Goal: Task Accomplishment & Management: Manage account settings

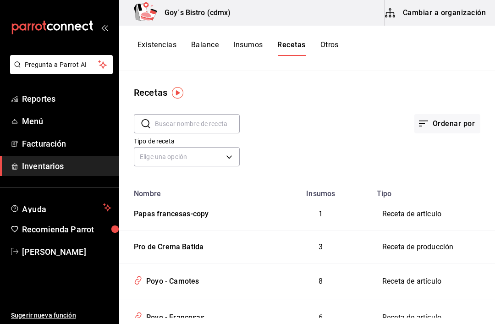
click at [158, 44] on button "Existencias" at bounding box center [157, 48] width 39 height 16
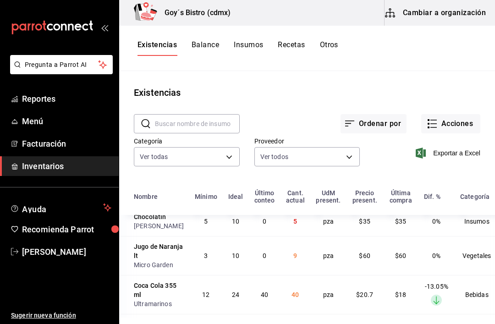
scroll to position [174, 0]
click at [427, 12] on button "Cambiar a organización" at bounding box center [436, 13] width 103 height 26
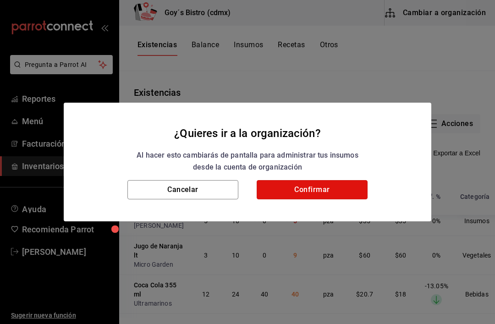
click at [316, 188] on button "Confirmar" at bounding box center [312, 189] width 111 height 19
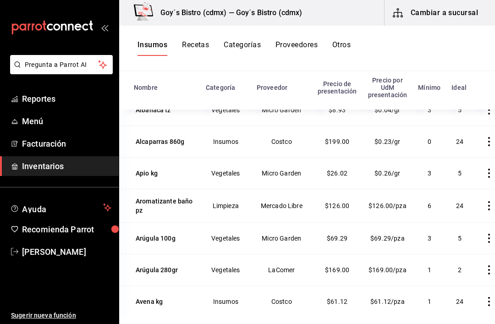
scroll to position [319, 0]
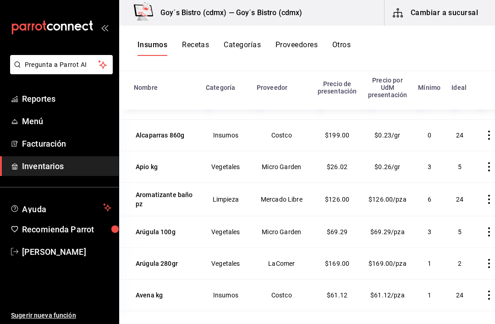
click at [153, 228] on div "Arúgula 100g" at bounding box center [156, 231] width 40 height 9
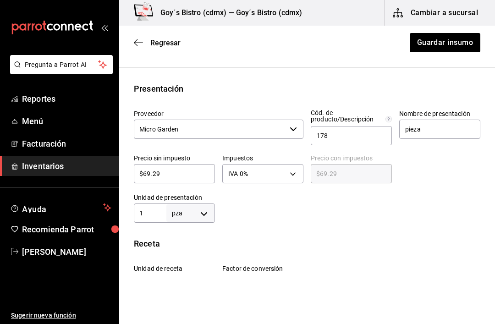
scroll to position [169, 0]
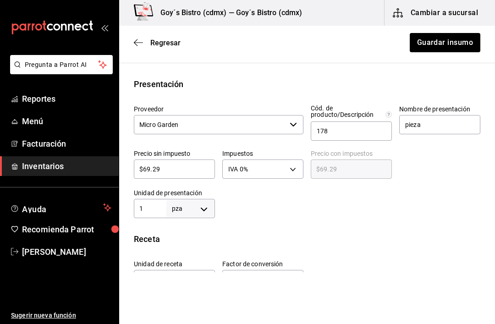
click at [205, 204] on body "Pregunta a Parrot AI Reportes Menú Facturación Inventarios Ayuda Recomienda Par…" at bounding box center [247, 136] width 495 height 272
click at [189, 250] on li "gr" at bounding box center [191, 251] width 48 height 15
type input "GRAM"
click at [154, 204] on input "1" at bounding box center [150, 208] width 33 height 11
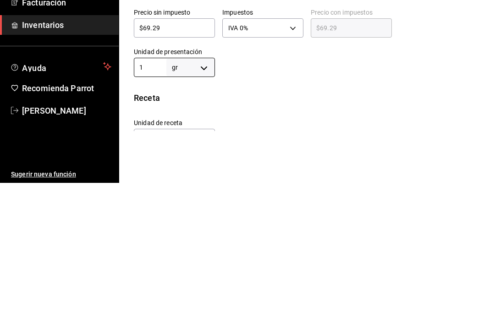
click at [151, 203] on input "1" at bounding box center [150, 208] width 33 height 11
type input "10"
type input "100"
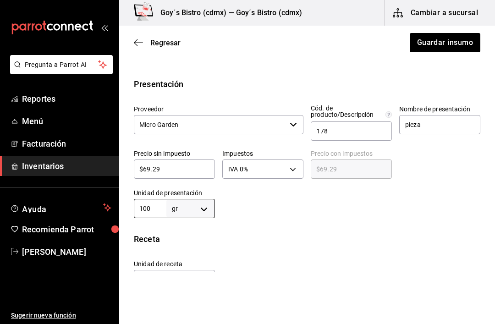
click at [263, 219] on div "Insumo IN-1746231351542 Nombre Arúgula 100g Categoría de inventario Vegetales ​…" at bounding box center [307, 178] width 376 height 546
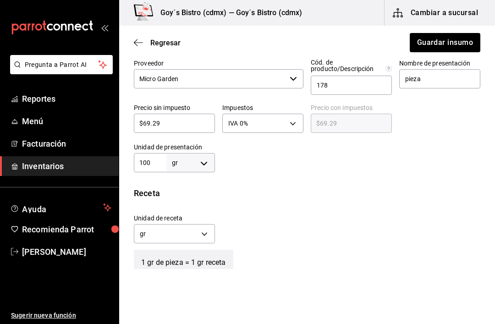
scroll to position [216, 0]
click at [161, 158] on input "100" at bounding box center [150, 161] width 33 height 11
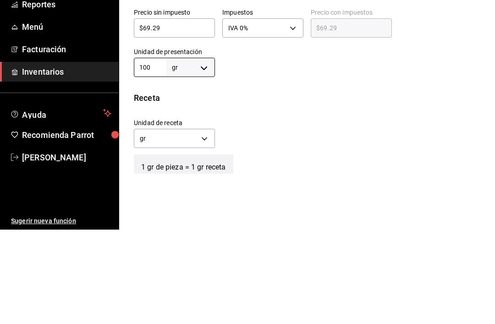
type input "10"
type input "1"
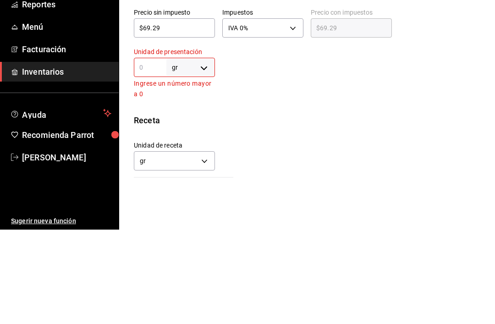
type input "5"
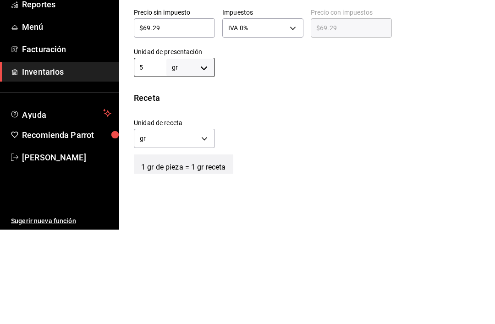
type input "5"
click at [272, 80] on div "Insumo IN-1746231351542 Nombre Arúgula 100g Categoría de inventario Vegetales ​…" at bounding box center [307, 131] width 376 height 546
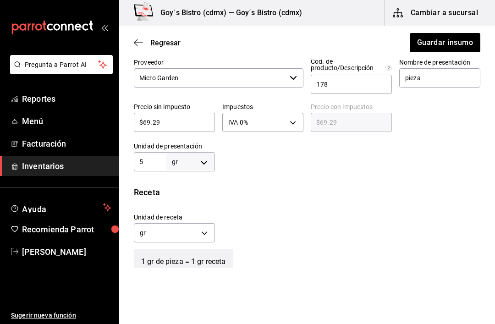
click at [151, 161] on input "5" at bounding box center [150, 161] width 33 height 11
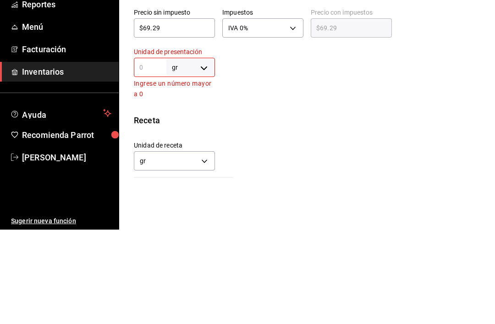
type input "1"
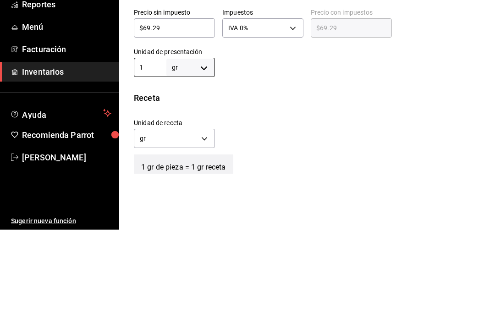
type input "1"
type input "12"
click at [296, 78] on div "Insumo IN-1746231351542 Nombre Arúgula 100g Categoría de inventario Vegetales ​…" at bounding box center [307, 131] width 376 height 546
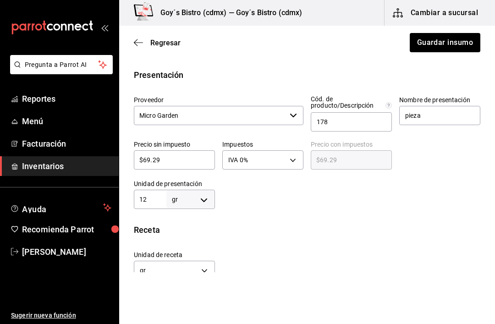
scroll to position [180, 0]
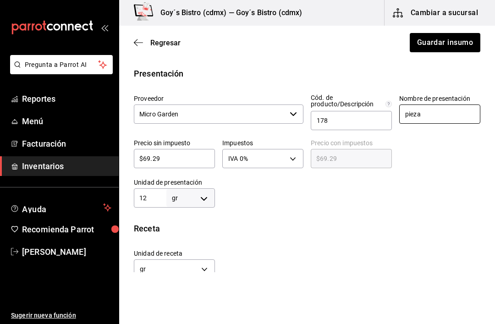
click at [434, 114] on input "pieza" at bounding box center [439, 114] width 81 height 19
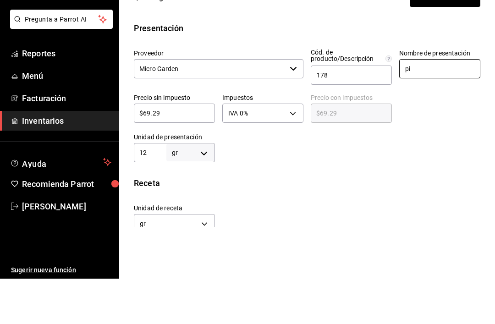
type input "p"
type input "G"
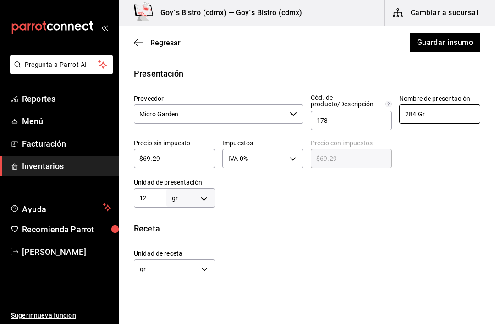
click at [432, 111] on input "284 Gr" at bounding box center [439, 114] width 81 height 19
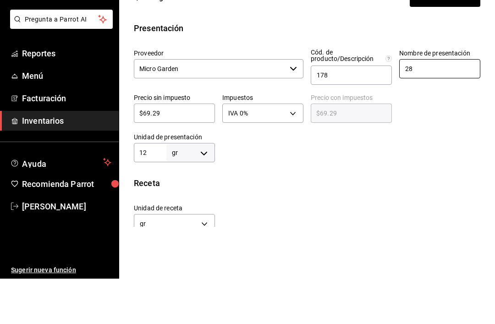
type input "2"
type input "gr"
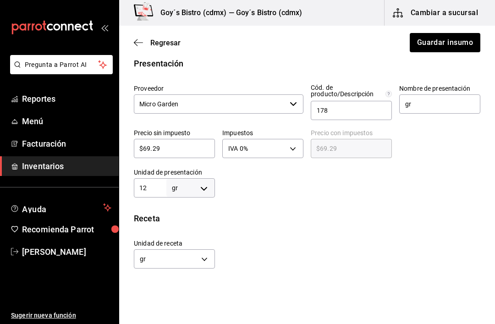
scroll to position [187, 0]
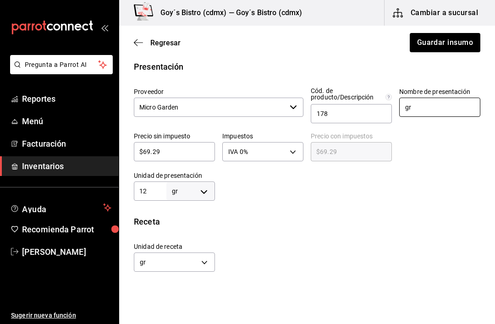
click at [297, 105] on icon "button" at bounding box center [293, 107] width 7 height 7
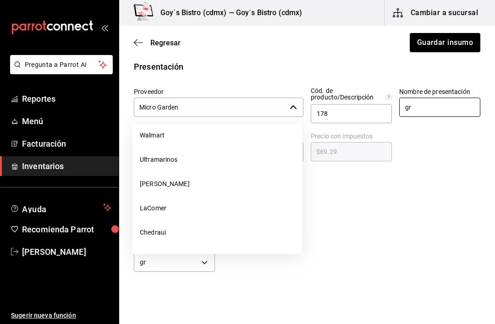
scroll to position [6, 0]
click at [166, 206] on li "LaComer" at bounding box center [218, 211] width 170 height 24
type input "LaComer"
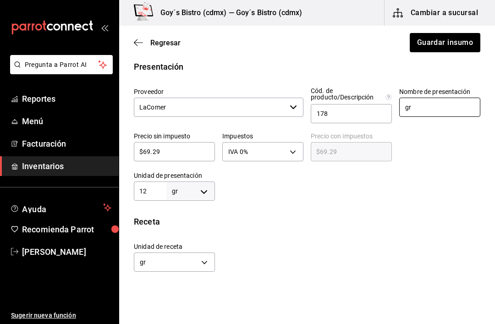
type input "gr"
click at [453, 43] on button "Guardar insumo" at bounding box center [445, 42] width 72 height 19
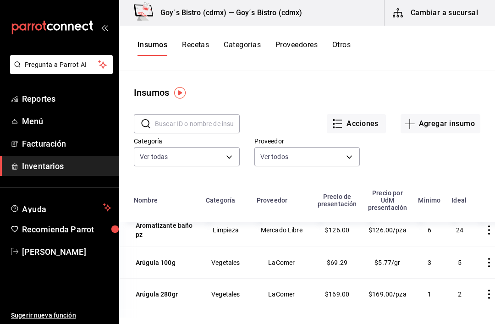
scroll to position [415, 0]
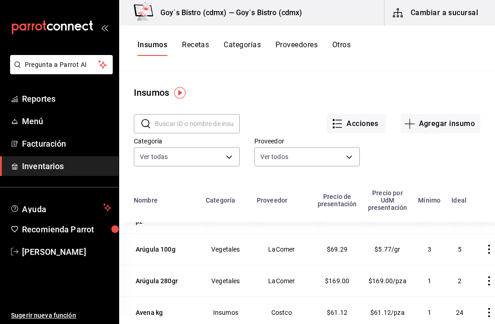
click at [479, 244] on button "button" at bounding box center [489, 249] width 20 height 20
click at [439, 244] on span "Eliminar" at bounding box center [434, 249] width 40 height 11
click at [162, 251] on div "Arúgula 280gr" at bounding box center [157, 249] width 42 height 9
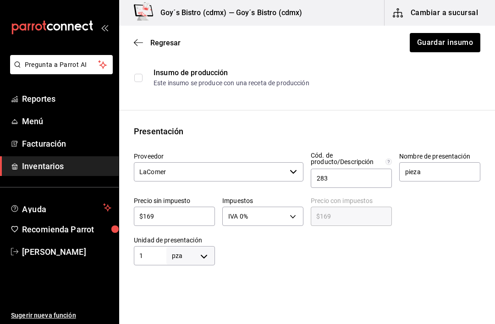
scroll to position [121, 0]
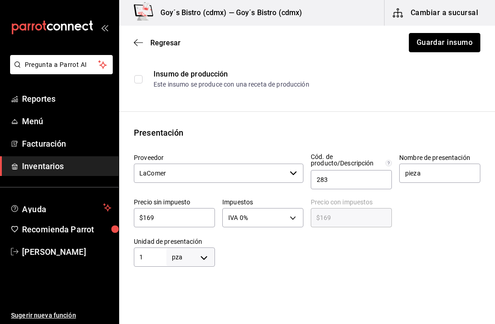
click at [453, 42] on button "Guardar insumo" at bounding box center [445, 42] width 72 height 19
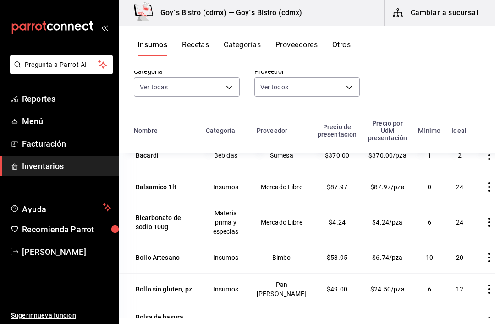
scroll to position [581, 0]
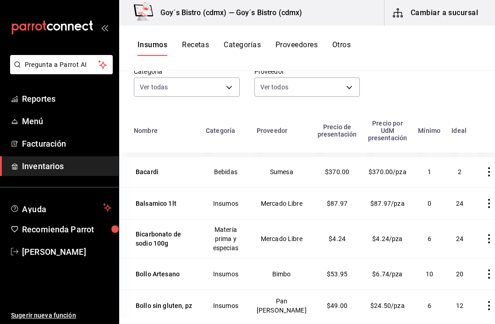
click at [152, 236] on div "Bicarbonato de sodio 100g" at bounding box center [164, 239] width 57 height 18
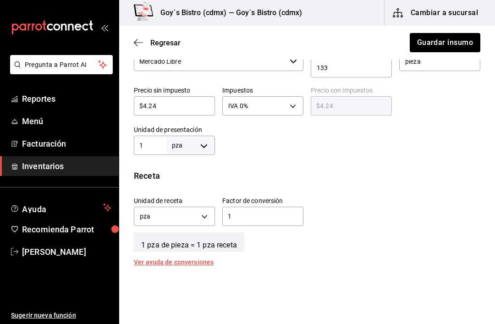
scroll to position [233, 0]
click at [204, 215] on body "Pregunta a Parrot AI Reportes Menú Facturación Inventarios Ayuda Recomienda Par…" at bounding box center [247, 136] width 495 height 272
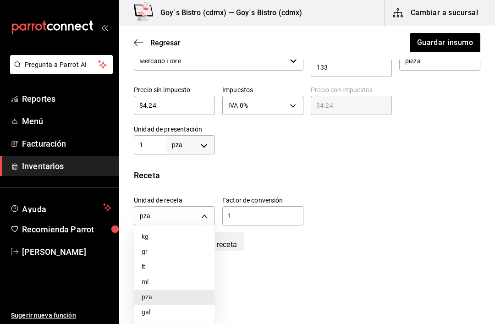
click at [161, 250] on li "gr" at bounding box center [174, 251] width 80 height 15
type input "GRAM"
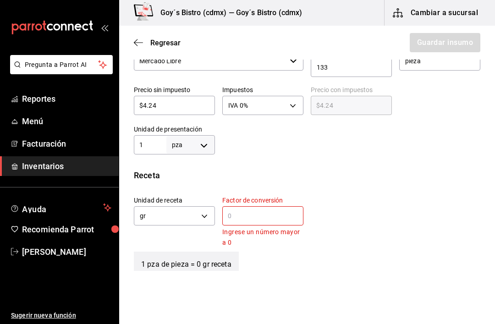
click at [240, 215] on input "text" at bounding box center [262, 216] width 81 height 11
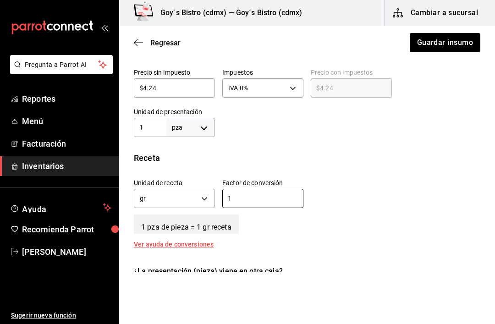
scroll to position [282, 0]
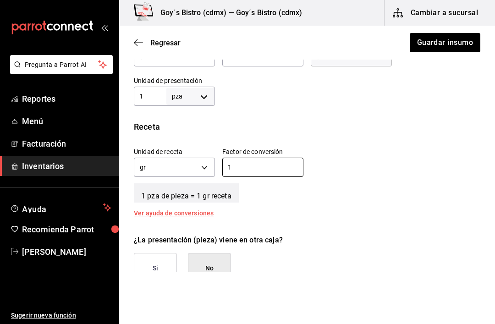
type input "1"
click at [442, 38] on button "Guardar insumo" at bounding box center [445, 42] width 72 height 19
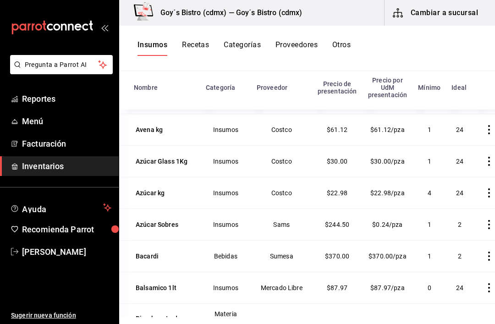
scroll to position [454, 0]
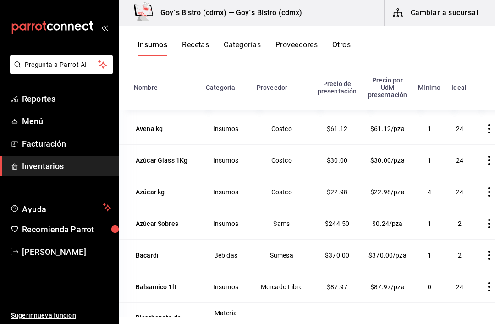
click at [151, 157] on div "Azúcar Glass 1Kg" at bounding box center [162, 160] width 52 height 9
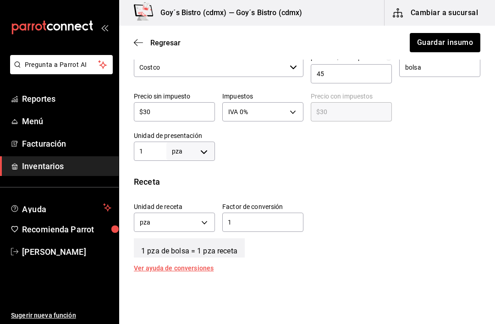
scroll to position [225, 0]
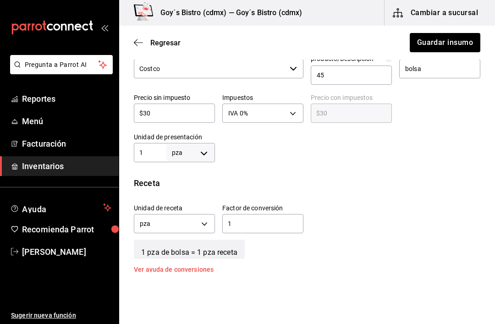
click at [204, 220] on body "Pregunta a Parrot AI Reportes Menú Facturación Inventarios Ayuda Recomienda Par…" at bounding box center [247, 136] width 495 height 272
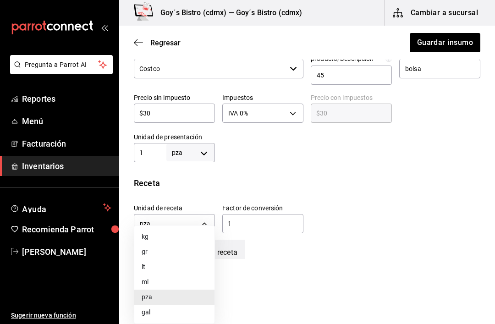
click at [166, 235] on li "kg" at bounding box center [174, 236] width 80 height 15
type input "KILOGRAM"
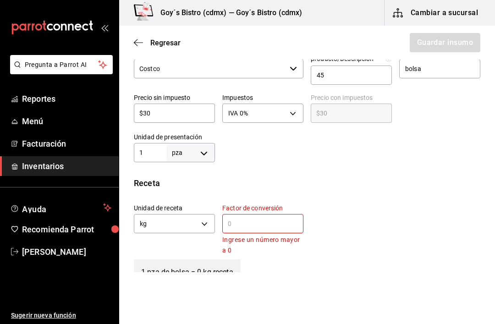
click at [233, 222] on input "text" at bounding box center [262, 223] width 81 height 11
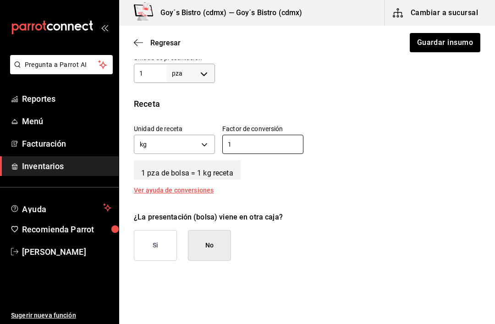
scroll to position [302, 0]
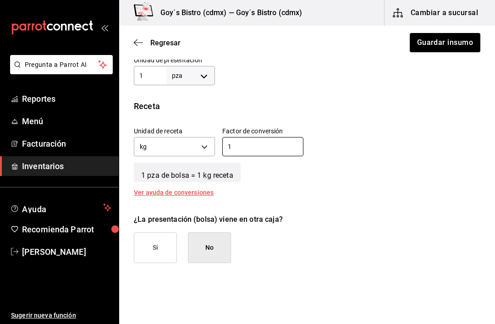
type input "1"
click at [205, 144] on body "Pregunta a Parrot AI Reportes Menú Facturación Inventarios Ayuda Recomienda Par…" at bounding box center [247, 136] width 495 height 272
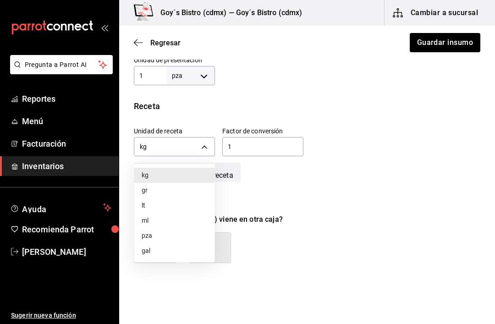
click at [165, 186] on li "gr" at bounding box center [174, 190] width 80 height 15
type input "GRAM"
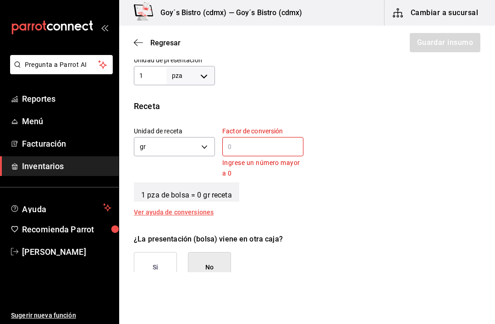
click at [238, 146] on input "text" at bounding box center [262, 146] width 81 height 11
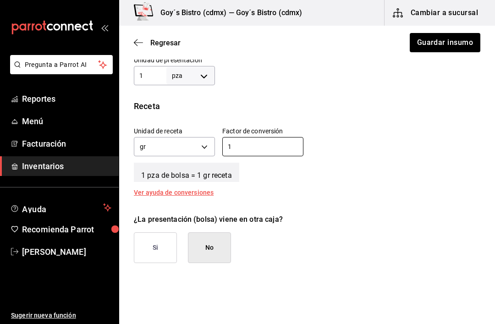
type input "1"
click at [455, 39] on button "Guardar insumo" at bounding box center [445, 42] width 72 height 19
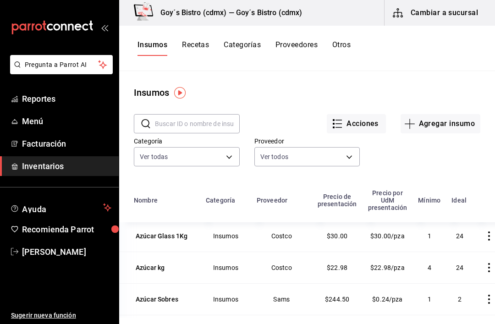
scroll to position [493, 0]
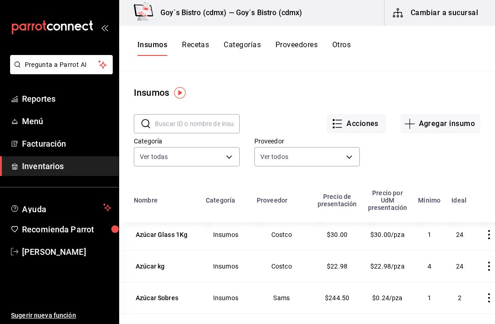
click at [152, 264] on div "Azúcar kg" at bounding box center [150, 266] width 29 height 9
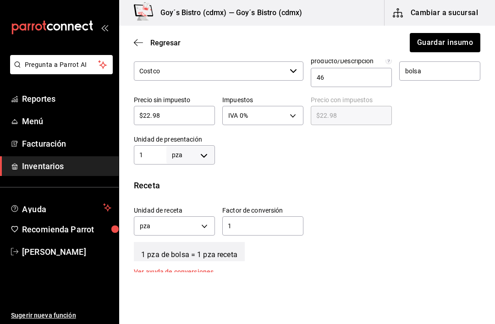
scroll to position [224, 0]
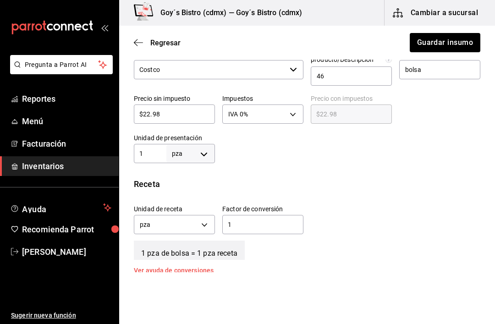
click at [207, 222] on body "Pregunta a Parrot AI Reportes Menú Facturación Inventarios Ayuda Recomienda Par…" at bounding box center [247, 136] width 495 height 272
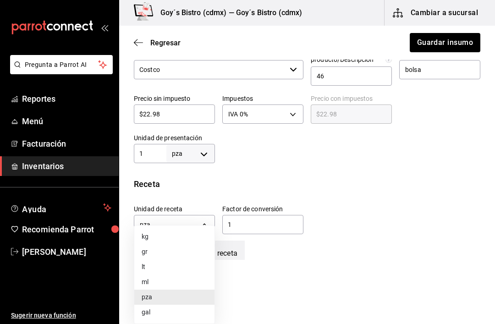
click at [162, 251] on li "gr" at bounding box center [174, 251] width 80 height 15
type input "GRAM"
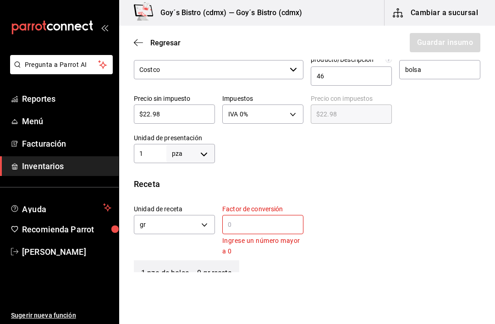
click at [240, 222] on input "text" at bounding box center [262, 224] width 81 height 11
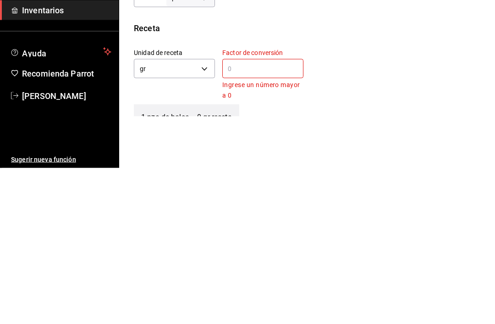
type input "1"
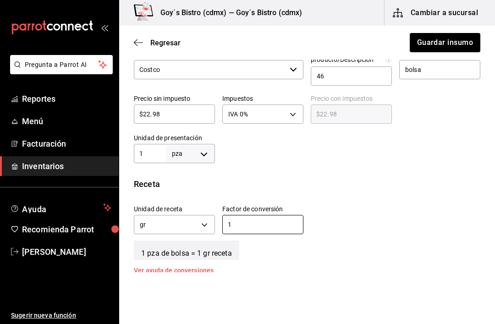
click at [244, 224] on input "1" at bounding box center [262, 224] width 81 height 11
type input "400"
click at [203, 154] on body "Pregunta a Parrot AI Reportes Menú Facturación Inventarios Ayuda Recomienda Par…" at bounding box center [247, 136] width 495 height 272
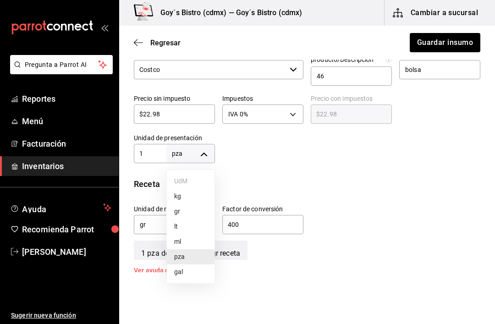
click at [186, 192] on li "kg" at bounding box center [191, 196] width 48 height 15
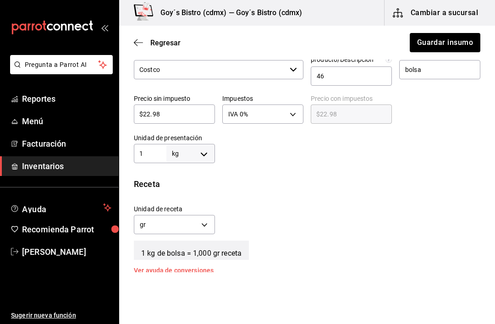
type input "KILOGRAM"
type input "1"
click at [203, 222] on body "Pregunta a Parrot AI Reportes Menú Facturación Inventarios Ayuda Recomienda Par…" at bounding box center [247, 136] width 495 height 272
click at [161, 265] on li "gr" at bounding box center [174, 268] width 80 height 15
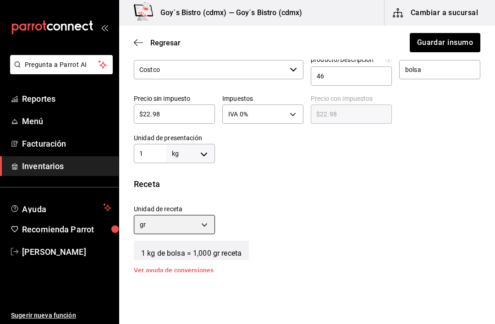
type input "GRAM"
type input "1,000"
click at [152, 150] on input "1" at bounding box center [150, 153] width 33 height 11
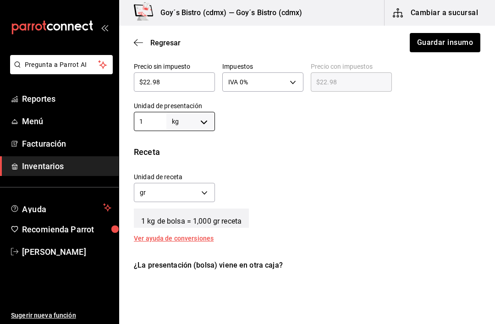
scroll to position [256, 0]
click at [203, 117] on body "Pregunta a Parrot AI Reportes Menú Facturación Inventarios Ayuda Recomienda Par…" at bounding box center [247, 136] width 495 height 272
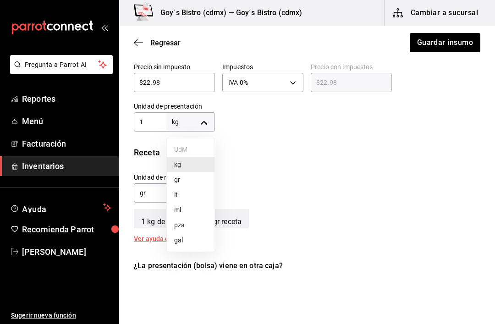
click at [190, 173] on li "gr" at bounding box center [191, 179] width 48 height 15
type input "GRAM"
type input "1"
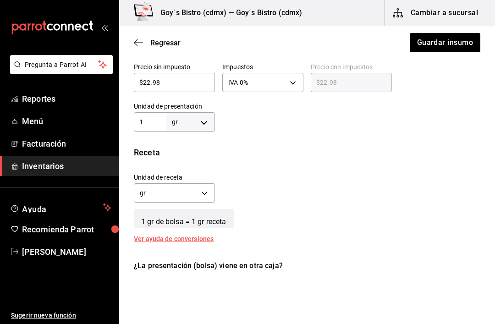
click at [200, 120] on body "Pregunta a Parrot AI Reportes Menú Facturación Inventarios Ayuda Recomienda Par…" at bounding box center [247, 136] width 495 height 272
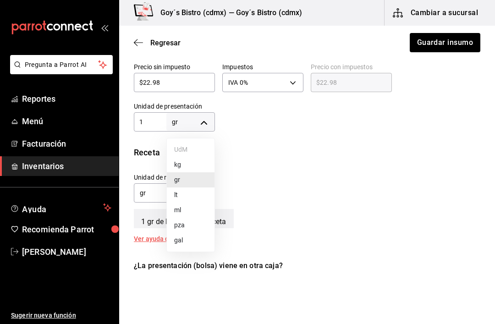
click at [188, 158] on li "kg" at bounding box center [191, 164] width 48 height 15
type input "KILOGRAM"
type input "1"
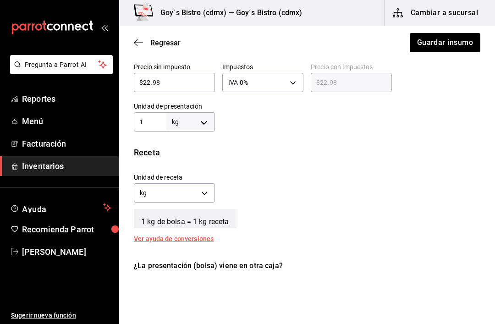
click at [206, 189] on body "Pregunta a Parrot AI Reportes Menú Facturación Inventarios Ayuda Recomienda Par…" at bounding box center [247, 136] width 495 height 272
click at [163, 234] on li "gr" at bounding box center [174, 236] width 80 height 15
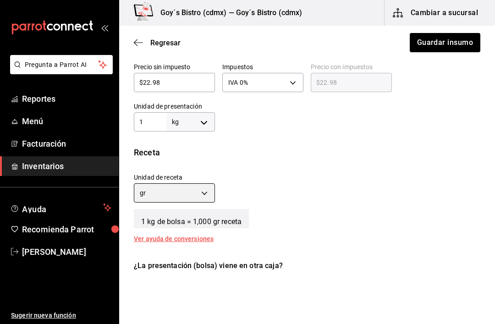
type input "GRAM"
type input "1,000"
click at [210, 120] on body "Pregunta a Parrot AI Reportes Menú Facturación Inventarios Ayuda Recomienda Par…" at bounding box center [247, 136] width 495 height 272
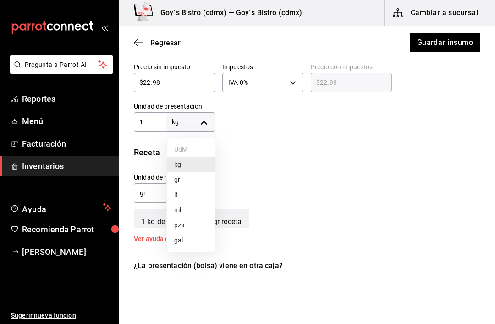
click at [194, 222] on li "pza" at bounding box center [191, 225] width 48 height 15
type input "UNIT"
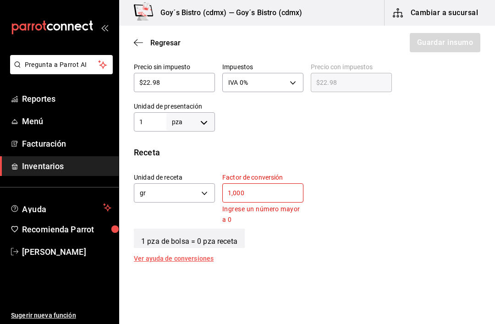
type input "UNIT"
click at [205, 189] on body "Pregunta a Parrot AI Reportes Menú Facturación Inventarios Ayuda Recomienda Par…" at bounding box center [247, 136] width 495 height 272
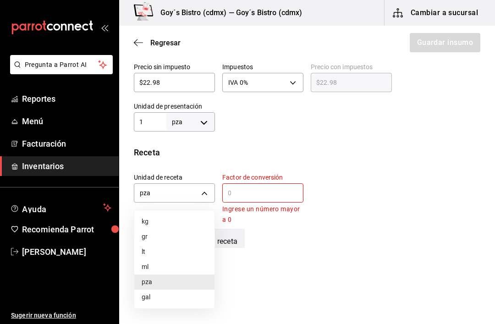
click at [165, 235] on li "gr" at bounding box center [174, 236] width 80 height 15
type input "GRAM"
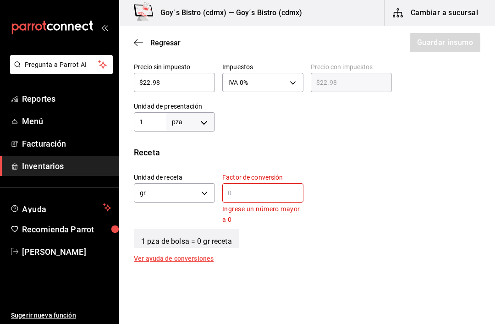
click at [250, 190] on input "text" at bounding box center [262, 193] width 81 height 11
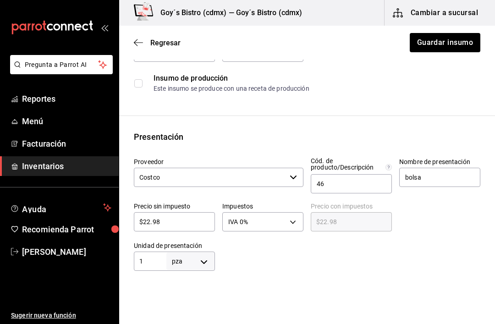
scroll to position [119, 0]
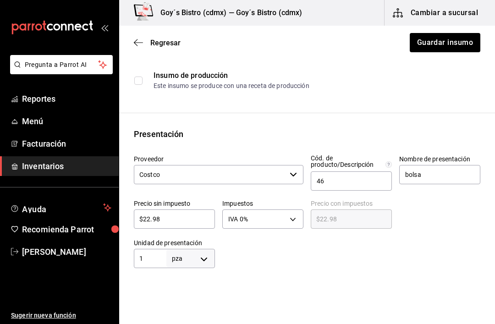
type input "400"
click at [442, 168] on input "bolsa" at bounding box center [439, 174] width 81 height 19
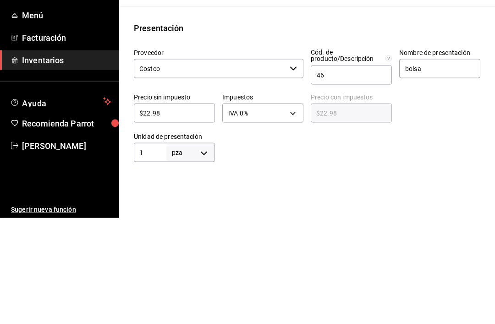
click at [444, 192] on div at bounding box center [436, 211] width 89 height 39
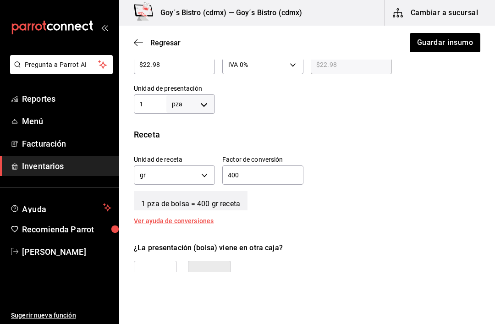
scroll to position [280, 0]
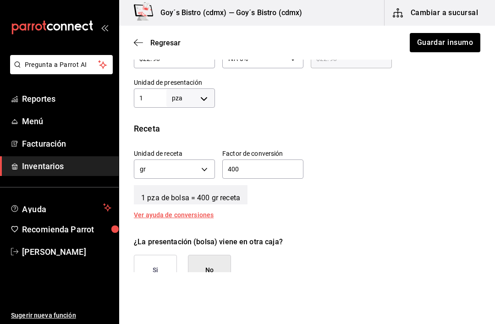
click at [197, 100] on body "Pregunta a Parrot AI Reportes Menú Facturación Inventarios Ayuda Recomienda Par…" at bounding box center [247, 136] width 495 height 272
click at [183, 138] on li "kg" at bounding box center [191, 140] width 48 height 15
type input "KILOGRAM"
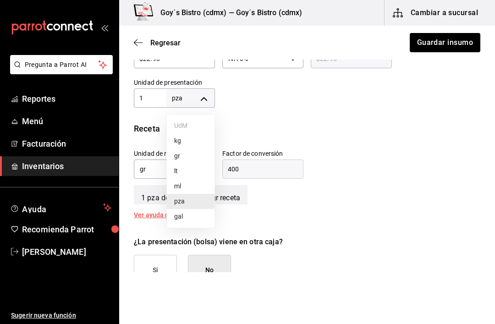
type input "KILOGRAM"
type input "1"
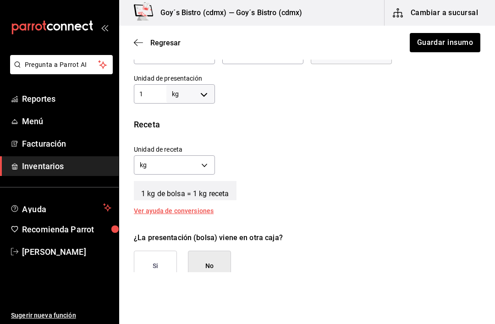
scroll to position [286, 0]
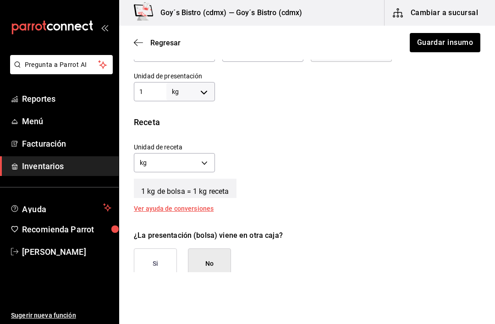
click at [214, 156] on body "Pregunta a Parrot AI Reportes Menú Facturación Inventarios Ayuda Recomienda Par…" at bounding box center [247, 136] width 495 height 272
click at [149, 204] on li "gr" at bounding box center [174, 206] width 80 height 15
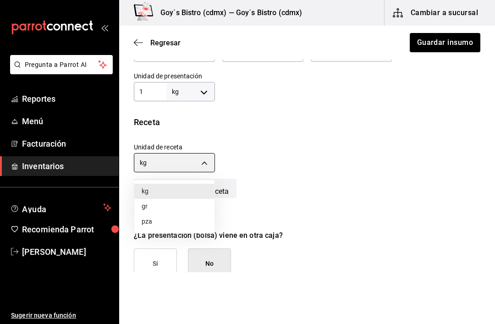
type input "GRAM"
type input "1,000"
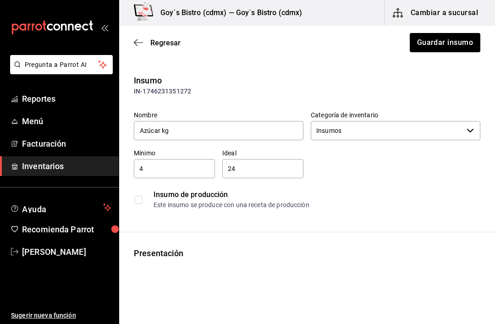
scroll to position [0, 0]
click at [83, 320] on span "Sugerir nueva función" at bounding box center [61, 316] width 100 height 10
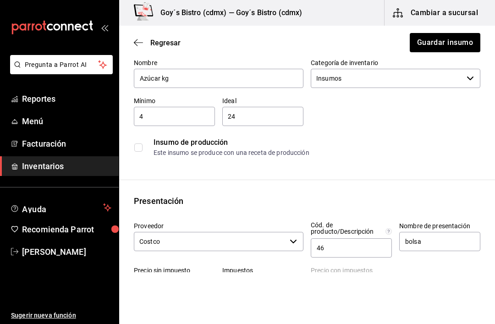
scroll to position [42, 0]
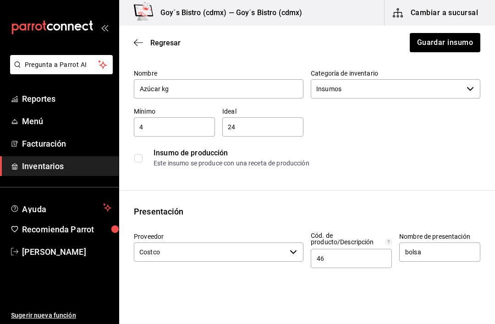
click at [144, 156] on label at bounding box center [140, 158] width 12 height 8
click at [143, 156] on input "checkbox" at bounding box center [138, 158] width 8 height 8
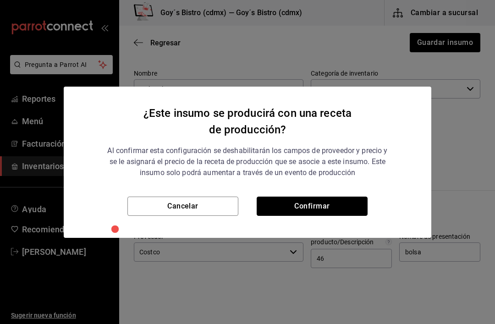
click at [301, 205] on button "Confirmar" at bounding box center [312, 206] width 111 height 19
checkbox input "true"
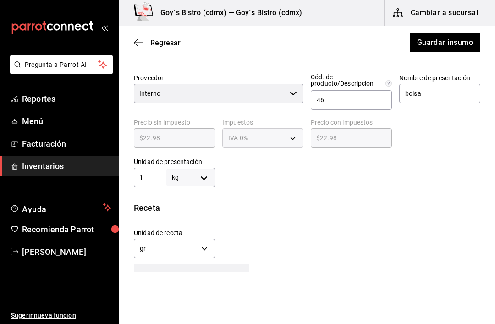
scroll to position [200, 0]
click at [439, 91] on input "bolsa" at bounding box center [439, 93] width 81 height 19
click at [427, 115] on div at bounding box center [436, 130] width 89 height 39
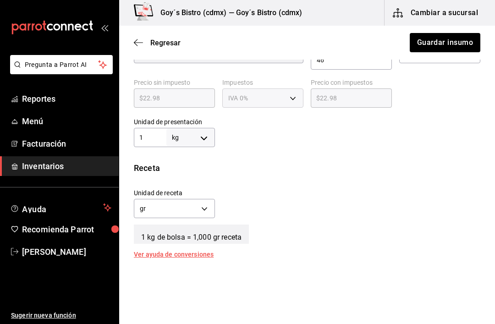
scroll to position [243, 0]
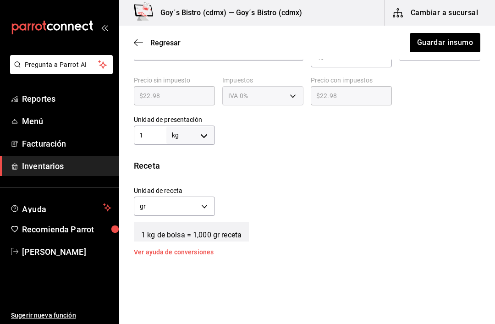
click at [149, 130] on input "1" at bounding box center [150, 135] width 33 height 11
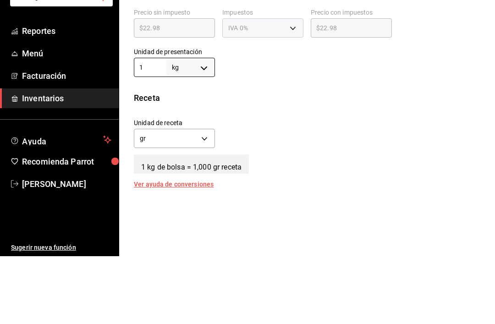
click at [264, 91] on div "Insumo IN-1746231351272 Nombre Azúcar kg Categoría de inventario Insumos ​ Míni…" at bounding box center [307, 71] width 376 height 479
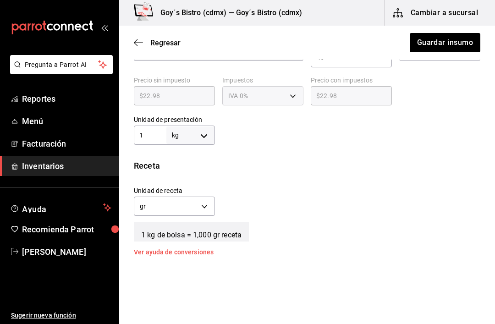
click at [155, 135] on input "1" at bounding box center [150, 135] width 33 height 11
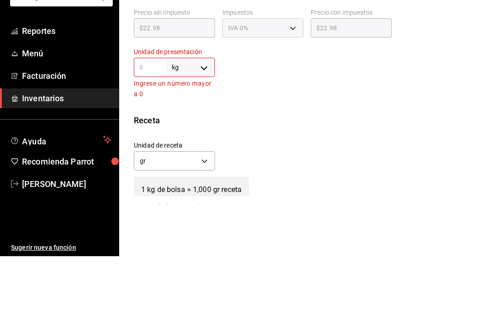
click at [377, 101] on div "Insumo IN-1746231351272 Nombre Azúcar kg Categoría de inventario Insumos ​ Míni…" at bounding box center [307, 82] width 376 height 501
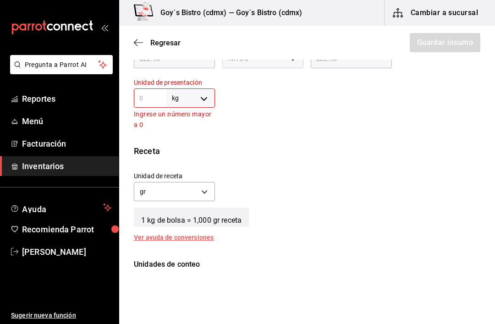
scroll to position [281, 0]
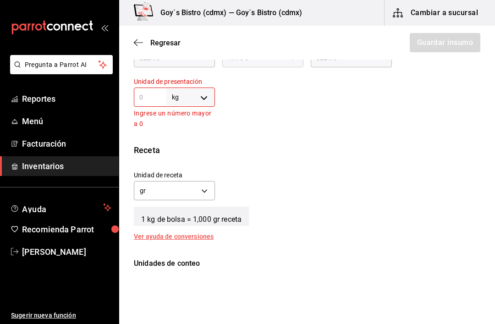
click at [142, 89] on div "kg KILOGRAM ​" at bounding box center [174, 97] width 81 height 19
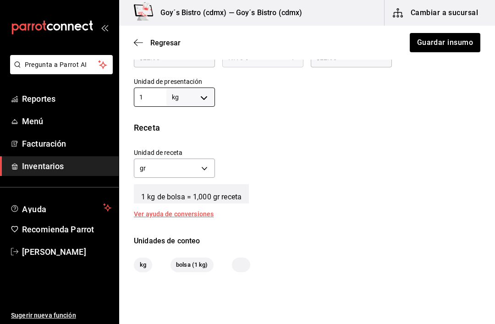
type input "1"
click at [205, 102] on body "Pregunta a Parrot AI Reportes Menú Facturación Inventarios Ayuda Recomienda Par…" at bounding box center [247, 136] width 495 height 272
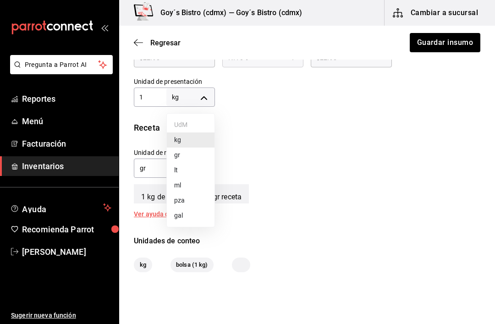
click at [186, 154] on li "gr" at bounding box center [191, 155] width 48 height 15
type input "GRAM"
type input "1"
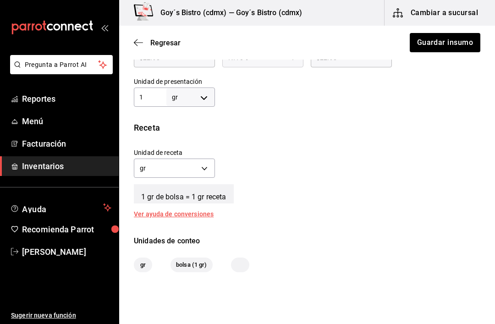
click at [154, 98] on input "1" at bounding box center [150, 97] width 33 height 11
type input "10"
type input "100"
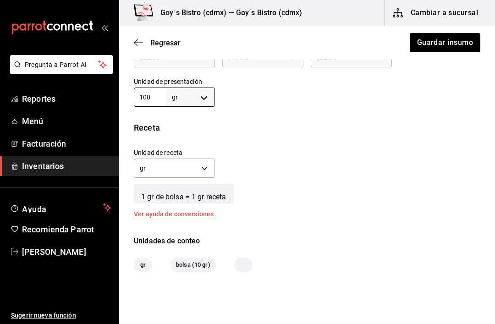
type input "1,000"
click at [417, 111] on div "Insumo IN-1746231351272 Nombre Azúcar kg Categoría de inventario Insumos ​ Míni…" at bounding box center [307, 33] width 376 height 479
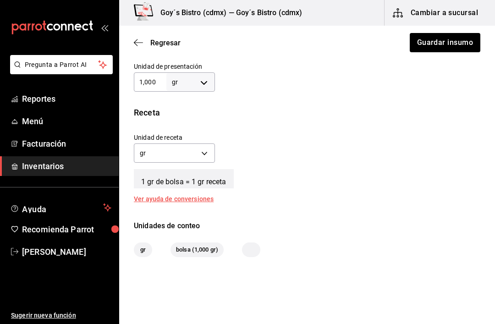
click at [185, 152] on body "Pregunta a Parrot AI Reportes Menú Facturación Inventarios Ayuda Recomienda Par…" at bounding box center [247, 136] width 495 height 272
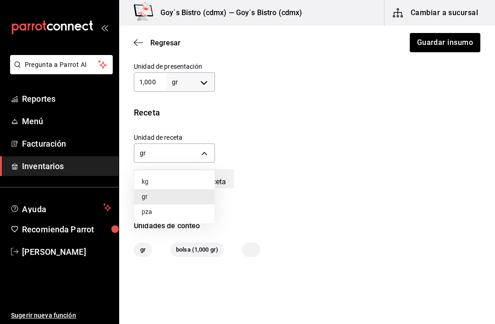
click at [271, 147] on div at bounding box center [247, 162] width 495 height 324
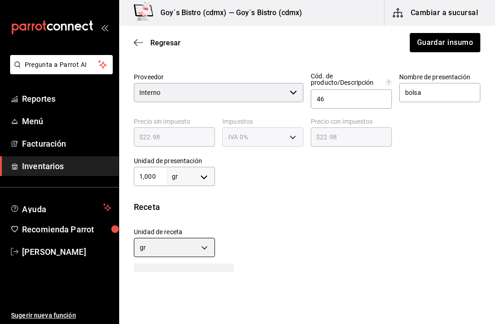
scroll to position [201, 0]
click at [155, 180] on input "1,000" at bounding box center [150, 177] width 33 height 11
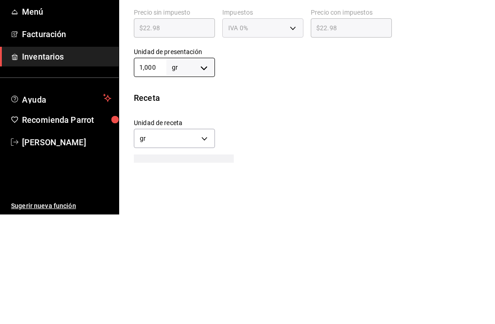
type input "100"
type input "10"
type input "1"
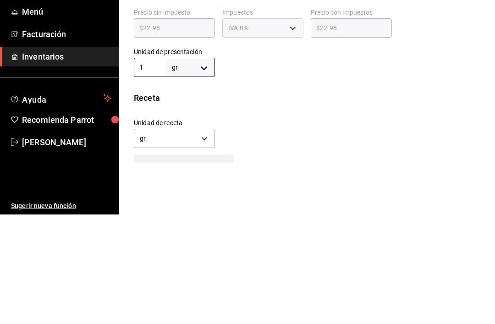
type input "1"
click at [478, 221] on div "Unidad de receta gr GRAM Factor de conversión 1 ​" at bounding box center [304, 240] width 354 height 39
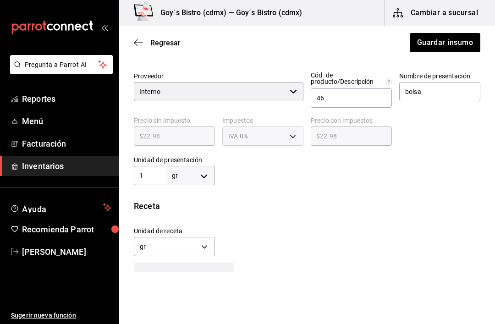
scroll to position [193, 0]
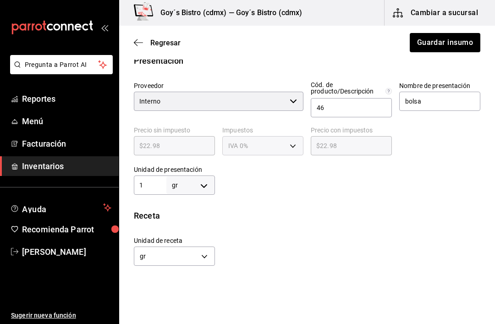
click at [146, 189] on input "1" at bounding box center [150, 185] width 33 height 11
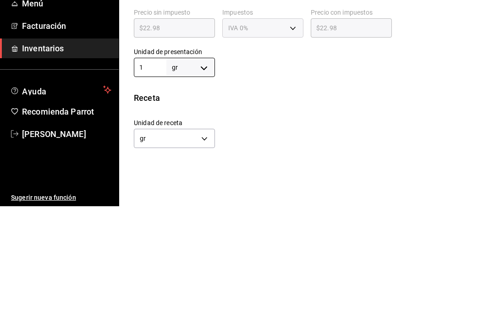
click at [193, 63] on body "Pregunta a Parrot AI Reportes Menú Facturación Inventarios Ayuda Recomienda Par…" at bounding box center [247, 136] width 495 height 272
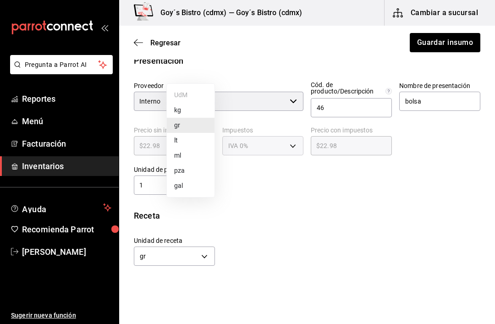
click at [178, 113] on li "kg" at bounding box center [191, 110] width 48 height 15
type input "KILOGRAM"
type input "1"
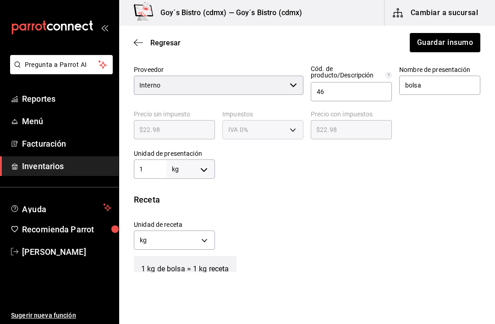
scroll to position [216, 0]
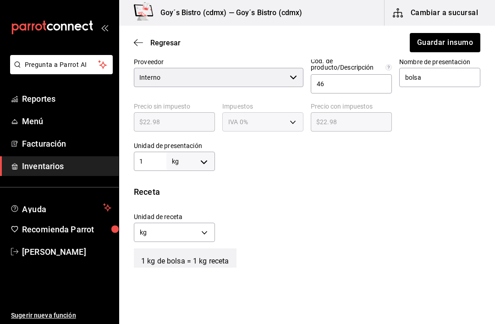
click at [189, 164] on body "Pregunta a Parrot AI Reportes Menú Facturación Inventarios Ayuda Recomienda Par…" at bounding box center [247, 136] width 495 height 272
click at [258, 211] on div at bounding box center [247, 162] width 495 height 324
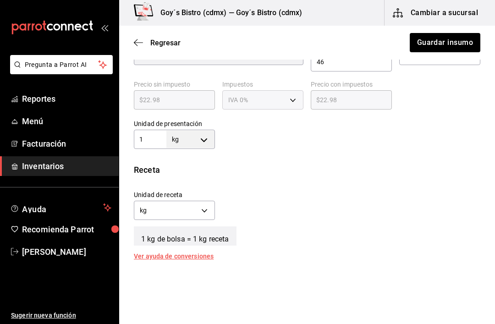
scroll to position [239, 0]
click at [199, 211] on body "Pregunta a Parrot AI Reportes Menú Facturación Inventarios Ayuda Recomienda Par…" at bounding box center [247, 136] width 495 height 272
click at [141, 253] on li "gr" at bounding box center [174, 253] width 80 height 15
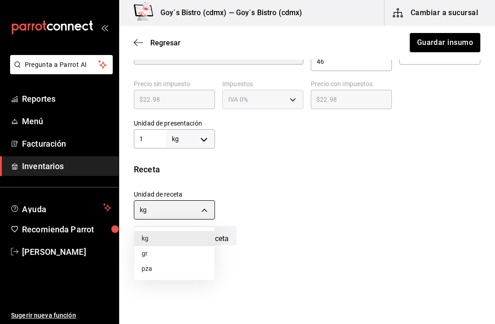
type input "GRAM"
type input "1,000"
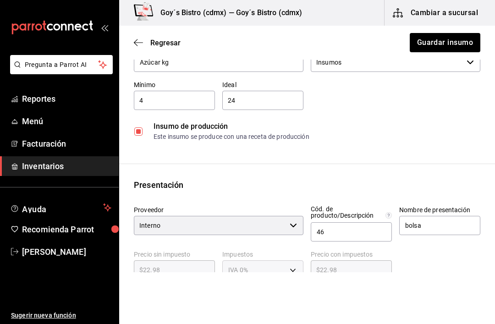
scroll to position [63, 0]
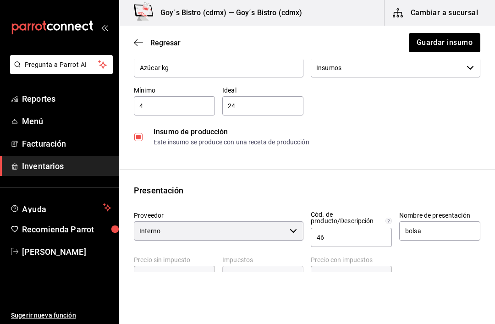
click at [441, 43] on button "Guardar insumo" at bounding box center [445, 42] width 72 height 19
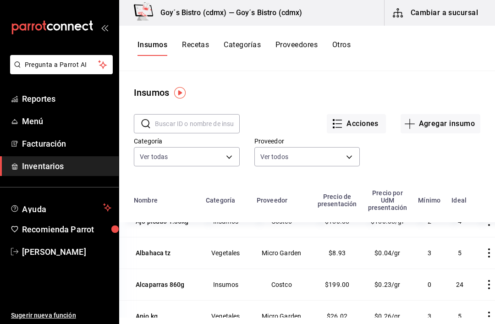
scroll to position [286, 0]
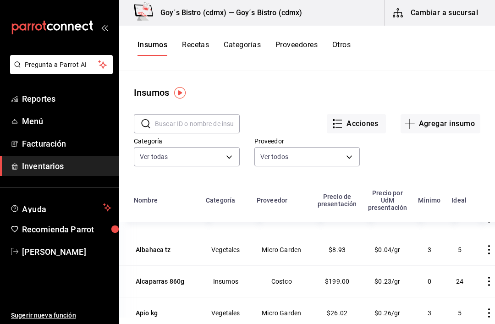
click at [154, 246] on div "Albahaca tz" at bounding box center [153, 249] width 35 height 9
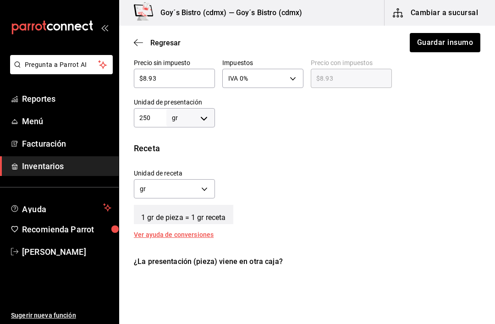
scroll to position [261, 0]
click at [446, 43] on button "Guardar insumo" at bounding box center [445, 42] width 72 height 19
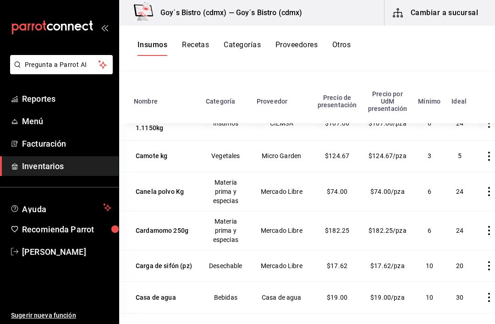
scroll to position [1036, 0]
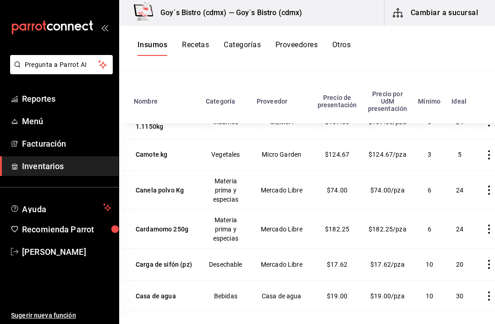
click at [159, 190] on div "Canela polvo Kg" at bounding box center [160, 190] width 48 height 9
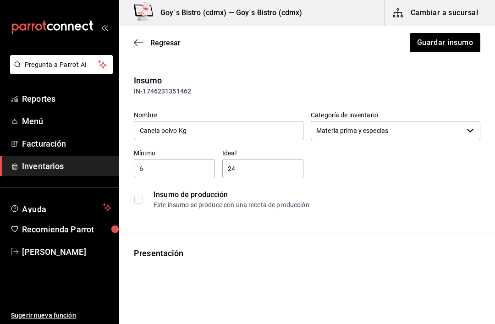
type input "Mercado Libre"
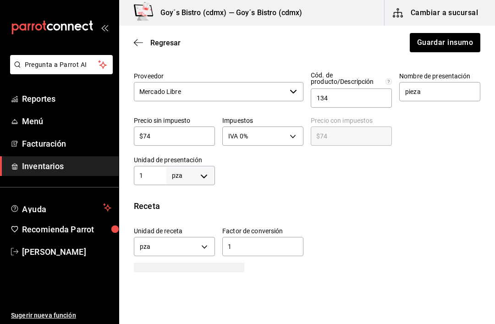
scroll to position [207, 0]
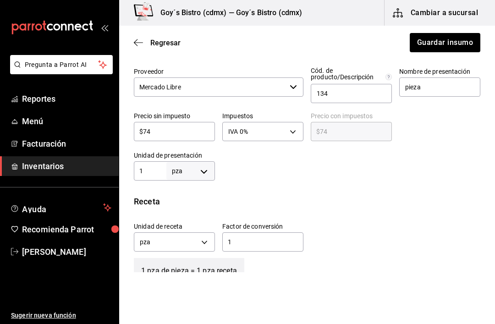
click at [204, 169] on body "Pregunta a Parrot AI Reportes Menú Facturación Inventarios Ayuda Recomienda Par…" at bounding box center [247, 136] width 495 height 272
click at [191, 225] on li "gr" at bounding box center [191, 229] width 48 height 15
type input "GRAM"
click at [276, 196] on div "Receta" at bounding box center [307, 201] width 347 height 12
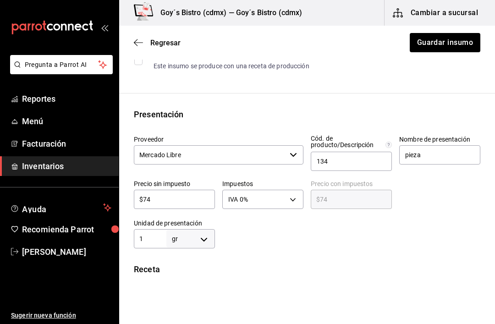
scroll to position [130, 0]
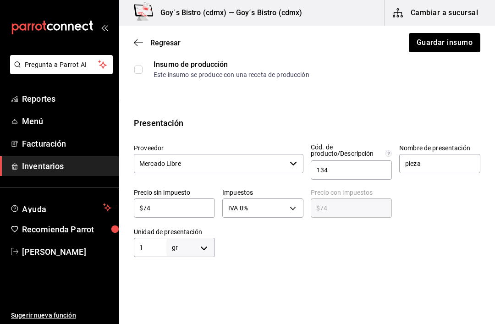
click at [447, 43] on button "Guardar insumo" at bounding box center [445, 42] width 72 height 19
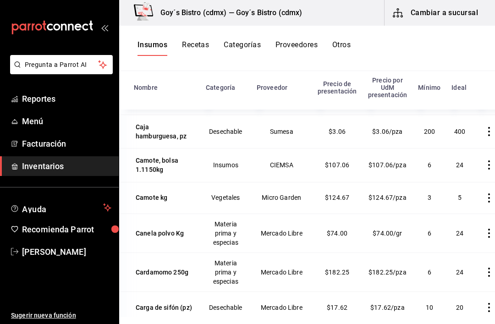
scroll to position [982, 0]
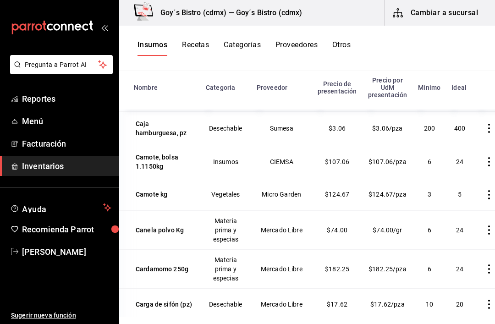
click at [155, 192] on div "Camote kg" at bounding box center [152, 194] width 32 height 9
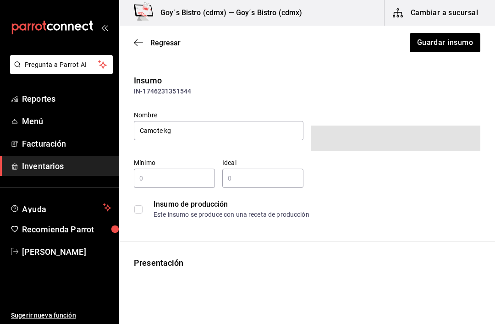
type input "3"
type input "5"
type input "1"
type input "UNIT"
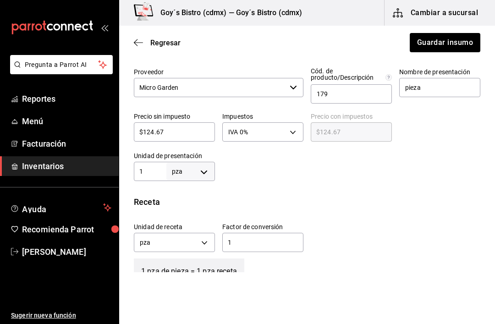
scroll to position [228, 0]
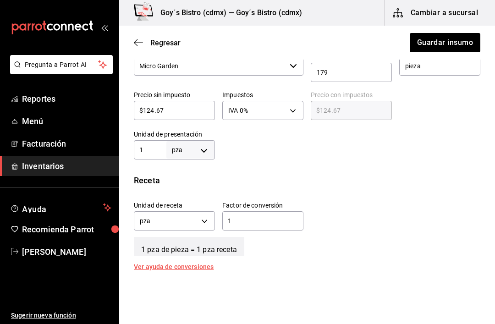
click at [201, 218] on body "Pregunta a Parrot AI Reportes Menú Facturación Inventarios Ayuda Recomienda Par…" at bounding box center [247, 136] width 495 height 272
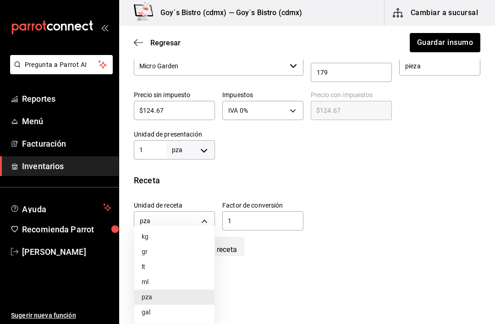
click at [164, 253] on li "gr" at bounding box center [174, 251] width 80 height 15
type input "GRAM"
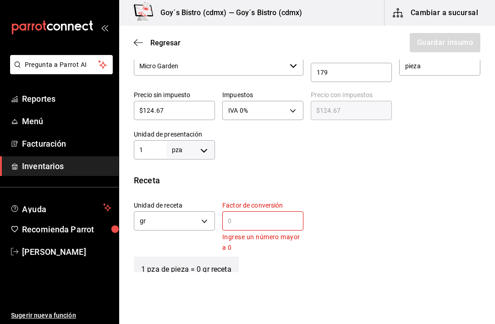
click at [240, 219] on input "text" at bounding box center [262, 221] width 81 height 11
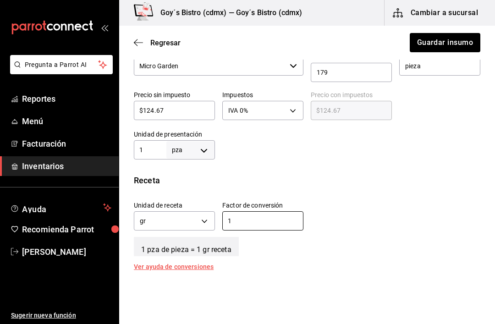
type input "1"
click at [204, 149] on body "Pregunta a Parrot AI Reportes Menú Facturación Inventarios Ayuda Recomienda Par…" at bounding box center [247, 136] width 495 height 272
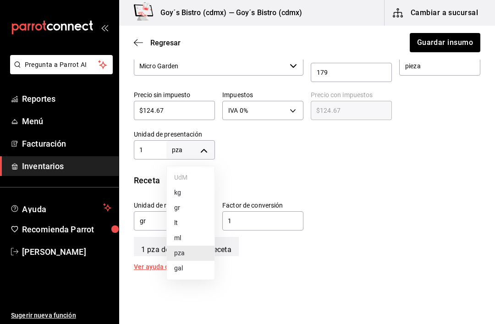
click at [192, 203] on li "gr" at bounding box center [191, 207] width 48 height 15
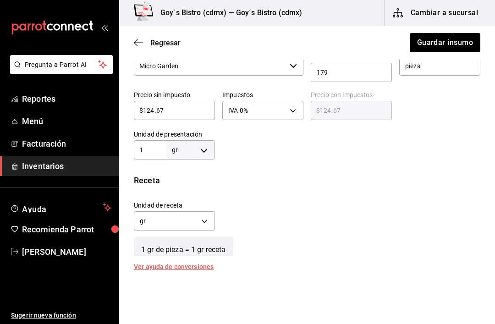
type input "GRAM"
click at [272, 175] on div "Receta" at bounding box center [307, 180] width 347 height 12
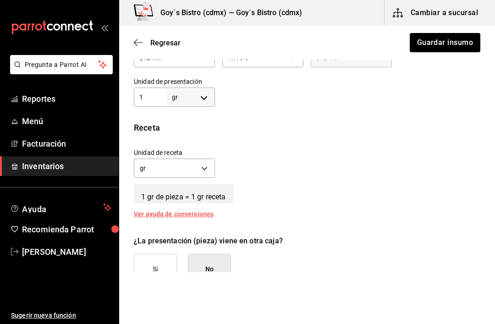
scroll to position [290, 0]
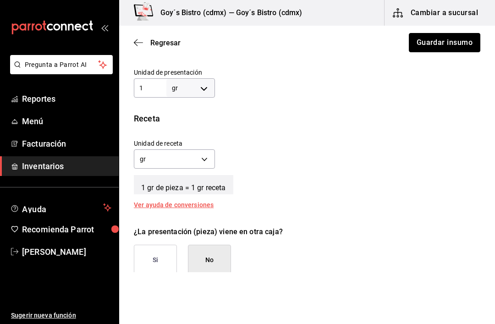
click at [462, 41] on button "Guardar insumo" at bounding box center [445, 42] width 72 height 19
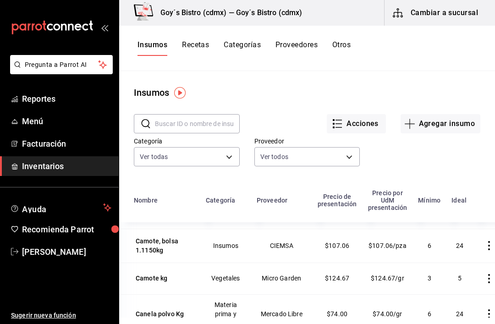
scroll to position [1019, 0]
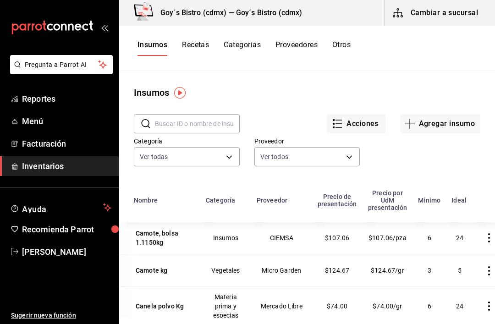
click at [152, 238] on div "Camote, bolsa 1.1150kg" at bounding box center [164, 238] width 57 height 18
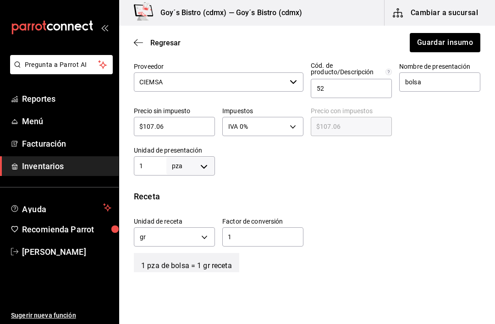
scroll to position [219, 0]
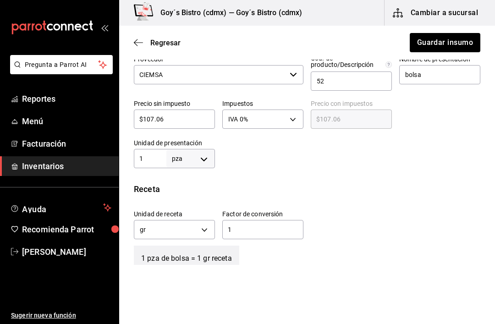
click at [203, 157] on body "Pregunta a Parrot AI Reportes Menú Facturación Inventarios Ayuda Recomienda Par…" at bounding box center [247, 136] width 495 height 272
click at [194, 212] on li "gr" at bounding box center [191, 216] width 48 height 15
click at [273, 199] on div "Receta Unidad de receta gr GRAM Factor de conversión 1 ​ 1 gr de bolsa = 1 gr r…" at bounding box center [307, 231] width 376 height 96
click at [211, 154] on body "Pregunta a Parrot AI Reportes Menú Facturación Inventarios Ayuda Recomienda Par…" at bounding box center [247, 136] width 495 height 272
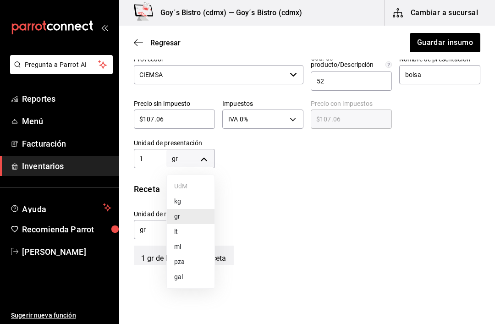
click at [200, 256] on li "pza" at bounding box center [191, 262] width 48 height 15
type input "UNIT"
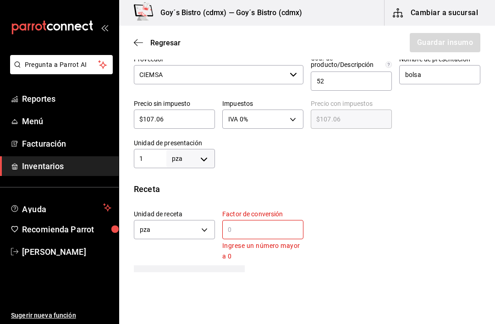
click at [210, 225] on body "Pregunta a Parrot AI Reportes Menú Facturación Inventarios Ayuda Recomienda Par…" at bounding box center [247, 136] width 495 height 272
click at [169, 252] on li "gr" at bounding box center [174, 251] width 80 height 15
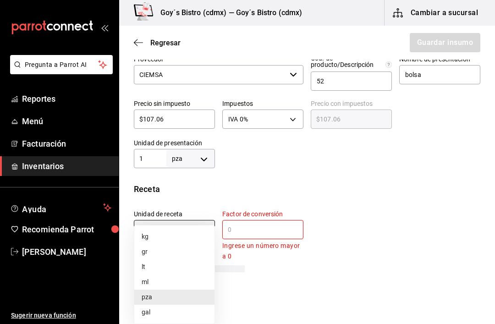
type input "GRAM"
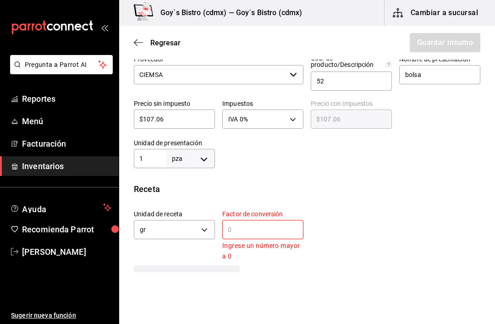
click at [231, 226] on input "text" at bounding box center [262, 229] width 81 height 11
click at [202, 155] on body "Pregunta a Parrot AI Reportes Menú Facturación Inventarios Ayuda Recomienda Par…" at bounding box center [247, 136] width 495 height 272
click at [192, 199] on li "kg" at bounding box center [191, 201] width 48 height 15
type input "KILOGRAM"
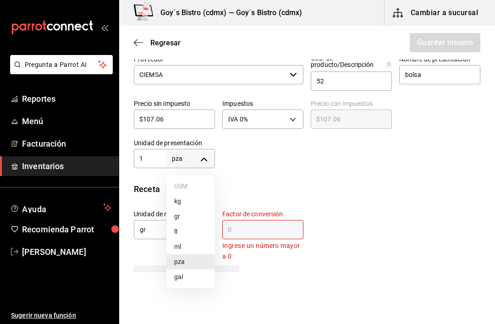
type input "1"
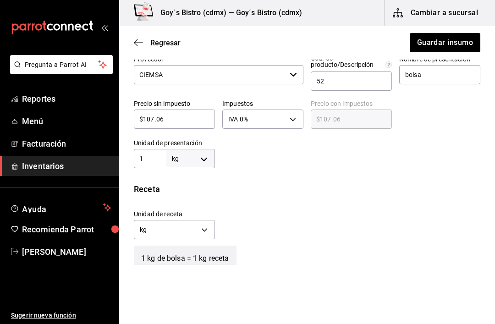
click at [208, 228] on body "Pregunta a Parrot AI Reportes Menú Facturación Inventarios Ayuda Recomienda Par…" at bounding box center [247, 136] width 495 height 272
click at [162, 269] on li "gr" at bounding box center [174, 273] width 80 height 15
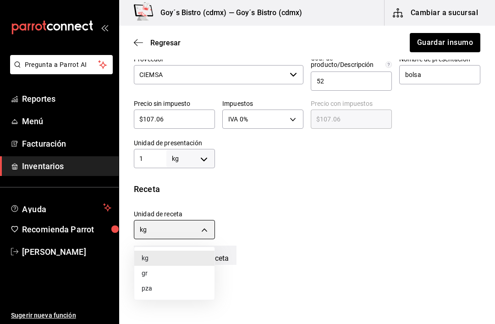
type input "GRAM"
type input "1,000"
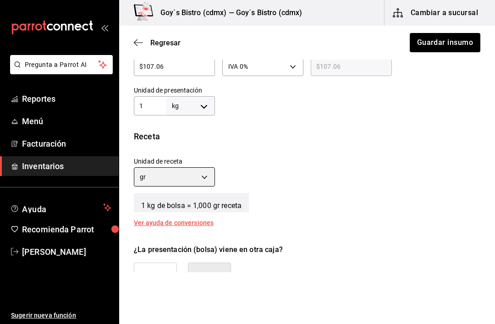
scroll to position [277, 0]
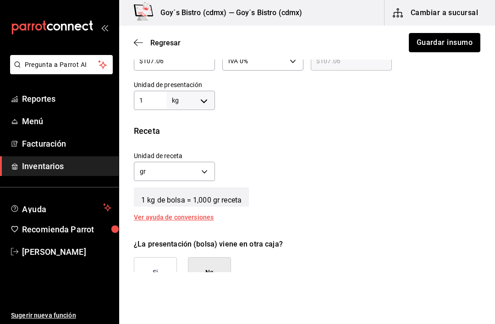
click at [441, 40] on button "Guardar insumo" at bounding box center [445, 42] width 72 height 19
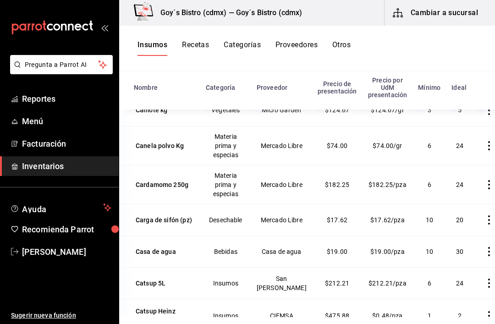
scroll to position [1070, 0]
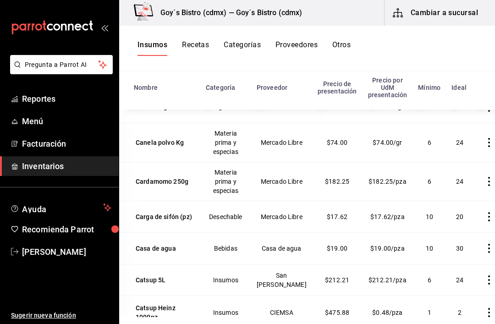
click at [158, 178] on div "Cardamomo 250g" at bounding box center [162, 181] width 53 height 9
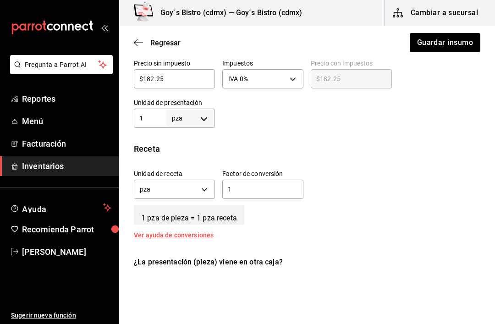
scroll to position [267, 0]
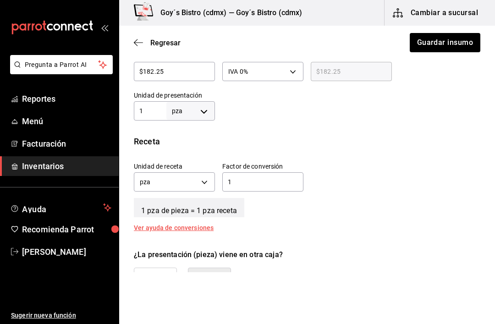
click at [207, 176] on body "Pregunta a Parrot AI Reportes Menú Facturación Inventarios Ayuda Recomienda Par…" at bounding box center [247, 136] width 495 height 272
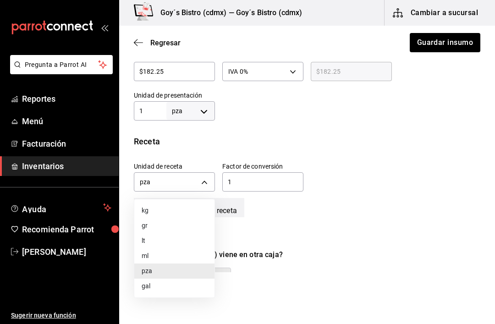
click at [173, 224] on li "gr" at bounding box center [174, 225] width 80 height 15
type input "GRAM"
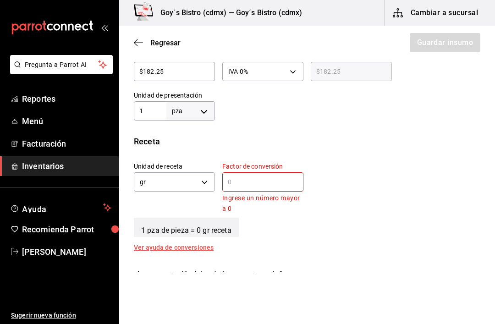
click at [203, 106] on body "Pregunta a Parrot AI Reportes Menú Facturación Inventarios Ayuda Recomienda Par…" at bounding box center [247, 136] width 495 height 272
click at [193, 151] on li "kg" at bounding box center [191, 153] width 48 height 15
type input "KILOGRAM"
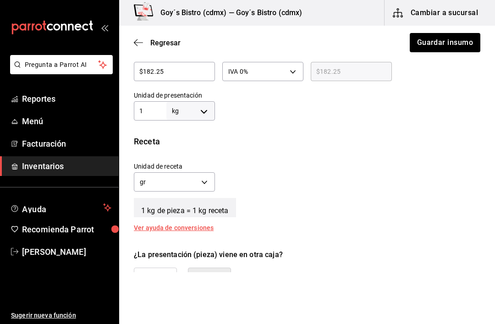
type input "KILOGRAM"
type input "1"
click at [204, 179] on body "Pregunta a Parrot AI Reportes Menú Facturación Inventarios Ayuda Recomienda Par…" at bounding box center [247, 136] width 495 height 272
click at [164, 220] on li "gr" at bounding box center [174, 225] width 80 height 15
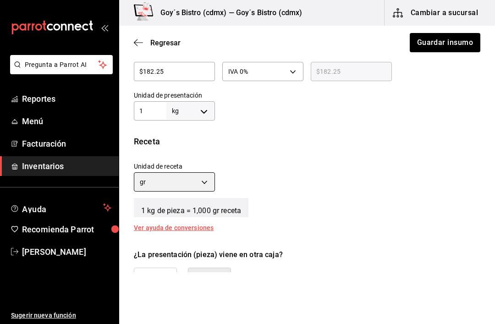
type input "GRAM"
type input "1,000"
click at [455, 44] on button "Guardar insumo" at bounding box center [445, 42] width 72 height 19
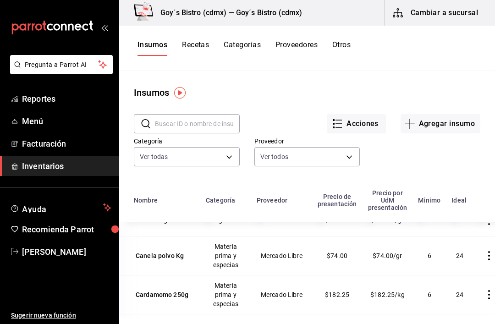
scroll to position [1069, 0]
click at [160, 254] on div "Canela polvo Kg" at bounding box center [160, 256] width 48 height 9
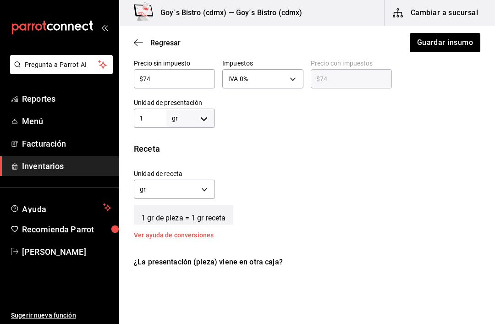
scroll to position [266, 0]
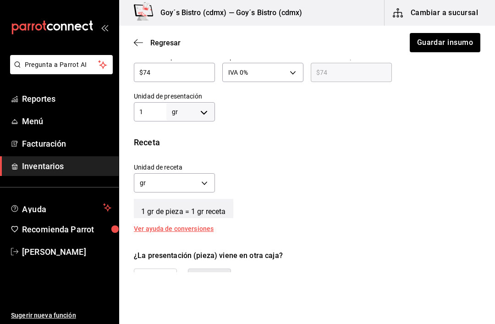
click at [203, 108] on body "Pregunta a Parrot AI Reportes Menú Facturación Inventarios Ayuda Recomienda Par…" at bounding box center [247, 136] width 495 height 272
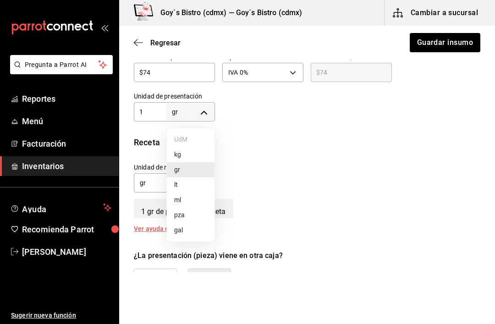
click at [192, 151] on li "kg" at bounding box center [191, 154] width 48 height 15
type input "KILOGRAM"
type input "1"
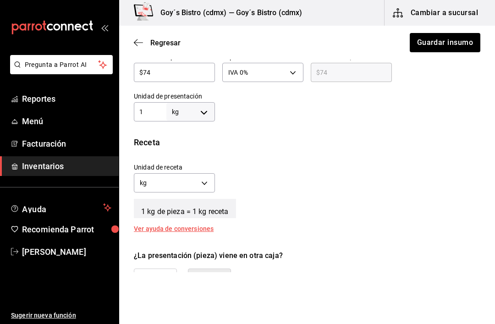
click at [210, 182] on body "Pregunta a Parrot AI Reportes Menú Facturación Inventarios Ayuda Recomienda Par…" at bounding box center [247, 136] width 495 height 272
click at [175, 218] on li "kg" at bounding box center [174, 211] width 80 height 15
click at [205, 186] on body "Pregunta a Parrot AI Reportes Menú Facturación Inventarios Ayuda Recomienda Par…" at bounding box center [247, 136] width 495 height 272
click at [165, 222] on li "gr" at bounding box center [174, 226] width 80 height 15
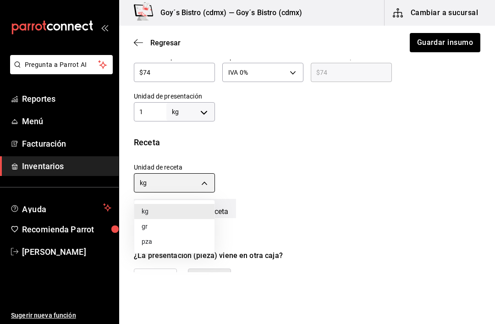
type input "GRAM"
type input "1,000"
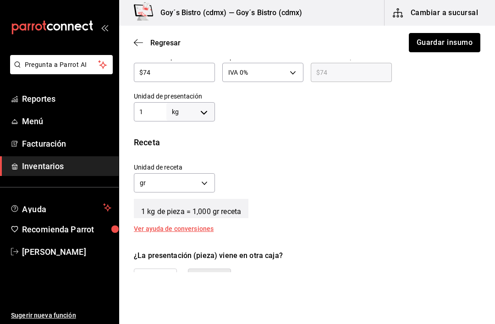
click at [443, 45] on button "Guardar insumo" at bounding box center [445, 42] width 72 height 19
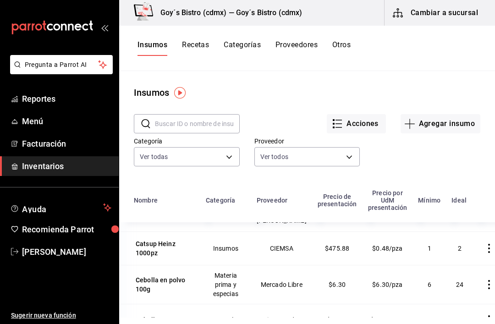
scroll to position [1247, 0]
click at [155, 285] on div "Cebolla en polvo 100g" at bounding box center [164, 284] width 57 height 18
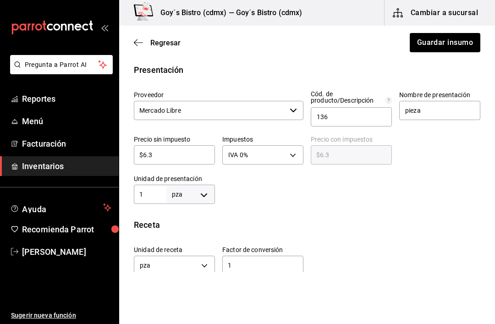
scroll to position [184, 0]
click at [201, 193] on body "Pregunta a Parrot AI Reportes Menú Facturación Inventarios Ayuda Recomienda Par…" at bounding box center [247, 136] width 495 height 272
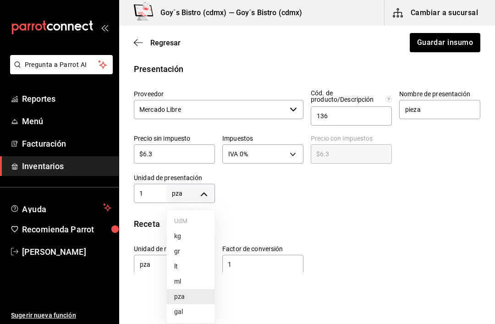
click at [185, 235] on li "kg" at bounding box center [191, 236] width 48 height 15
type input "KILOGRAM"
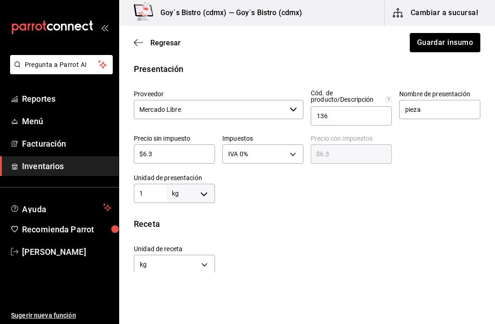
click at [204, 261] on body "Pregunta a Parrot AI Reportes Menú Facturación Inventarios Ayuda Recomienda Par…" at bounding box center [247, 136] width 495 height 272
click at [172, 294] on li "gr" at bounding box center [174, 297] width 80 height 15
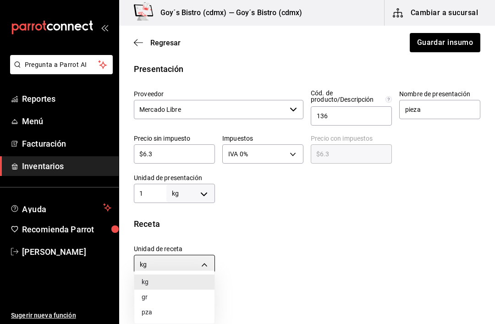
type input "GRAM"
type input "1,000"
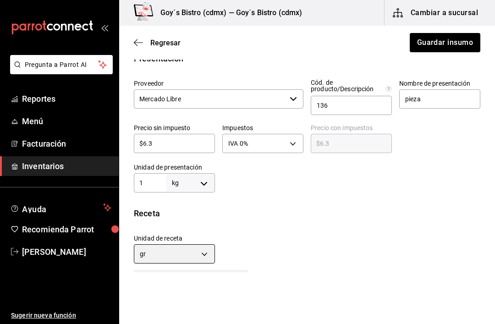
scroll to position [194, 0]
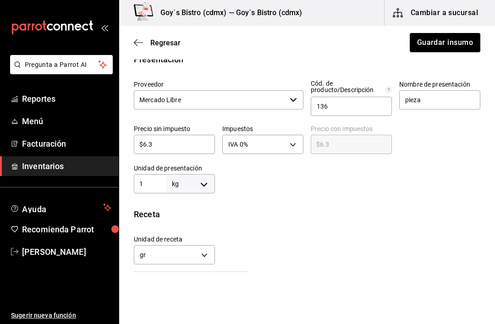
click at [208, 177] on body "Pregunta a Parrot AI Reportes Menú Facturación Inventarios Ayuda Recomienda Par…" at bounding box center [247, 136] width 495 height 272
click at [195, 238] on li "gr" at bounding box center [191, 241] width 48 height 15
type input "GRAM"
type input "1"
click at [152, 183] on input "1" at bounding box center [150, 183] width 33 height 11
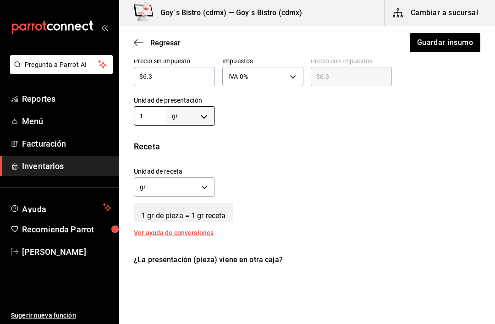
scroll to position [258, 0]
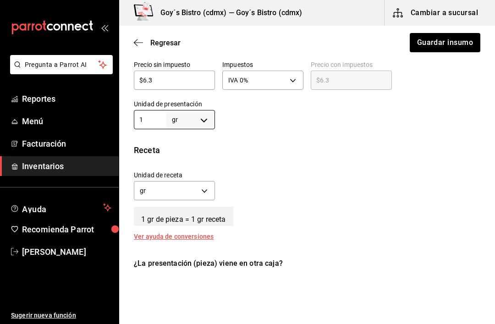
click at [205, 116] on body "Pregunta a Parrot AI Reportes Menú Facturación Inventarios Ayuda Recomienda Par…" at bounding box center [247, 136] width 495 height 272
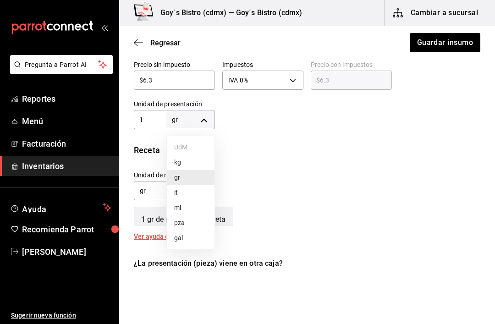
click at [196, 161] on li "kg" at bounding box center [191, 162] width 48 height 15
type input "KILOGRAM"
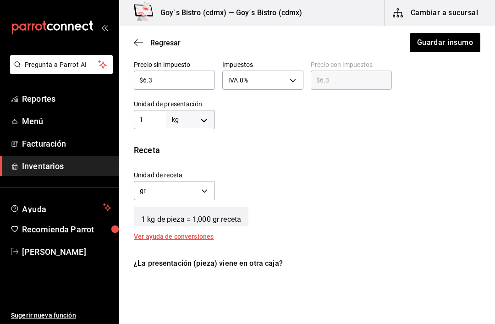
type input "KILOGRAM"
type input "1"
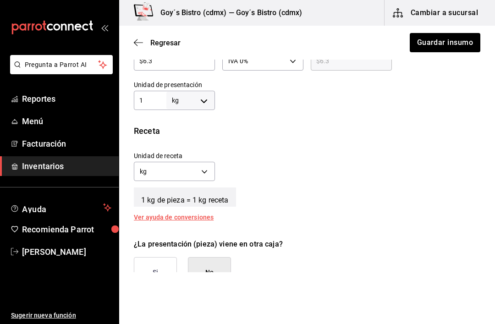
scroll to position [285, 0]
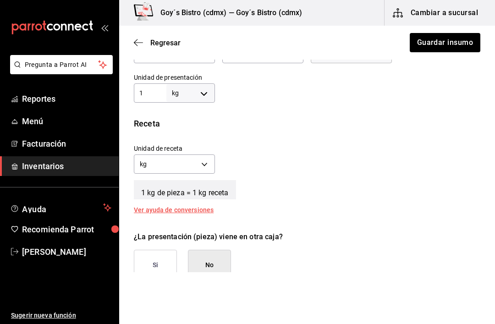
click at [205, 160] on body "Pregunta a Parrot AI Reportes Menú Facturación Inventarios Ayuda Recomienda Par…" at bounding box center [247, 136] width 495 height 272
click at [172, 203] on li "gr" at bounding box center [174, 207] width 80 height 15
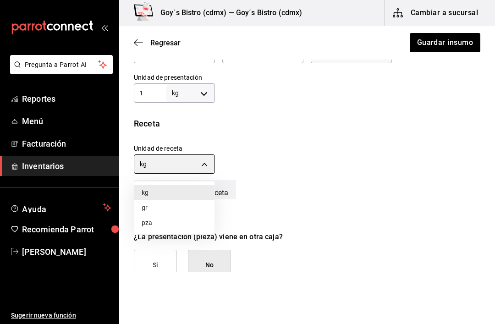
type input "GRAM"
type input "1,000"
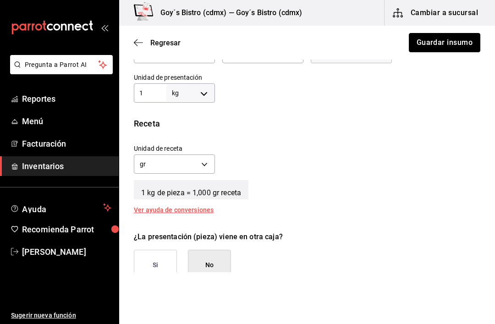
click at [450, 40] on button "Guardar insumo" at bounding box center [445, 42] width 72 height 19
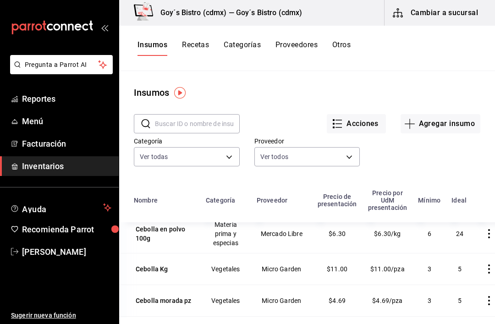
scroll to position [1299, 0]
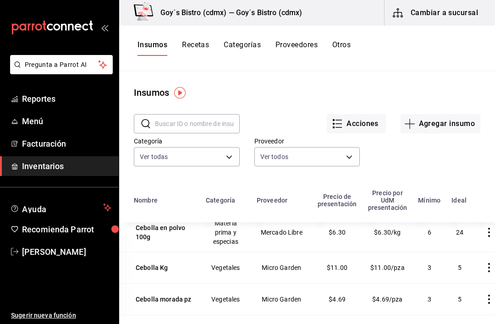
click at [149, 272] on div "Cebolla Kg" at bounding box center [152, 267] width 33 height 9
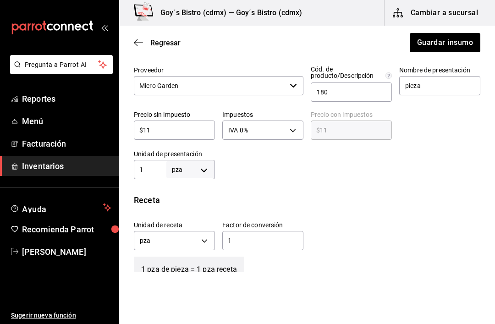
scroll to position [211, 0]
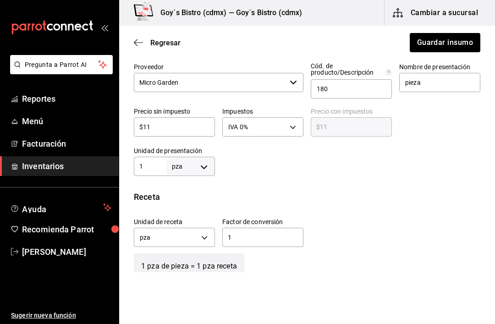
click at [205, 166] on body "Pregunta a Parrot AI Reportes Menú Facturación Inventarios Ayuda Recomienda Par…" at bounding box center [247, 136] width 495 height 272
click at [191, 204] on li "kg" at bounding box center [191, 209] width 48 height 15
type input "KILOGRAM"
click at [204, 234] on body "Pregunta a Parrot AI Reportes Menú Facturación Inventarios Ayuda Recomienda Par…" at bounding box center [247, 136] width 495 height 272
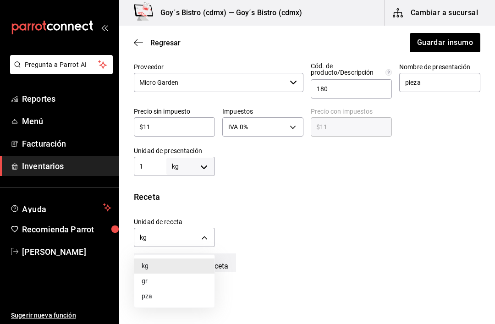
click at [177, 277] on li "gr" at bounding box center [174, 281] width 80 height 15
type input "GRAM"
type input "1,000"
click at [277, 192] on div "Receta" at bounding box center [307, 197] width 347 height 12
click at [435, 83] on input "pieza" at bounding box center [439, 82] width 81 height 19
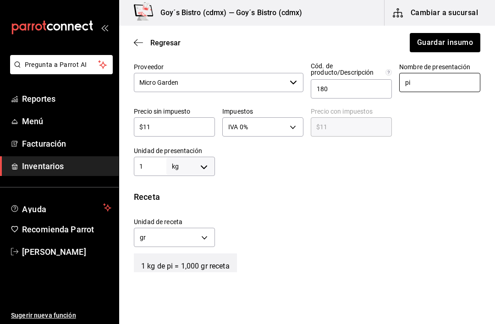
type input "p"
type input "Kg"
click at [449, 43] on button "Guardar insumo" at bounding box center [445, 42] width 72 height 19
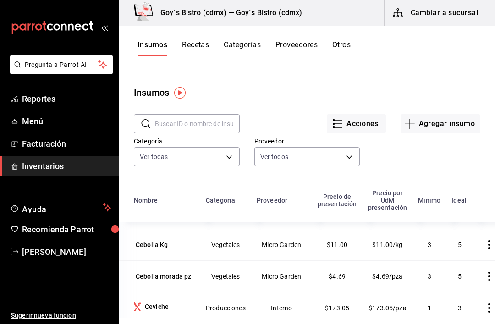
scroll to position [1321, 0]
click at [154, 277] on div "Cebolla morada pz" at bounding box center [164, 277] width 56 height 9
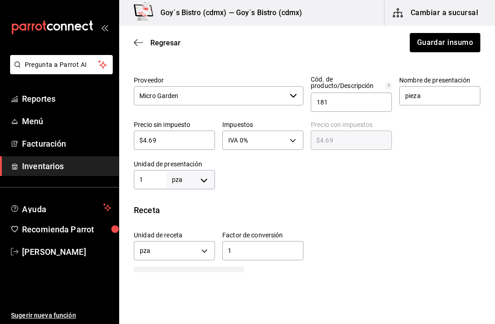
scroll to position [183, 0]
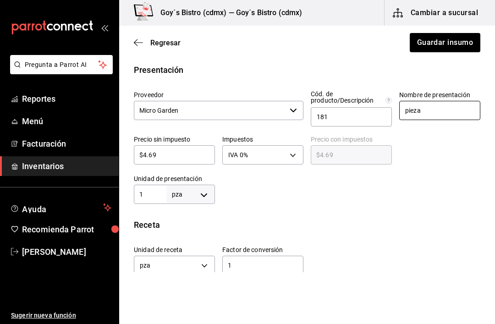
click at [434, 110] on input "pieza" at bounding box center [439, 110] width 81 height 19
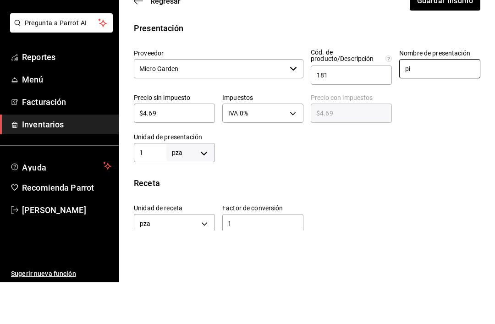
type input "p"
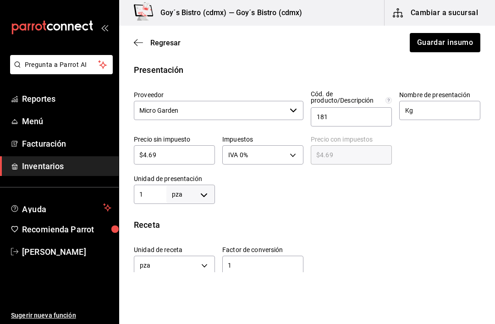
scroll to position [207, 0]
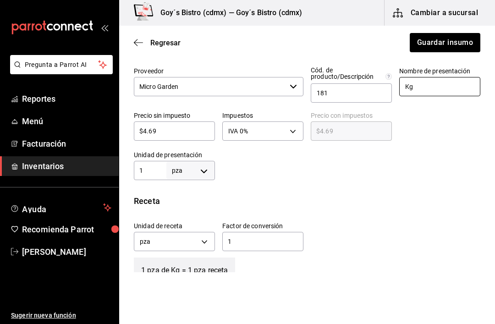
type input "Kg"
click at [208, 170] on body "Pregunta a Parrot AI Reportes Menú Facturación Inventarios Ayuda Recomienda Par…" at bounding box center [247, 136] width 495 height 272
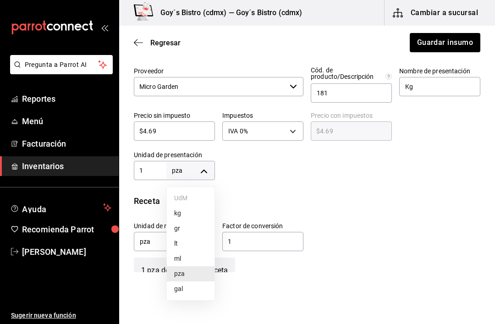
click at [195, 213] on li "kg" at bounding box center [191, 213] width 48 height 15
type input "KILOGRAM"
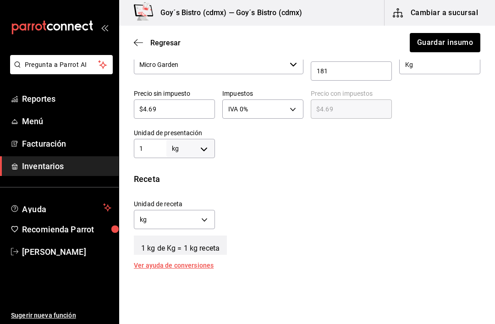
scroll to position [232, 0]
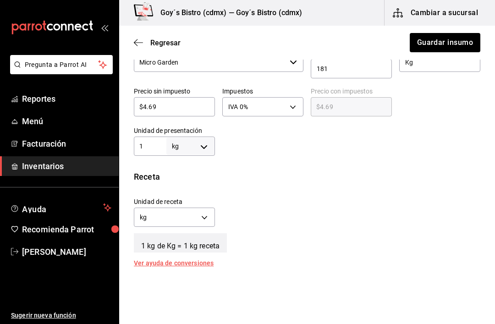
click at [205, 217] on body "Pregunta a Parrot AI Reportes Menú Facturación Inventarios Ayuda Recomienda Par…" at bounding box center [247, 136] width 495 height 272
click at [168, 258] on li "gr" at bounding box center [174, 261] width 80 height 15
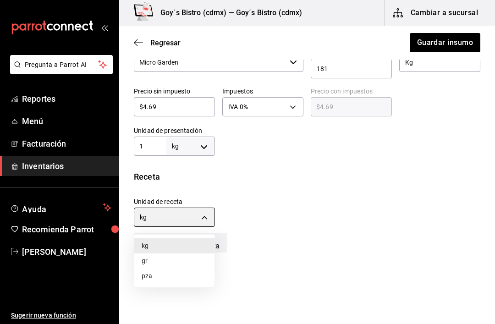
type input "GRAM"
type input "1,000"
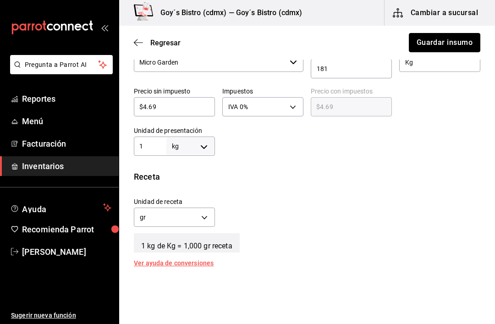
click at [450, 42] on button "Guardar insumo" at bounding box center [445, 42] width 72 height 19
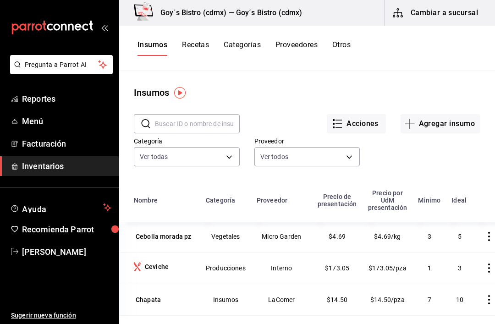
scroll to position [1366, 0]
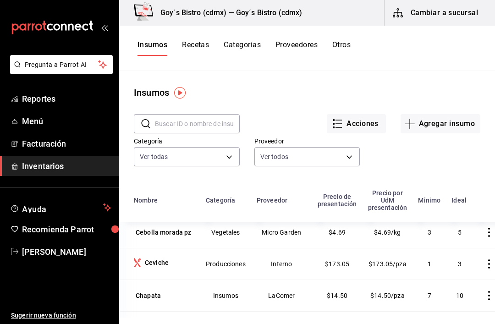
click at [135, 265] on icon "Insumo producido" at bounding box center [137, 262] width 7 height 9
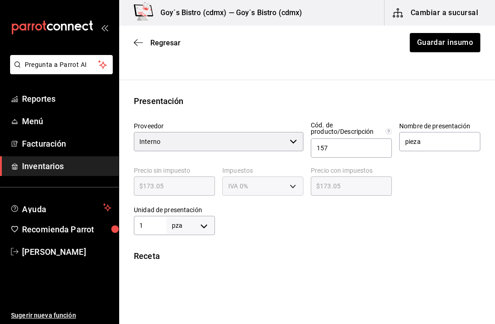
scroll to position [153, 0]
click at [199, 224] on body "Pregunta a Parrot AI Reportes Menú Facturación Inventarios Ayuda Recomienda Par…" at bounding box center [247, 136] width 495 height 272
click at [189, 250] on li "gr" at bounding box center [191, 251] width 48 height 15
type input "GRAM"
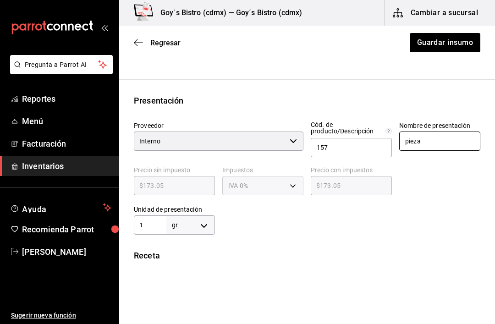
click at [438, 139] on input "pieza" at bounding box center [439, 141] width 81 height 19
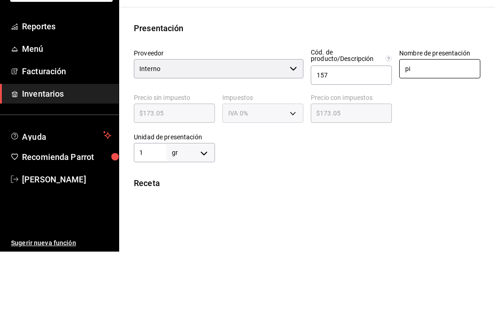
type input "p"
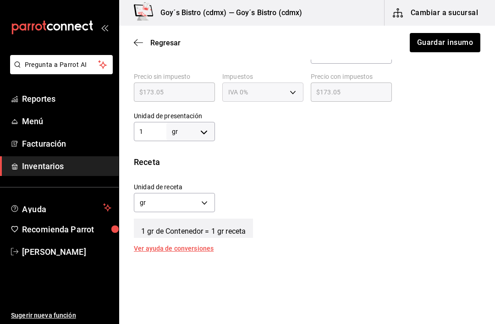
scroll to position [249, 0]
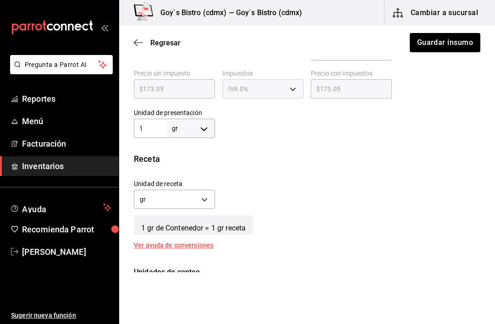
type input "Contenedor"
click at [199, 127] on body "Pregunta a Parrot AI Reportes Menú Facturación Inventarios Ayuda Recomienda Par…" at bounding box center [247, 136] width 495 height 272
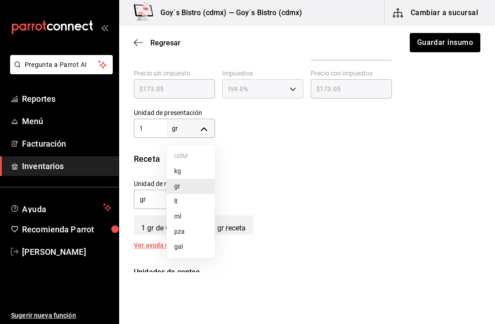
click at [198, 168] on li "kg" at bounding box center [191, 171] width 48 height 15
type input "KILOGRAM"
type input "1"
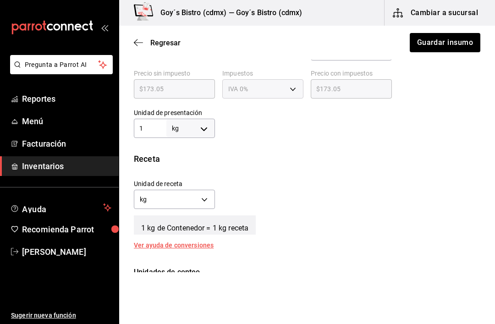
click at [206, 193] on body "Pregunta a Parrot AI Reportes Menú Facturación Inventarios Ayuda Recomienda Par…" at bounding box center [247, 136] width 495 height 272
click at [173, 240] on li "gr" at bounding box center [174, 243] width 80 height 15
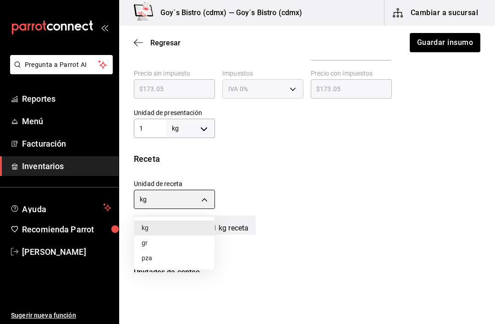
type input "GRAM"
type input "1,000"
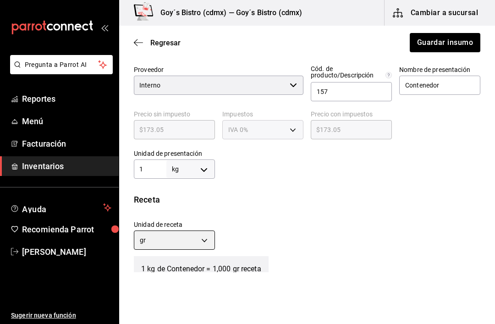
scroll to position [210, 0]
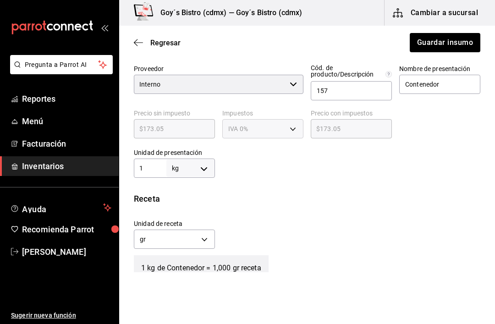
click at [151, 167] on input "1" at bounding box center [150, 168] width 33 height 11
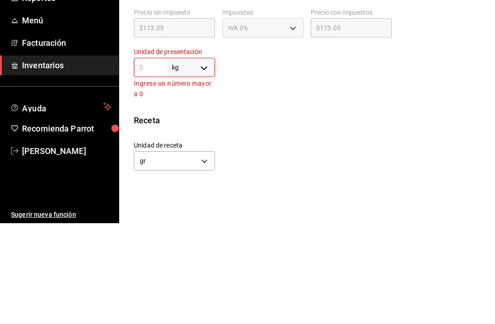
type input "."
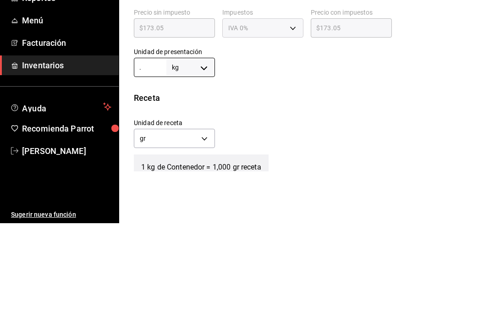
type input ".8"
type input "800"
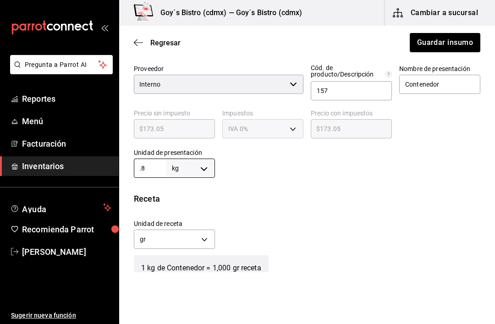
click at [154, 166] on input ".8" at bounding box center [150, 168] width 33 height 11
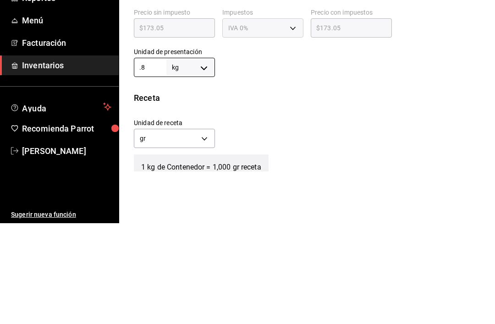
type input "."
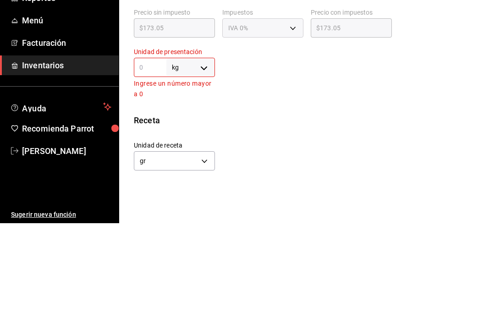
type input "1"
type input "1,000"
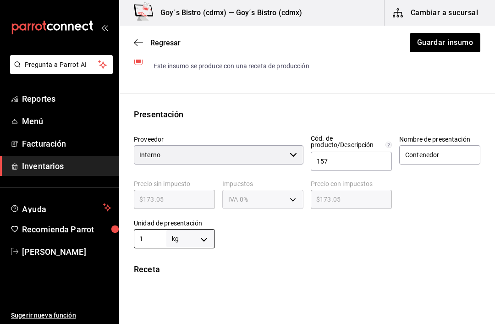
scroll to position [137, 0]
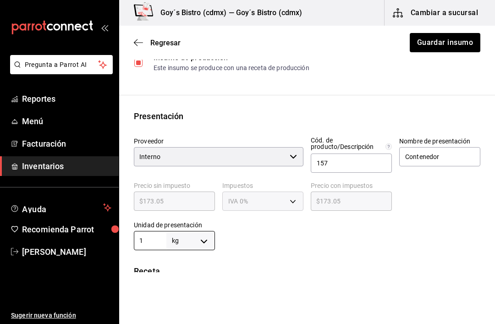
click at [201, 240] on body "Pregunta a Parrot AI Reportes Menú Facturación Inventarios Ayuda Recomienda Par…" at bounding box center [247, 136] width 495 height 272
click at [192, 253] on li "gr" at bounding box center [191, 251] width 48 height 15
type input "GRAM"
type input "1"
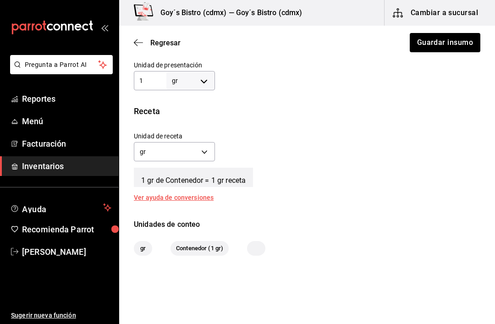
scroll to position [299, 0]
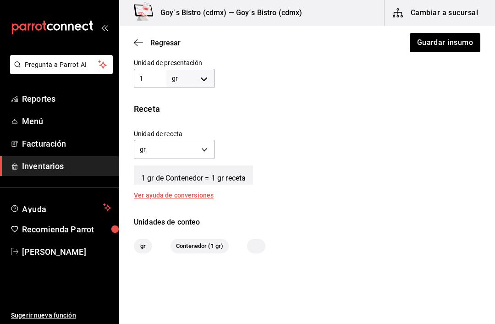
click at [203, 77] on body "Pregunta a Parrot AI Reportes Menú Facturación Inventarios Ayuda Recomienda Par…" at bounding box center [247, 136] width 495 height 272
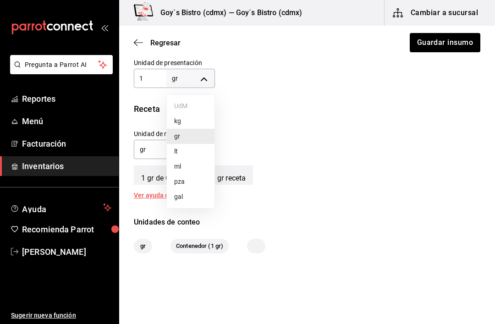
click at [194, 120] on li "kg" at bounding box center [191, 121] width 48 height 15
type input "KILOGRAM"
type input "1"
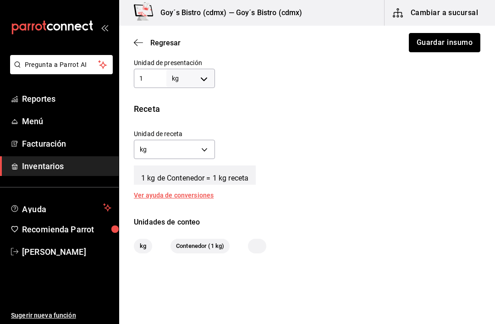
click at [457, 39] on button "Guardar insumo" at bounding box center [445, 42] width 72 height 19
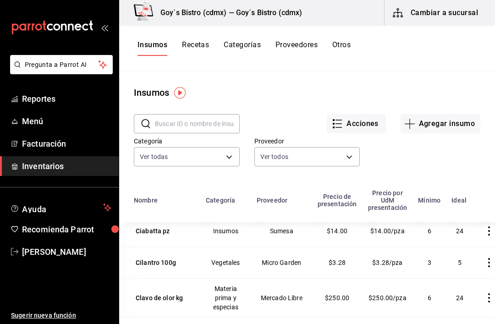
scroll to position [1498, 0]
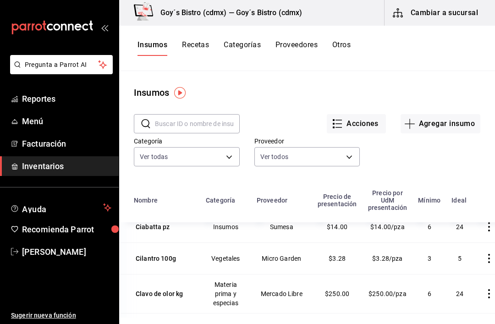
click at [159, 260] on div "Cilantro 100g" at bounding box center [156, 258] width 40 height 9
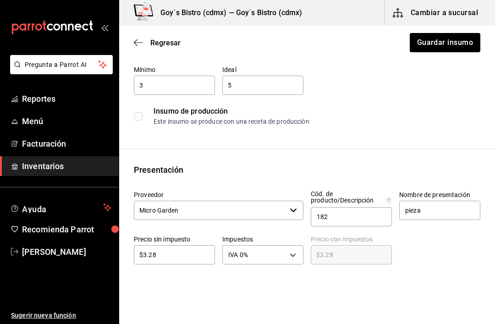
scroll to position [86, 0]
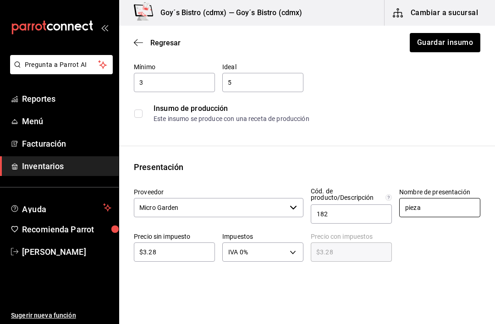
click at [437, 206] on input "pieza" at bounding box center [439, 207] width 81 height 19
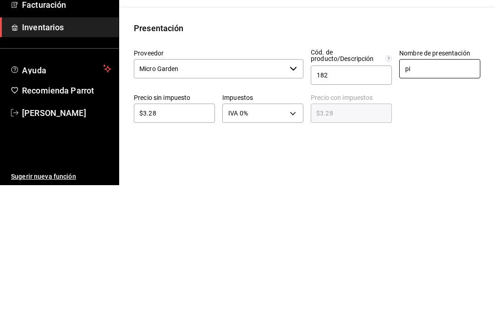
type input "p"
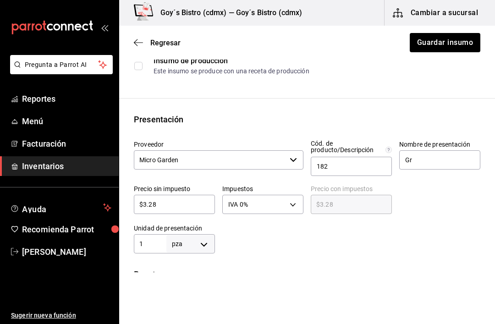
scroll to position [142, 0]
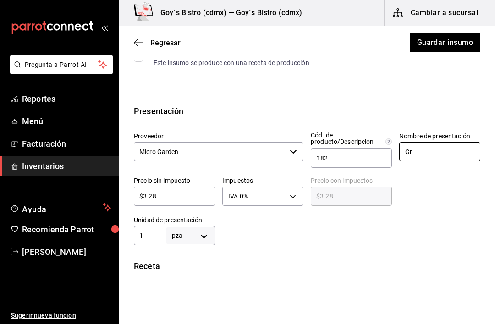
type input "Gr"
click at [206, 230] on body "Pregunta a Parrot AI Reportes Menú Facturación Inventarios Ayuda Recomienda Par…" at bounding box center [247, 136] width 495 height 272
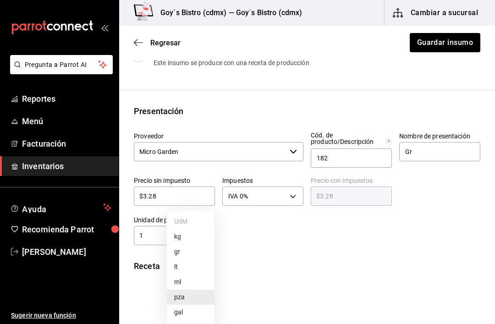
click at [192, 248] on li "gr" at bounding box center [191, 251] width 48 height 15
type input "GRAM"
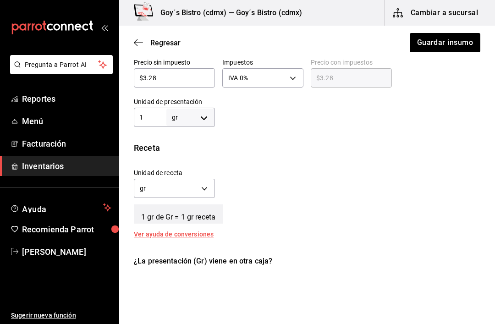
scroll to position [262, 0]
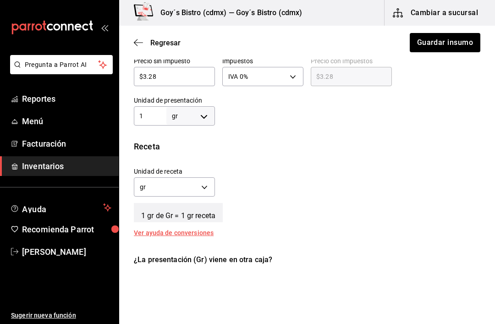
click at [192, 231] on div "Ver ayuda de conversiones" at bounding box center [179, 233] width 91 height 6
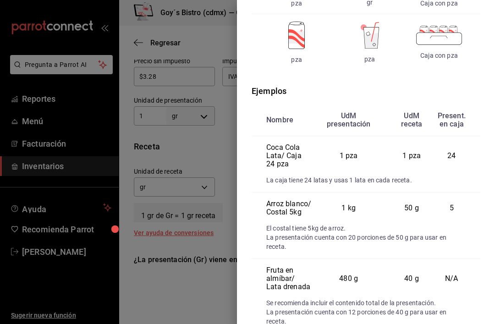
scroll to position [177, 0]
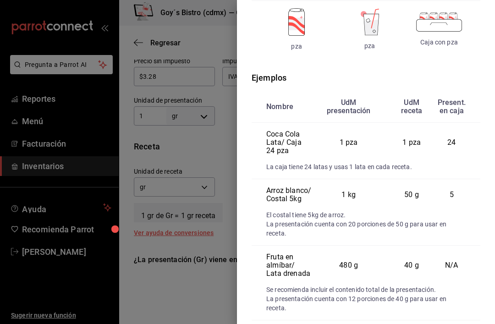
click at [211, 160] on div at bounding box center [247, 162] width 495 height 324
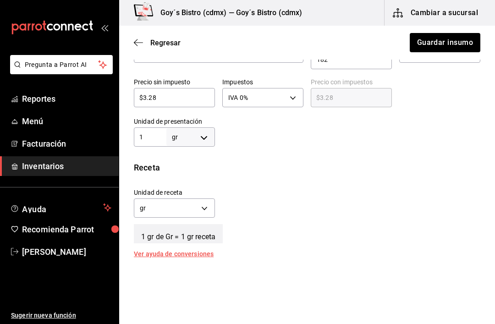
scroll to position [241, 0]
click at [148, 136] on input "1" at bounding box center [150, 136] width 33 height 11
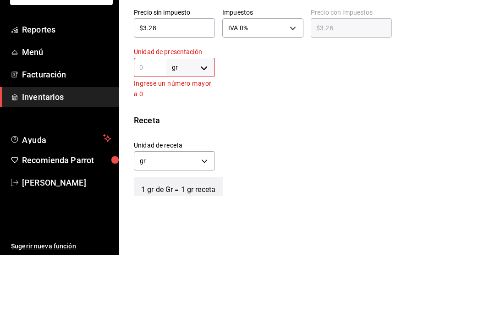
type input "2"
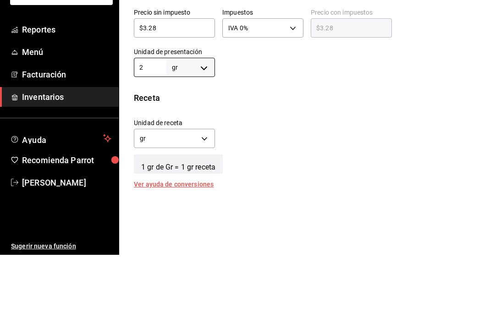
type input "25"
type input "250"
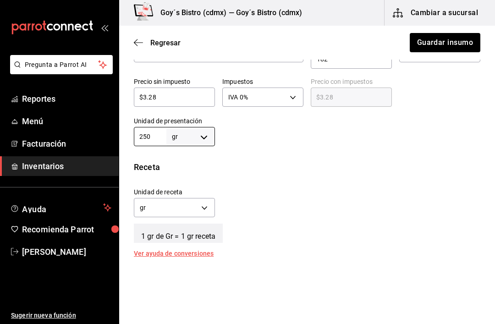
type input "250"
click at [363, 226] on div "1 gr de Gr = 1 gr receta" at bounding box center [307, 231] width 347 height 23
click at [203, 132] on body "Pregunta a Parrot AI Reportes Menú Facturación Inventarios Ayuda Recomienda Par…" at bounding box center [247, 136] width 495 height 272
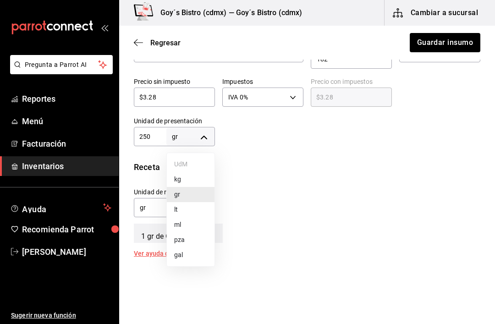
click at [194, 177] on li "kg" at bounding box center [191, 179] width 48 height 15
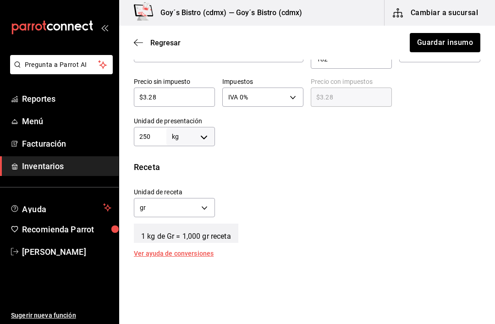
type input "KILOGRAM"
type input "250"
click at [155, 134] on input "250" at bounding box center [150, 136] width 33 height 11
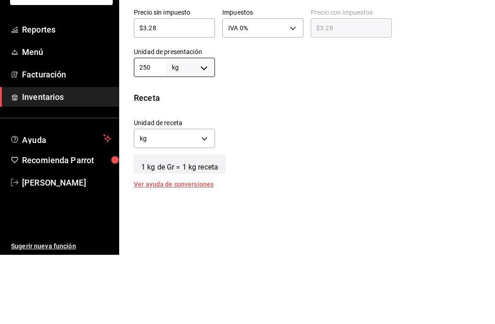
type input "25"
type input "2"
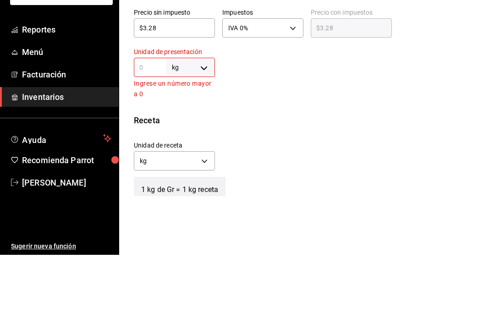
type input "1"
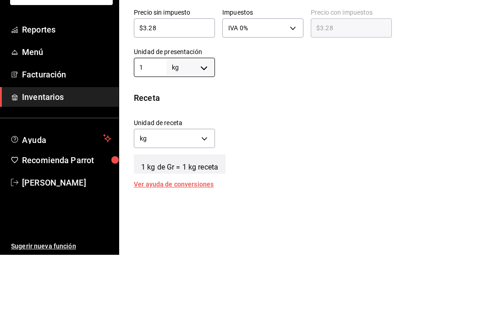
type input "1"
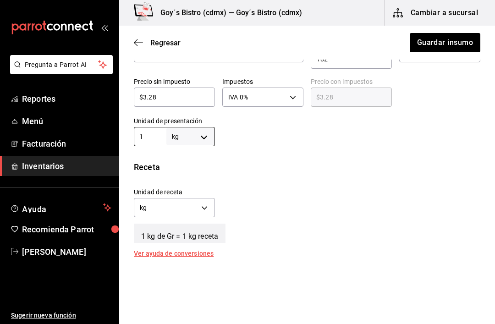
type input "1"
click at [205, 203] on body "Pregunta a Parrot AI Reportes Menú Facturación Inventarios Ayuda Recomienda Par…" at bounding box center [247, 136] width 495 height 272
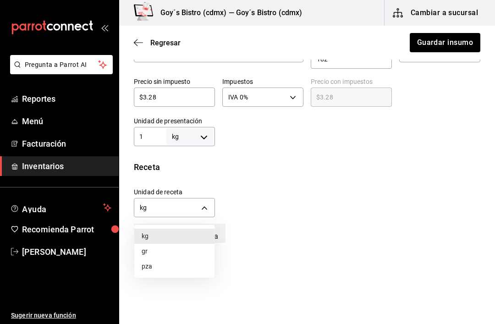
click at [172, 247] on li "gr" at bounding box center [174, 251] width 80 height 15
type input "GRAM"
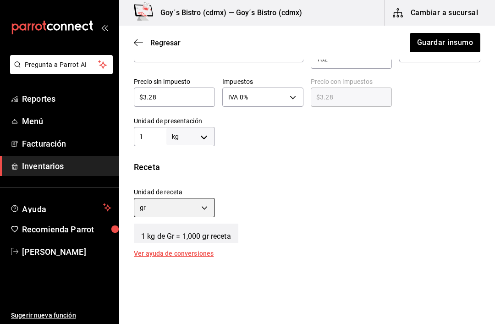
type input "1,000"
click at [336, 234] on div "1 kg de Gr = 1,000 gr receta" at bounding box center [307, 231] width 347 height 23
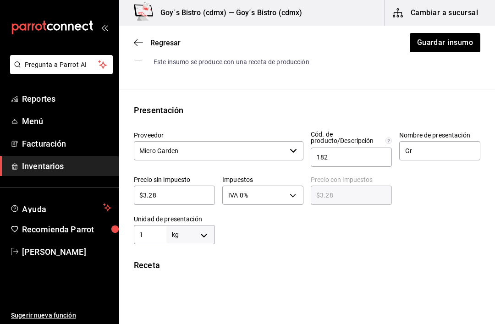
scroll to position [155, 0]
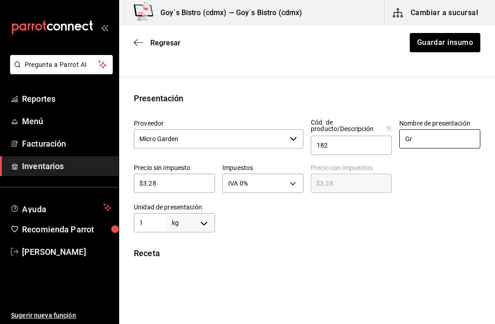
click at [431, 142] on input "Gr" at bounding box center [439, 138] width 81 height 19
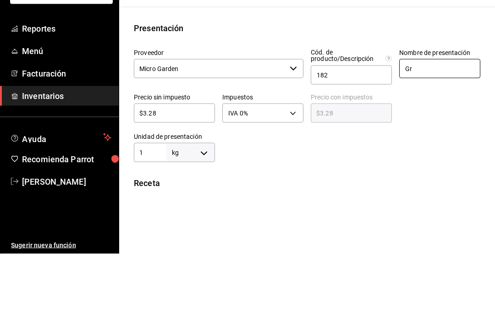
type input "G"
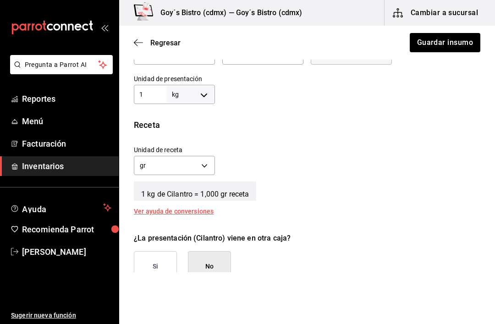
scroll to position [284, 0]
type input "Cilantro"
click at [204, 93] on body "Pregunta a Parrot AI Reportes Menú Facturación Inventarios Ayuda Recomienda Par…" at bounding box center [247, 136] width 495 height 272
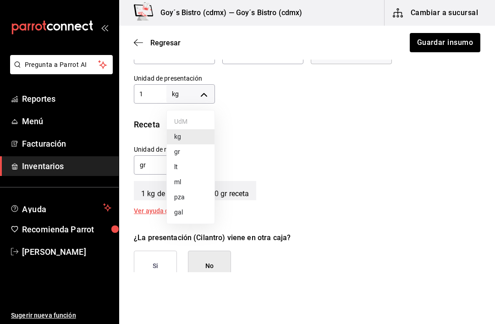
click at [193, 154] on li "gr" at bounding box center [191, 151] width 48 height 15
type input "GRAM"
type input "1"
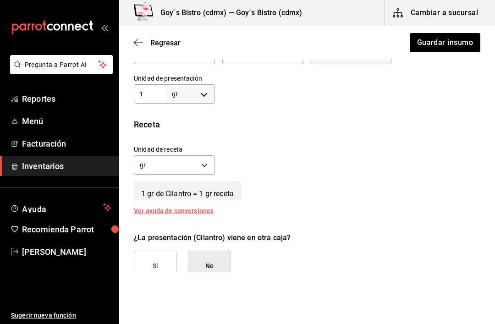
click at [155, 92] on input "1" at bounding box center [150, 94] width 33 height 11
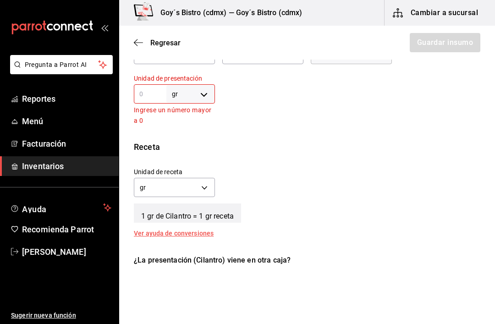
type input "2"
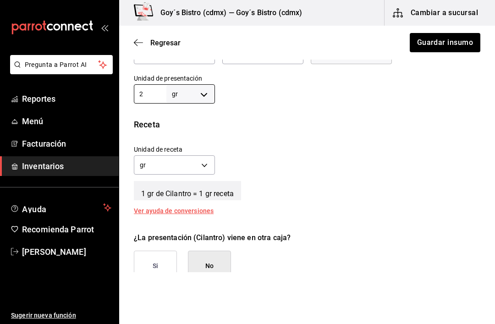
type input "25"
type input "250"
click at [155, 92] on input "250" at bounding box center [150, 94] width 33 height 11
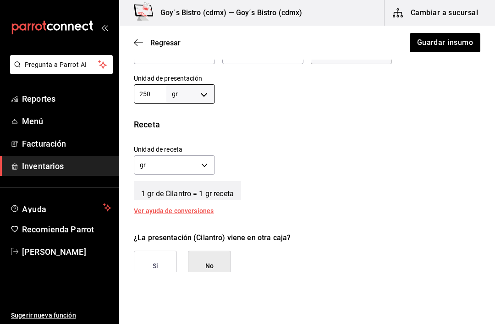
type input "25"
type input "2"
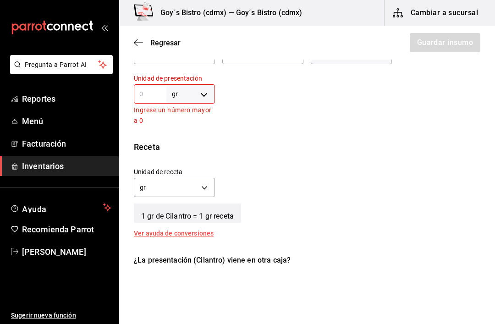
type input "1"
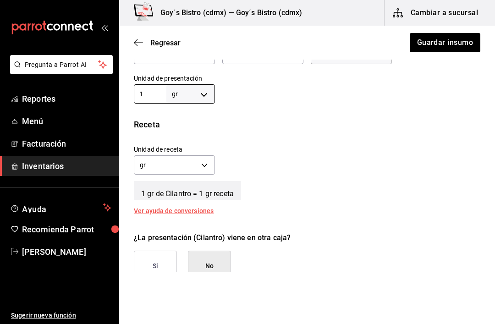
click at [196, 208] on div "Ver ayuda de conversiones" at bounding box center [179, 211] width 91 height 6
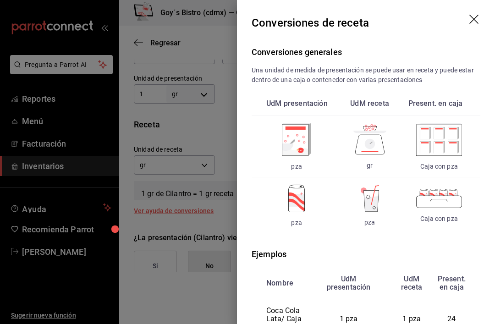
scroll to position [0, 0]
click at [475, 17] on icon "drag" at bounding box center [475, 20] width 11 height 11
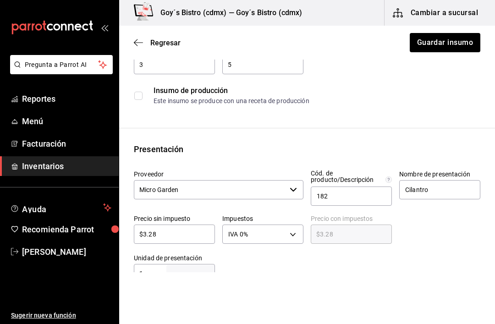
scroll to position [100, 0]
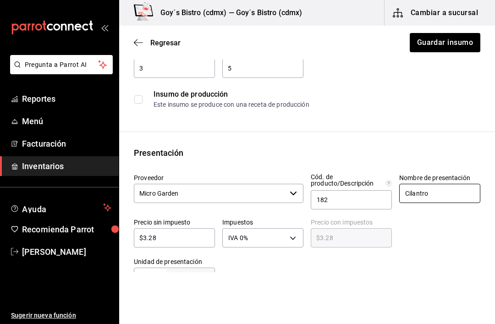
click at [444, 188] on input "Cilantro" at bounding box center [439, 193] width 81 height 19
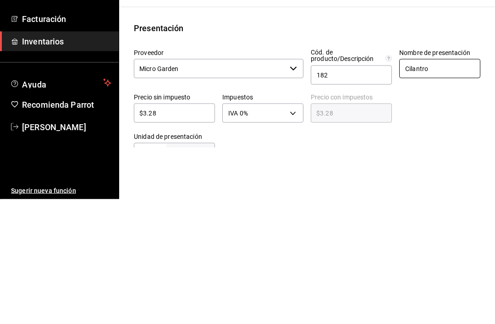
click at [436, 184] on input "Cilantro" at bounding box center [439, 193] width 81 height 19
type input "C"
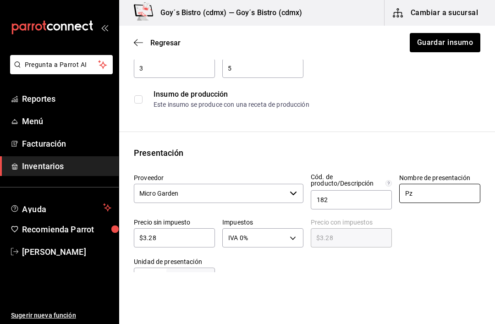
click at [426, 188] on input "Pz" at bounding box center [439, 193] width 81 height 19
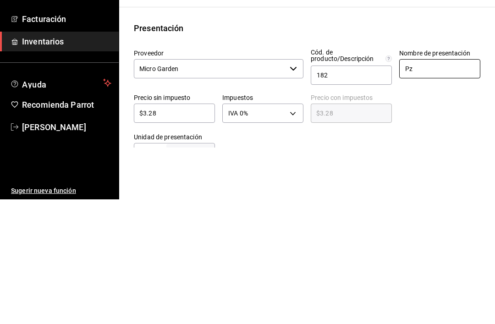
click at [429, 184] on input "Pz" at bounding box center [439, 193] width 81 height 19
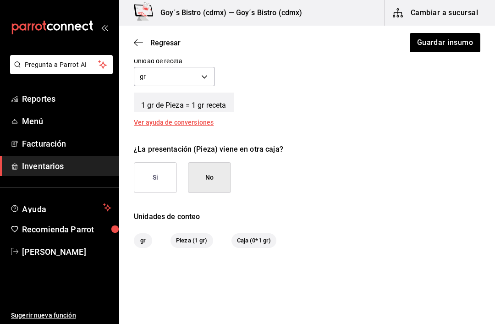
scroll to position [372, 0]
type input "Pieza"
click at [457, 44] on button "Guardar insumo" at bounding box center [445, 42] width 72 height 19
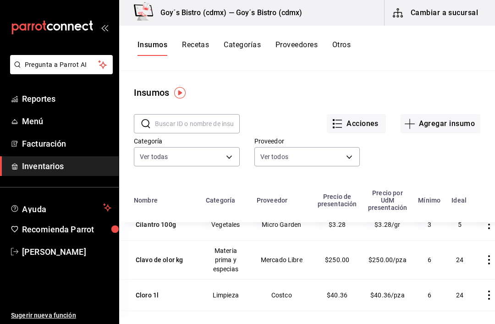
scroll to position [1532, 0]
click at [154, 261] on div "Clavo de olor kg" at bounding box center [159, 259] width 47 height 9
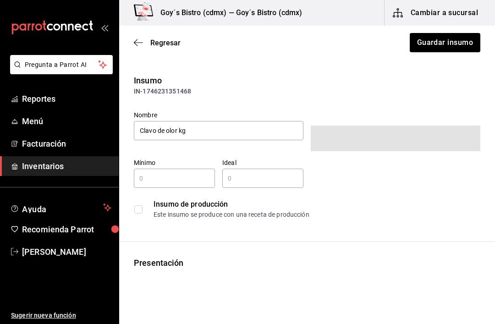
type input "6"
type input "24"
type input "1"
type input "UNIT"
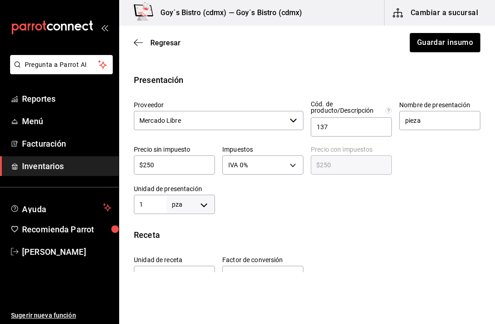
scroll to position [172, 0]
click at [200, 202] on body "Pregunta a Parrot AI Reportes Menú Facturación Inventarios Ayuda Recomienda Par…" at bounding box center [247, 136] width 495 height 272
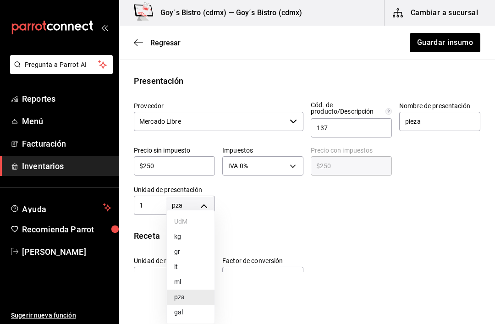
click at [194, 235] on li "kg" at bounding box center [191, 236] width 48 height 15
type input "KILOGRAM"
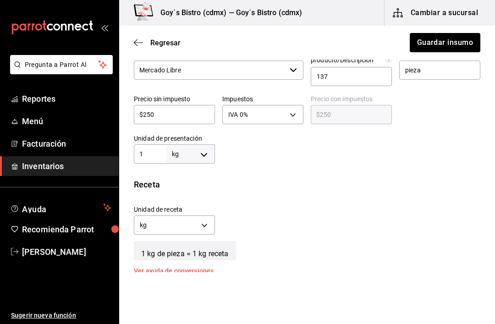
scroll to position [224, 0]
click at [205, 226] on body "Pregunta a Parrot AI Reportes Menú Facturación Inventarios Ayuda Recomienda Par…" at bounding box center [247, 136] width 495 height 272
click at [177, 263] on li "gr" at bounding box center [174, 268] width 80 height 15
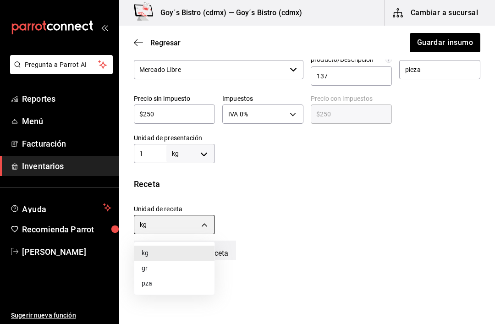
type input "GRAM"
type input "1,000"
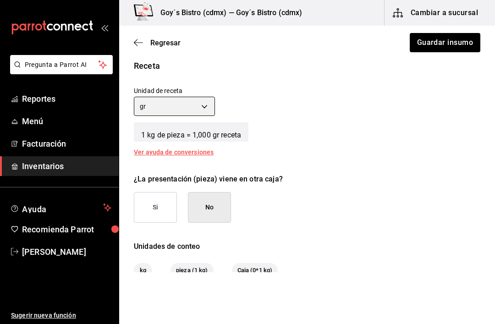
scroll to position [339, 0]
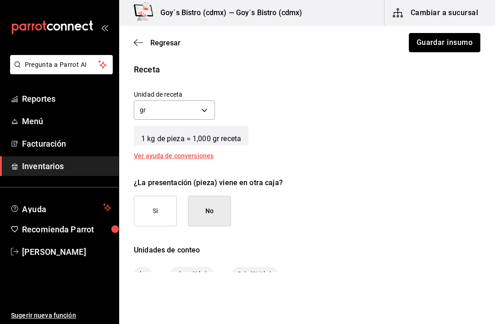
click at [451, 40] on button "Guardar insumo" at bounding box center [445, 42] width 72 height 19
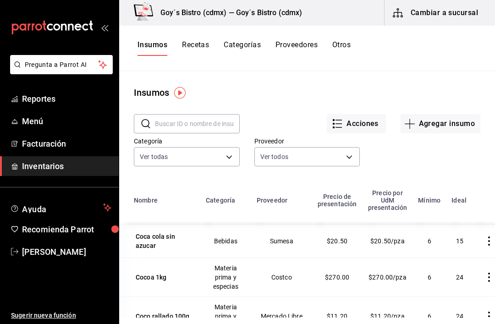
scroll to position [1728, 0]
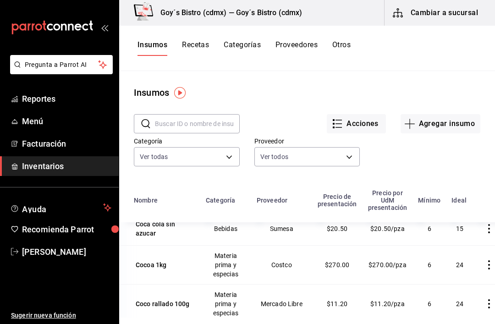
click at [155, 270] on div "Cocoa 1kg" at bounding box center [151, 265] width 31 height 9
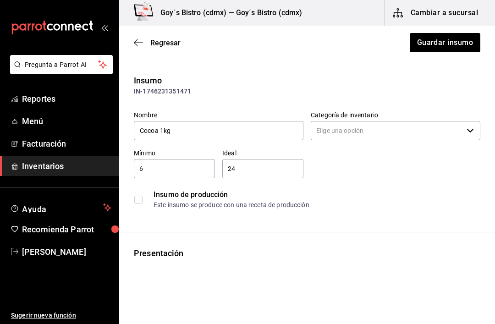
type input "Materia prima y especias"
type input "Costco"
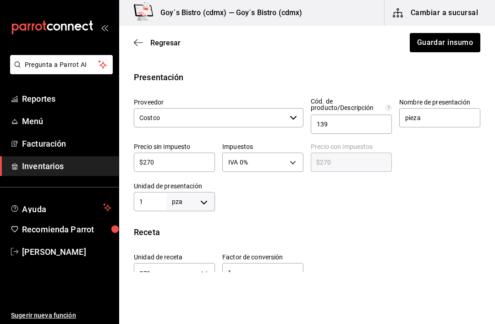
scroll to position [177, 0]
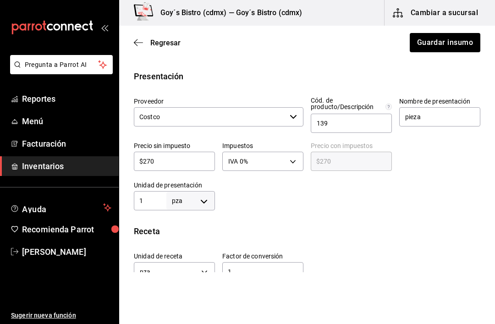
click at [204, 198] on body "Pregunta a Parrot AI Reportes Menú Facturación Inventarios Ayuda Recomienda Par…" at bounding box center [247, 136] width 495 height 272
click at [195, 238] on li "kg" at bounding box center [191, 236] width 48 height 15
type input "KILOGRAM"
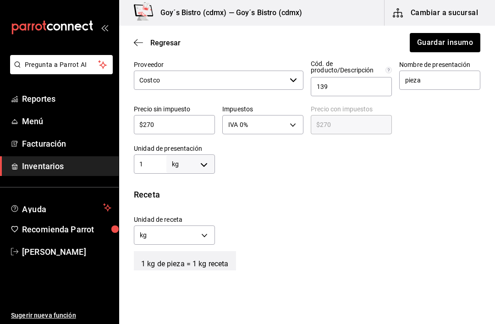
scroll to position [220, 0]
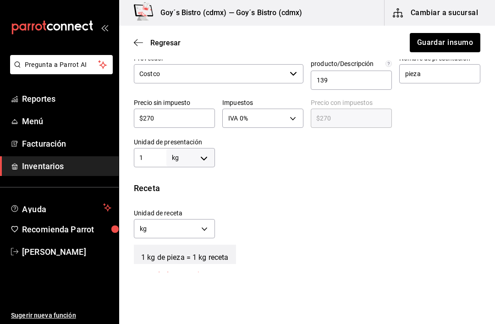
click at [208, 228] on body "Pregunta a Parrot AI Reportes Menú Facturación Inventarios Ayuda Recomienda Par…" at bounding box center [247, 136] width 495 height 272
click at [171, 270] on li "gr" at bounding box center [174, 272] width 80 height 15
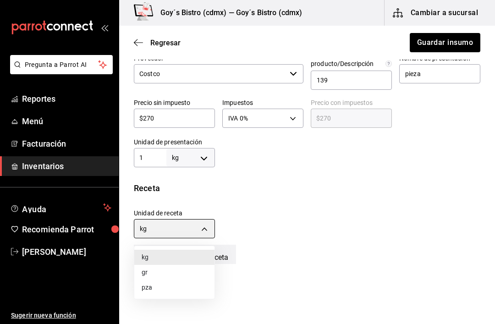
type input "GRAM"
type input "1,000"
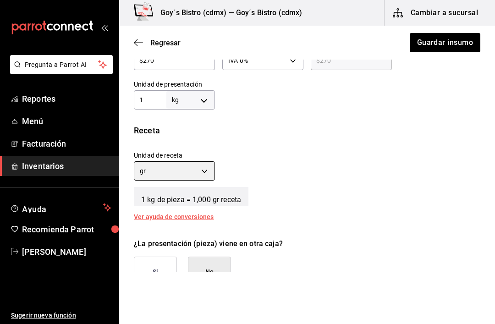
scroll to position [282, 0]
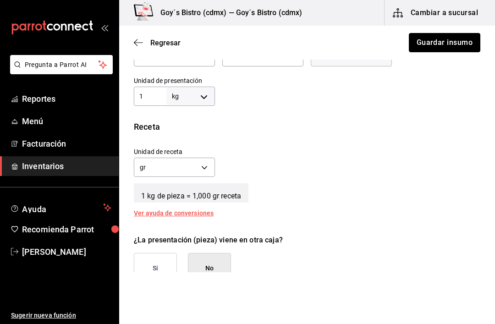
click at [452, 42] on button "Guardar insumo" at bounding box center [445, 42] width 72 height 19
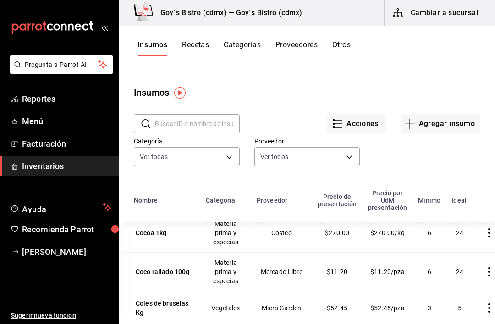
scroll to position [1760, 0]
click at [156, 269] on div "Coco rallado 100g" at bounding box center [163, 271] width 54 height 9
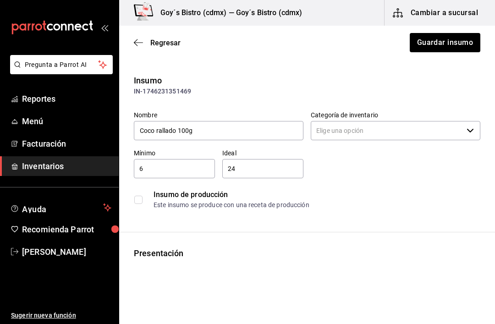
type input "Materia prima y especias"
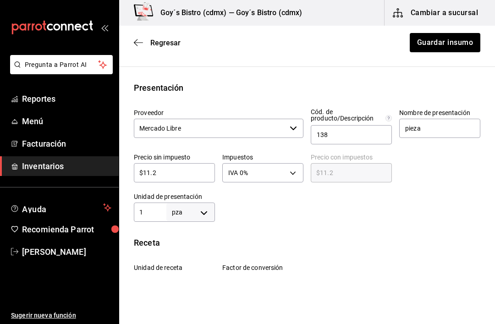
scroll to position [165, 0]
click at [201, 205] on body "Pregunta a Parrot AI Reportes Menú Facturación Inventarios Ayuda Recomienda Par…" at bounding box center [247, 136] width 495 height 272
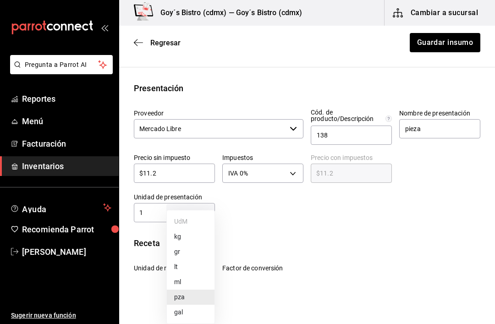
click at [195, 236] on li "kg" at bounding box center [191, 236] width 48 height 15
type input "KILOGRAM"
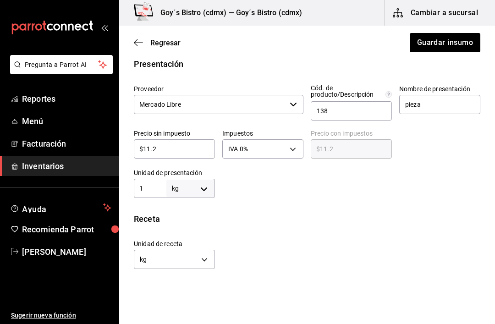
scroll to position [195, 0]
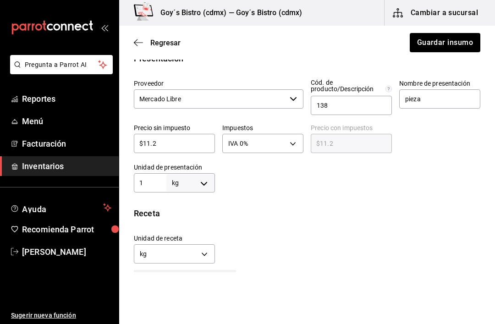
click at [205, 249] on body "Pregunta a Parrot AI Reportes Menú Facturación Inventarios Ayuda Recomienda Par…" at bounding box center [247, 136] width 495 height 272
click at [167, 292] on li "gr" at bounding box center [174, 297] width 80 height 15
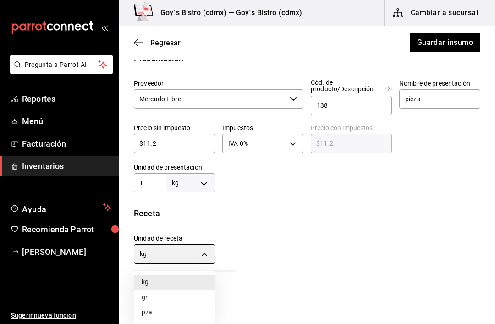
type input "GRAM"
type input "1,000"
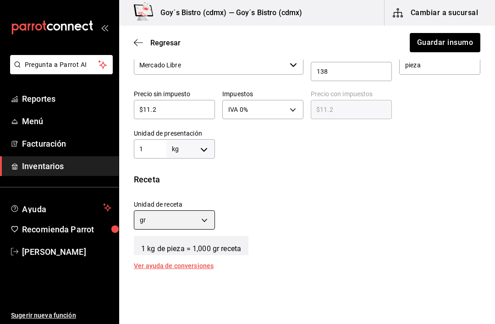
scroll to position [229, 0]
click at [456, 40] on button "Guardar insumo" at bounding box center [445, 42] width 72 height 19
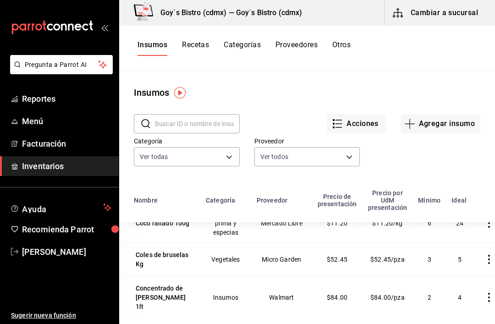
scroll to position [1809, 0]
click at [156, 262] on div "Coles de bruselas Kg" at bounding box center [164, 258] width 57 height 18
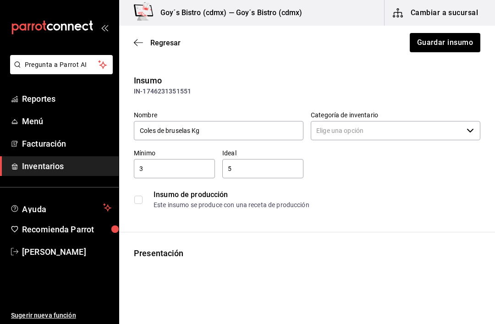
type input "Vegetales"
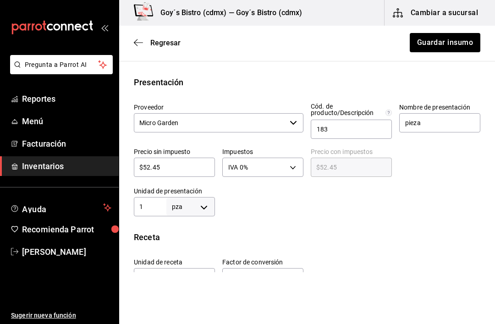
scroll to position [172, 0]
click at [204, 207] on body "Pregunta a Parrot AI Reportes Menú Facturación Inventarios Ayuda Recomienda Par…" at bounding box center [247, 136] width 495 height 272
click at [195, 234] on li "kg" at bounding box center [191, 236] width 48 height 15
type input "KILOGRAM"
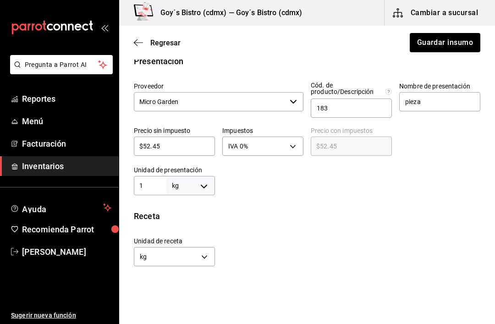
scroll to position [219, 0]
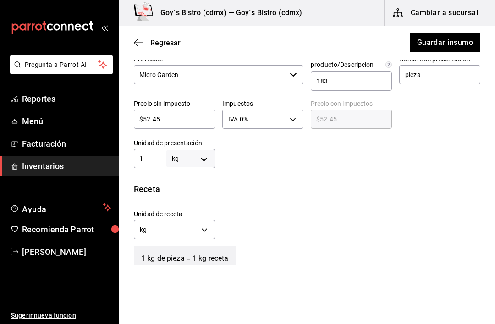
click at [206, 230] on body "Pregunta a Parrot AI Reportes Menú Facturación Inventarios Ayuda Recomienda Par…" at bounding box center [247, 136] width 495 height 272
click at [166, 270] on li "gr" at bounding box center [174, 273] width 80 height 15
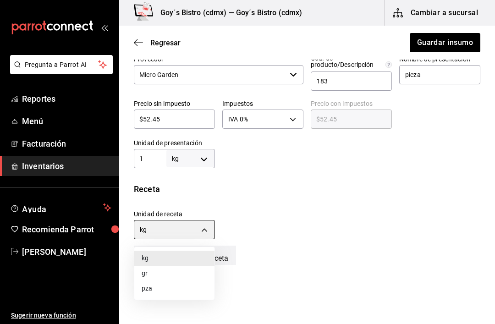
type input "GRAM"
type input "1,000"
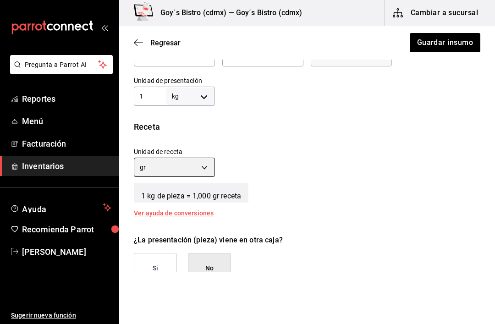
scroll to position [282, 0]
click at [457, 41] on button "Guardar insumo" at bounding box center [445, 42] width 72 height 19
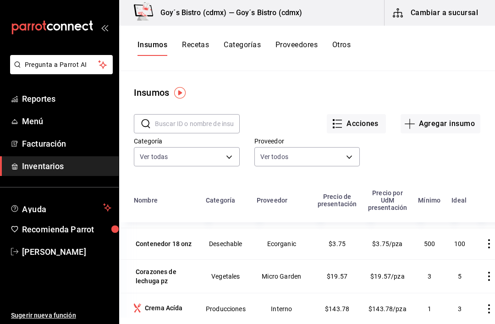
scroll to position [2009, 0]
click at [155, 267] on div "Corazones de lechuga pz" at bounding box center [164, 276] width 57 height 18
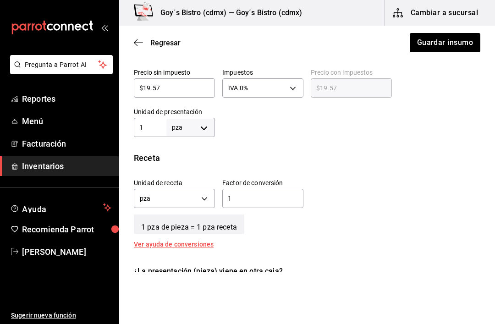
scroll to position [249, 0]
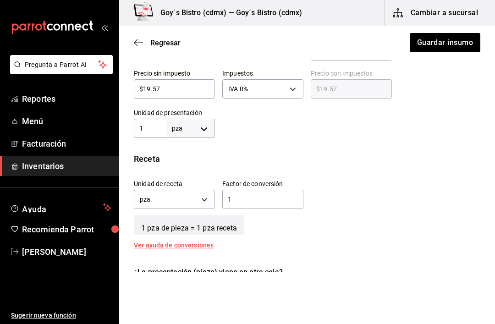
click at [206, 200] on body "Pregunta a Parrot AI Reportes Menú Facturación Inventarios Ayuda Recomienda Par…" at bounding box center [247, 136] width 495 height 272
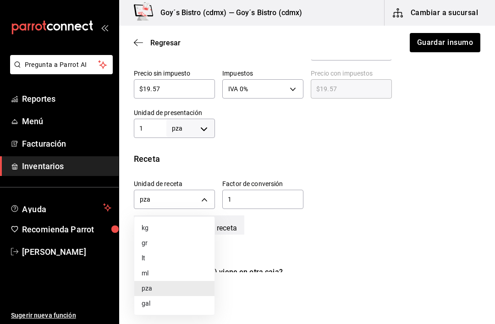
click at [169, 241] on li "gr" at bounding box center [174, 243] width 80 height 15
type input "GRAM"
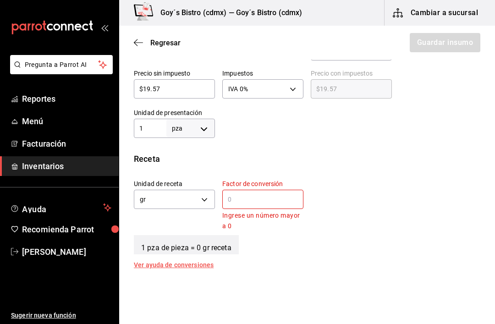
click at [246, 199] on input "text" at bounding box center [262, 199] width 81 height 11
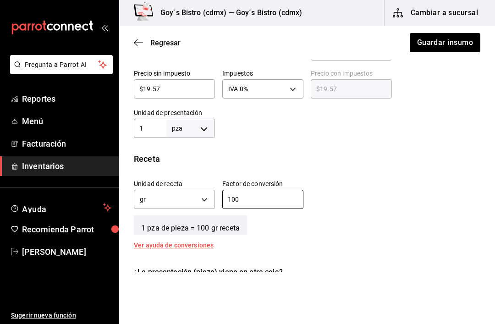
type input "100"
click at [206, 124] on body "Pregunta a Parrot AI Reportes Menú Facturación Inventarios Ayuda Recomienda Par…" at bounding box center [247, 136] width 495 height 272
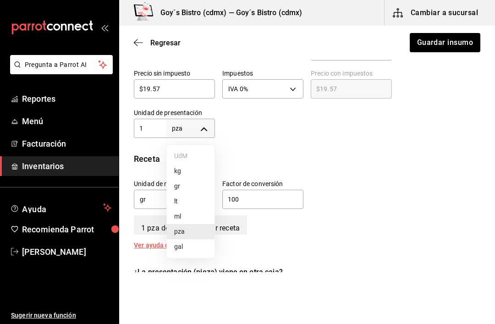
click at [320, 148] on div at bounding box center [247, 162] width 495 height 324
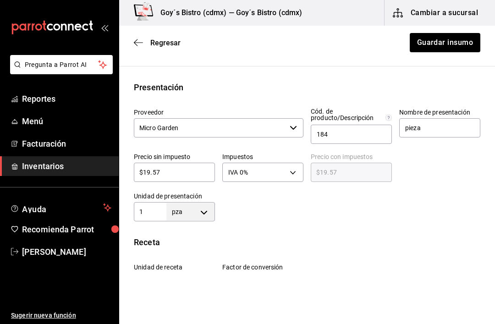
scroll to position [203, 0]
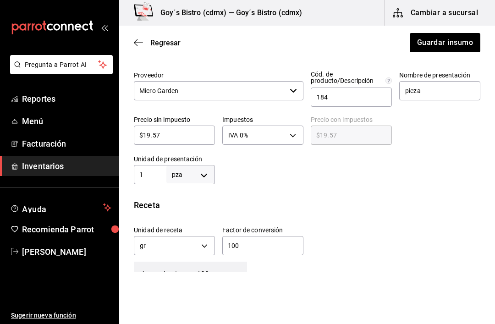
click at [207, 177] on body "Pregunta a Parrot AI Reportes Menú Facturación Inventarios Ayuda Recomienda Par…" at bounding box center [247, 136] width 495 height 272
click at [191, 216] on li "kg" at bounding box center [191, 217] width 48 height 15
type input "KILOGRAM"
type input "1"
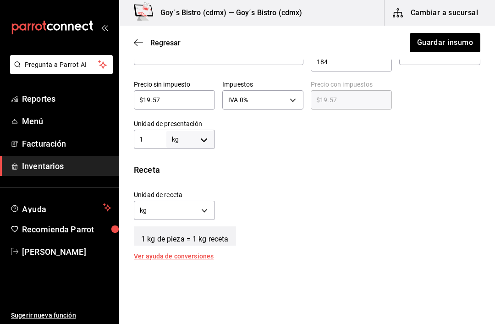
scroll to position [239, 0]
click at [207, 208] on body "Pregunta a Parrot AI Reportes Menú Facturación Inventarios Ayuda Recomienda Par…" at bounding box center [247, 136] width 495 height 272
click at [167, 252] on li "gr" at bounding box center [174, 253] width 80 height 15
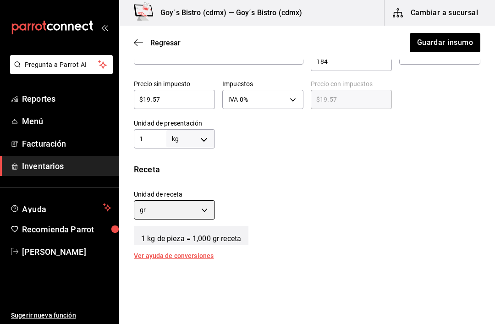
type input "GRAM"
type input "1,000"
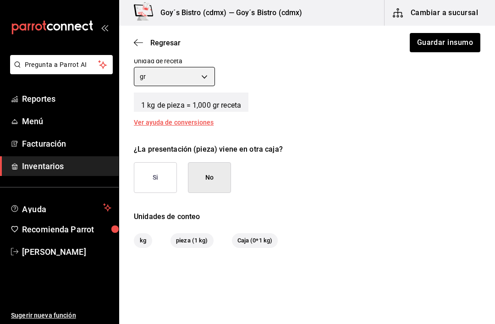
scroll to position [372, 0]
click at [455, 39] on button "Guardar insumo" at bounding box center [445, 42] width 72 height 19
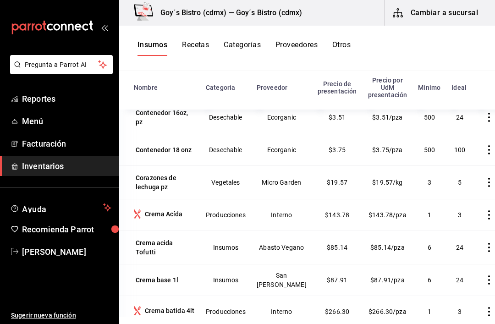
scroll to position [1990, 0]
click at [162, 209] on div "Crema Acída" at bounding box center [164, 213] width 38 height 9
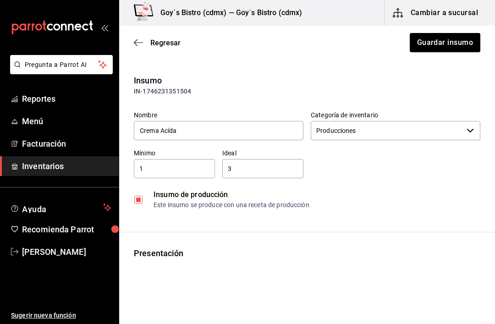
click at [192, 126] on input "Crema Acída" at bounding box center [219, 130] width 170 height 19
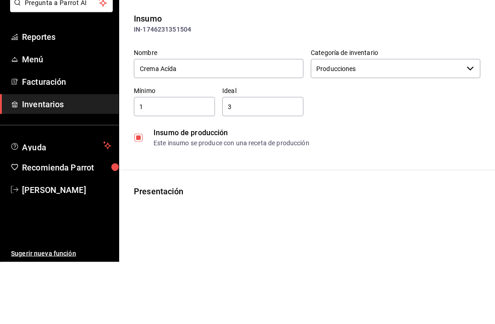
click at [190, 121] on input "Crema Acída" at bounding box center [219, 130] width 170 height 19
click at [170, 121] on input "Crema Acída" at bounding box center [219, 130] width 170 height 19
type input "Crema Ácida"
click at [361, 104] on div "Nombre Crema Ácida Categoría de inventario Producciones ​ Mínimo 1 ​ Ideal 3 ​ …" at bounding box center [304, 159] width 354 height 110
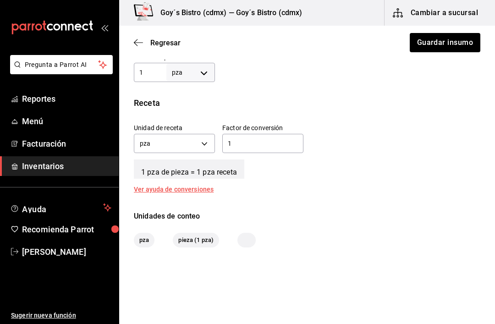
scroll to position [305, 0]
click at [452, 45] on button "Guardar insumo" at bounding box center [445, 42] width 72 height 19
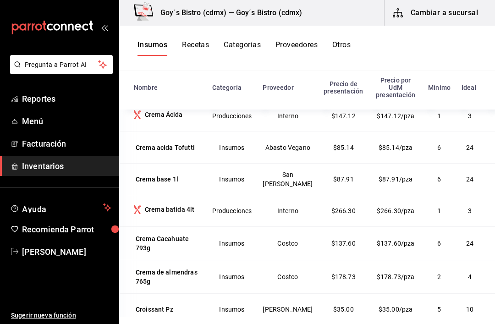
scroll to position [2051, 0]
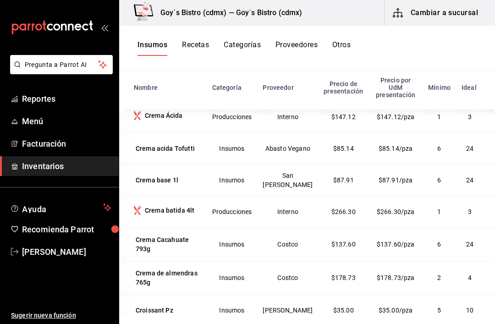
click at [159, 153] on div "Crema acida Tofutti" at bounding box center [165, 148] width 59 height 9
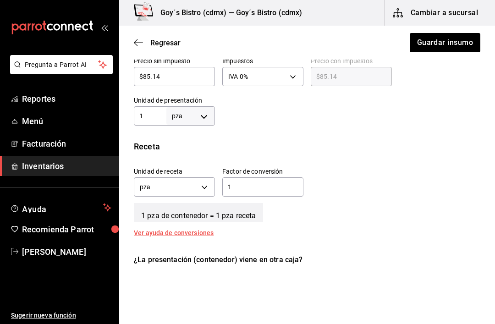
scroll to position [260, 0]
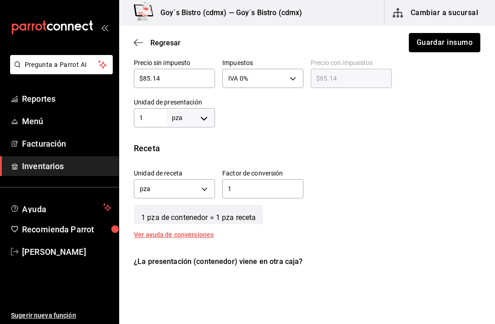
click at [455, 38] on button "Guardar insumo" at bounding box center [445, 42] width 72 height 19
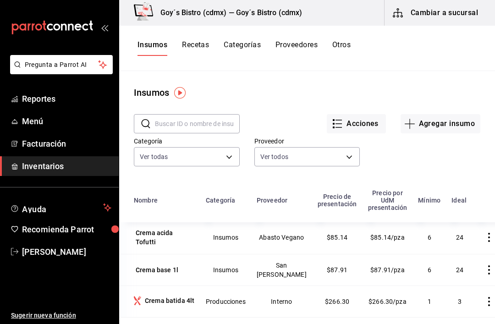
scroll to position [2113, 0]
click at [169, 265] on div "Crema base 1l" at bounding box center [157, 269] width 43 height 9
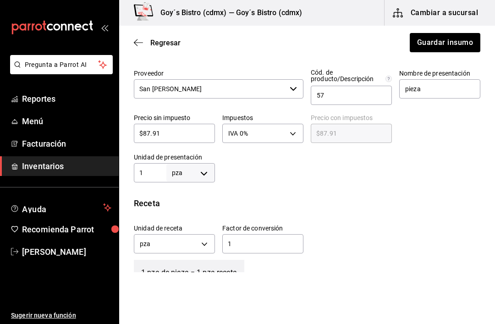
scroll to position [205, 0]
click at [206, 171] on body "Pregunta a Parrot AI Reportes Menú Facturación Inventarios Ayuda Recomienda Par…" at bounding box center [247, 136] width 495 height 272
click at [194, 242] on li "lt" at bounding box center [191, 245] width 48 height 15
type input "LITER"
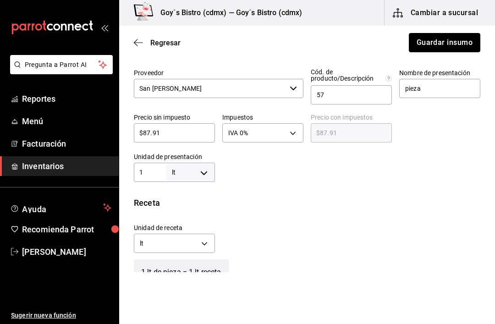
click at [452, 44] on button "Guardar insumo" at bounding box center [445, 42] width 72 height 19
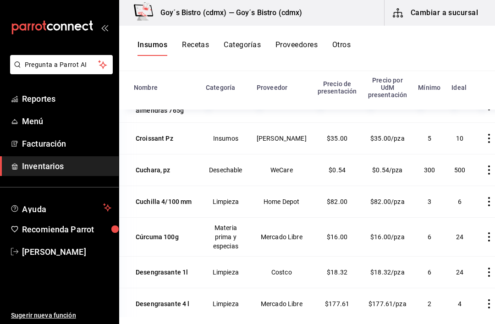
scroll to position [3, 0]
click at [157, 217] on td "Cúrcuma 100g" at bounding box center [159, 236] width 81 height 39
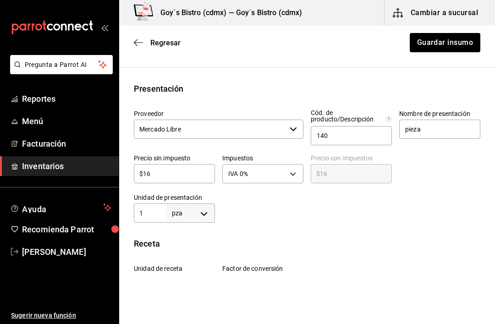
scroll to position [175, 0]
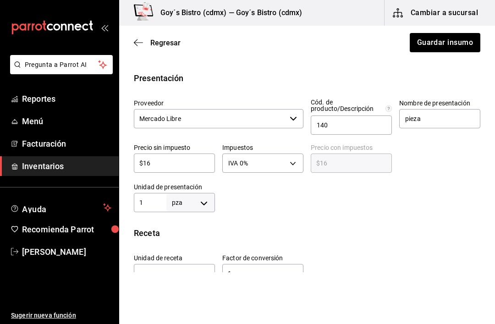
click at [202, 201] on body "Pregunta a Parrot AI Reportes Menú Facturación Inventarios Ayuda Recomienda Par…" at bounding box center [247, 136] width 495 height 272
click at [191, 235] on li "kg" at bounding box center [191, 236] width 48 height 15
type input "KILOGRAM"
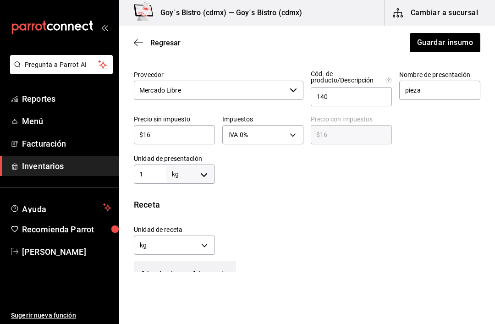
scroll to position [217, 0]
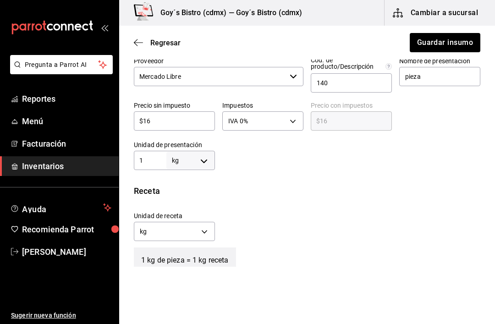
click at [206, 226] on body "Pregunta a Parrot AI Reportes Menú Facturación Inventarios Ayuda Recomienda Par…" at bounding box center [247, 136] width 495 height 272
click at [171, 272] on li "gr" at bounding box center [174, 275] width 80 height 15
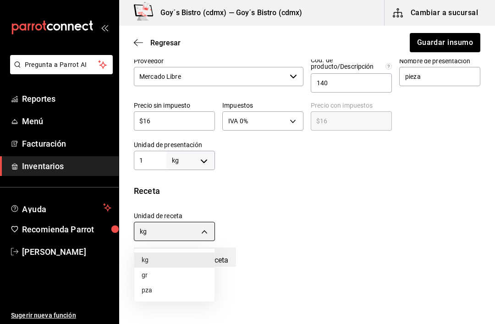
type input "GRAM"
type input "1,000"
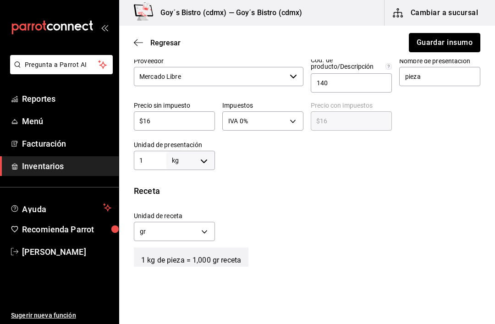
click at [459, 45] on button "Guardar insumo" at bounding box center [445, 42] width 72 height 19
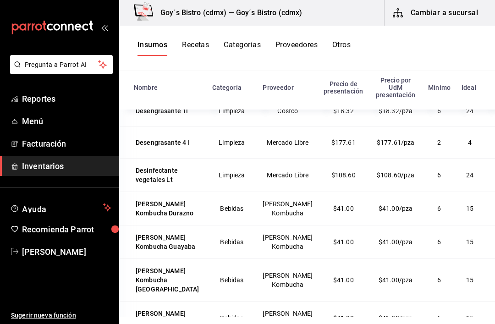
scroll to position [2385, 0]
click at [460, 14] on button "Cambiar a sucursal" at bounding box center [436, 13] width 103 height 26
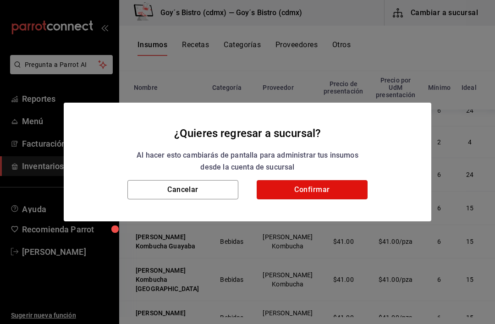
click at [310, 187] on button "Confirmar" at bounding box center [312, 189] width 111 height 19
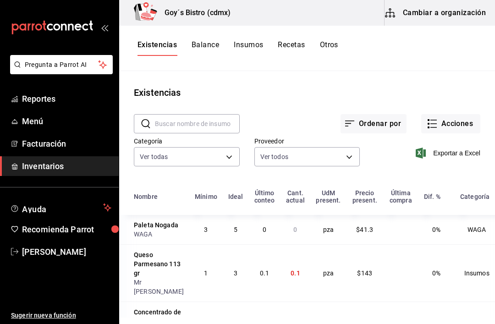
click at [453, 117] on button "Acciones" at bounding box center [450, 123] width 59 height 19
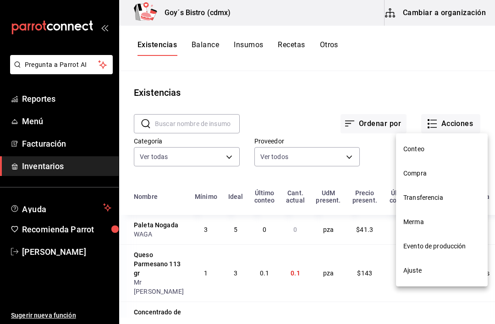
click at [430, 171] on span "Compra" at bounding box center [442, 174] width 77 height 10
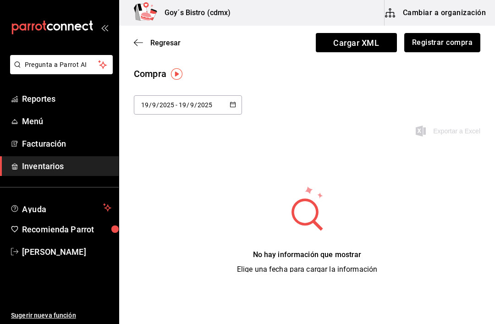
click at [460, 43] on button "Registrar compra" at bounding box center [443, 42] width 76 height 19
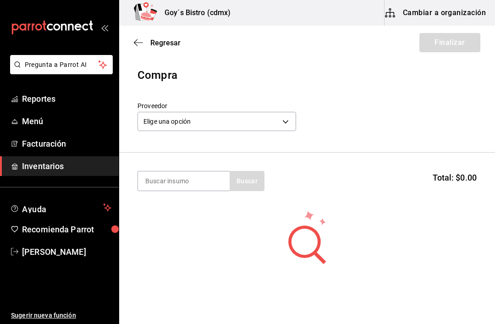
click at [286, 120] on body "Pregunta a Parrot AI Reportes Menú Facturación Inventarios Ayuda Recomienda Par…" at bounding box center [247, 136] width 495 height 272
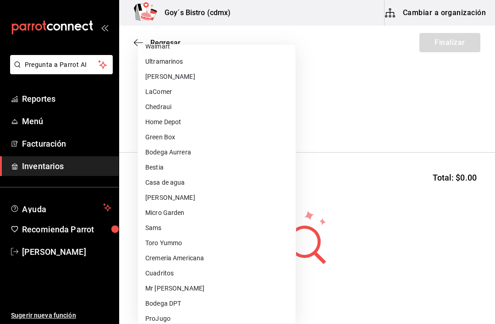
scroll to position [25, 0]
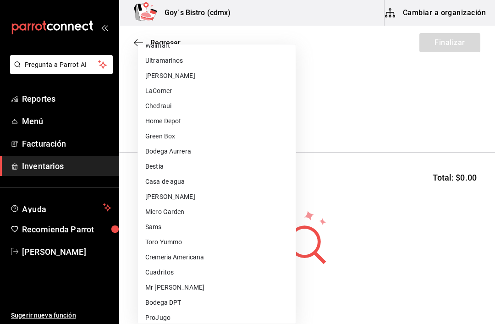
click at [183, 285] on li "Mr [PERSON_NAME]" at bounding box center [217, 287] width 158 height 15
type input "e4509f3d-8253-4b03-bd10-11a356d671c4"
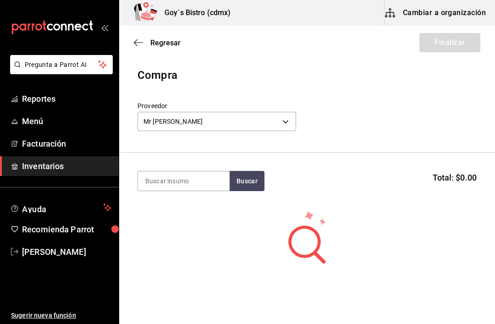
click at [201, 180] on input at bounding box center [184, 181] width 92 height 19
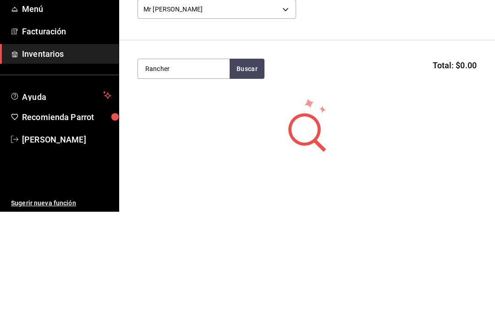
type input "Rancher"
click at [256, 171] on button "Buscar" at bounding box center [247, 181] width 35 height 20
click at [190, 213] on div "pieza - Mr Tofu" at bounding box center [183, 222] width 77 height 19
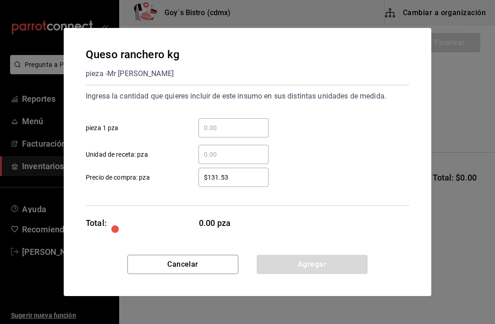
click at [227, 127] on input "​ pieza 1 pza" at bounding box center [234, 127] width 70 height 11
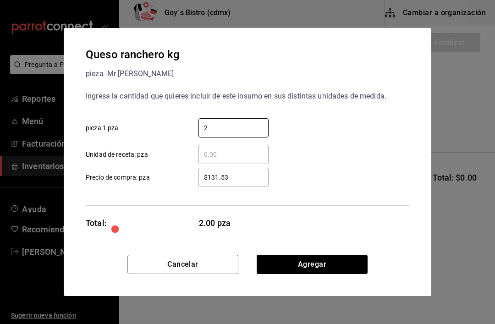
type input "2"
click at [235, 180] on input "$131.53" at bounding box center [234, 177] width 70 height 11
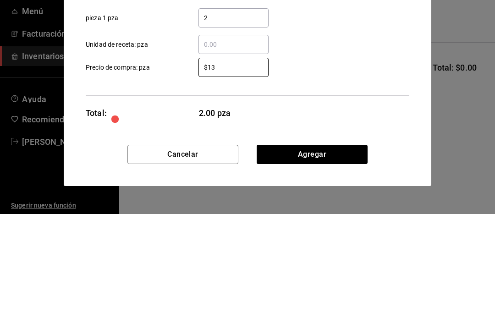
type input "$1"
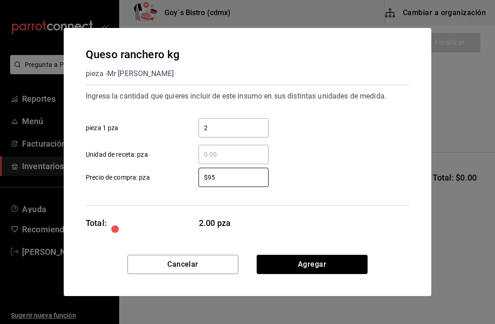
type input "$95"
click at [230, 127] on input "2" at bounding box center [234, 127] width 70 height 11
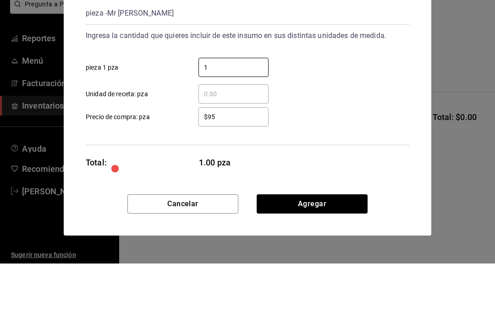
type input "1"
click at [235, 172] on input "$95" at bounding box center [234, 177] width 70 height 11
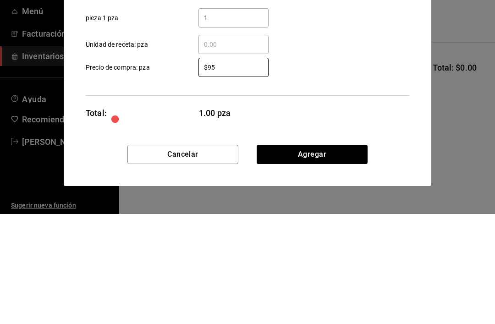
type input "$9"
type input "$190"
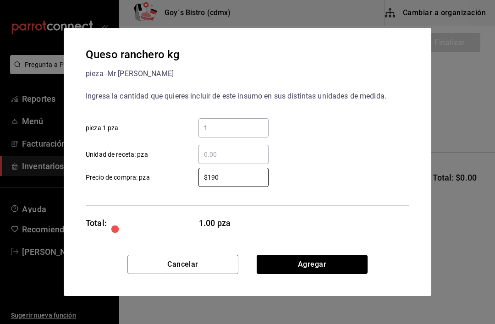
click at [328, 261] on button "Agregar" at bounding box center [312, 264] width 111 height 19
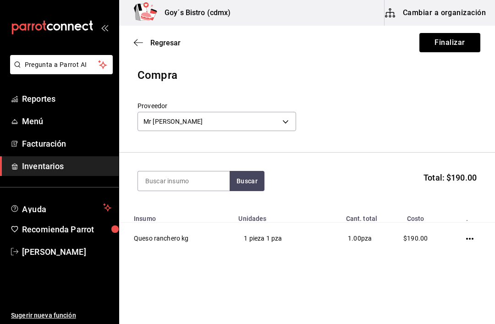
click at [192, 179] on input at bounding box center [184, 181] width 92 height 19
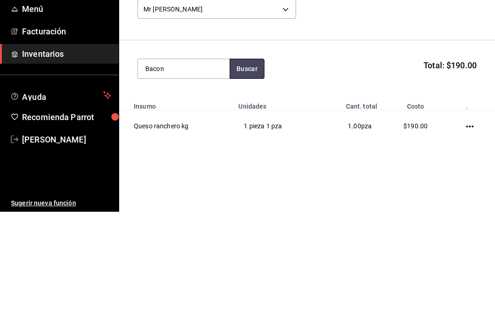
click at [248, 171] on button "Buscar" at bounding box center [247, 181] width 35 height 20
type input "B"
type input "Tocino"
click at [250, 171] on button "Buscar" at bounding box center [247, 181] width 35 height 20
click at [166, 202] on div "Tocino pz" at bounding box center [183, 207] width 77 height 11
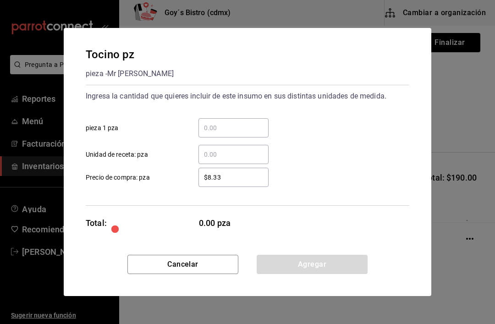
click at [226, 129] on input "​ pieza 1 pza" at bounding box center [234, 127] width 70 height 11
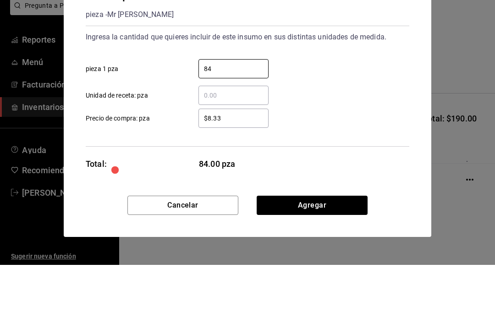
type input "84"
click at [242, 172] on input "$8.33" at bounding box center [234, 177] width 70 height 11
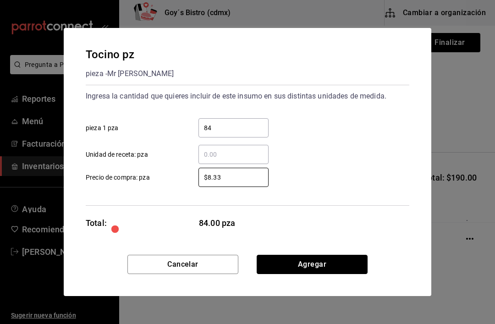
click at [317, 265] on button "Agregar" at bounding box center [312, 264] width 111 height 19
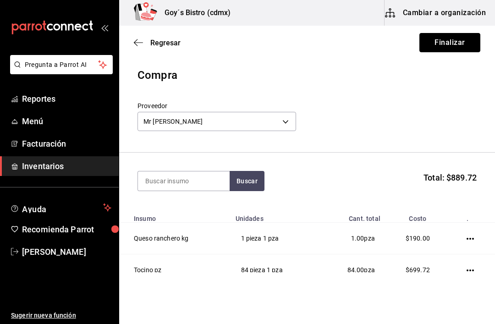
click at [453, 41] on button "Finalizar" at bounding box center [450, 42] width 61 height 19
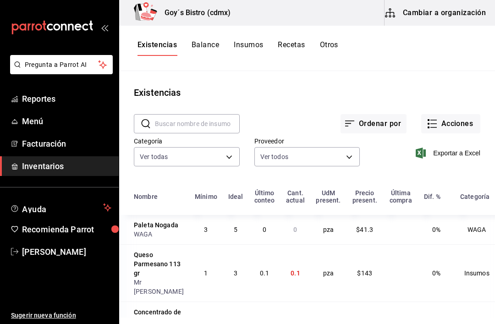
click at [460, 122] on button "Acciones" at bounding box center [450, 123] width 59 height 19
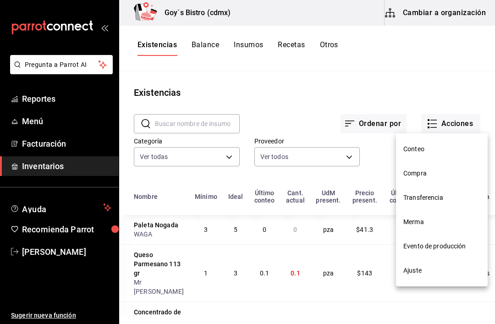
click at [430, 170] on span "Compra" at bounding box center [442, 174] width 77 height 10
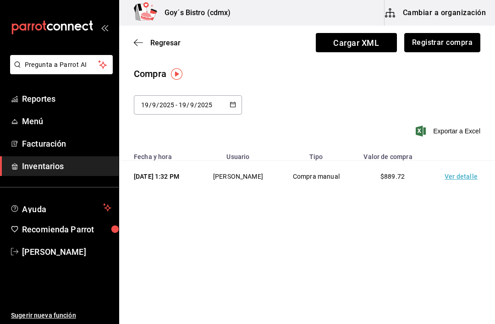
click at [449, 41] on button "Registrar compra" at bounding box center [443, 42] width 76 height 19
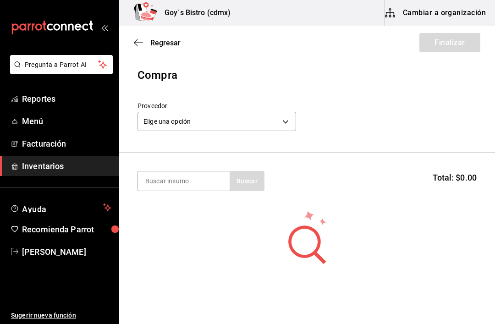
click at [283, 121] on body "Pregunta a Parrot AI Reportes Menú Facturación Inventarios Ayuda Recomienda Par…" at bounding box center [247, 136] width 495 height 272
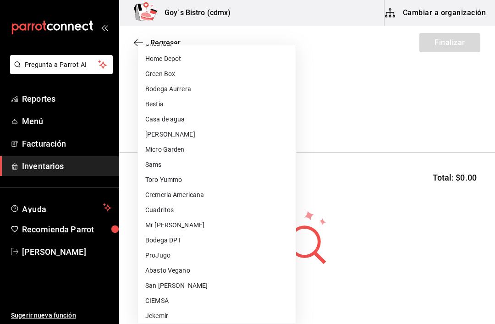
scroll to position [83, 0]
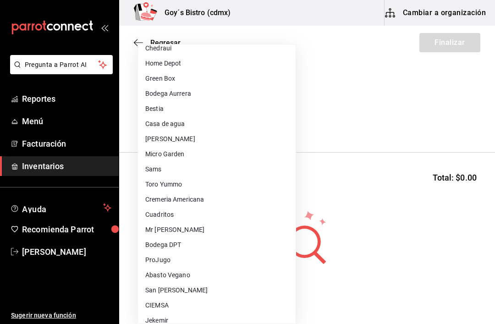
click at [166, 212] on li "Cuadritos" at bounding box center [217, 214] width 158 height 15
type input "57882279-2981-4739-b305-07d4c092d0b1"
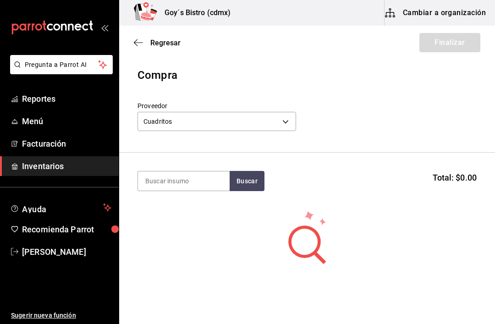
click at [199, 182] on input at bounding box center [184, 181] width 92 height 19
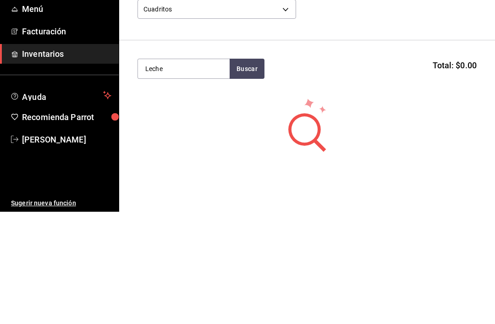
type input "Leche"
click at [246, 171] on button "Buscar" at bounding box center [247, 181] width 35 height 20
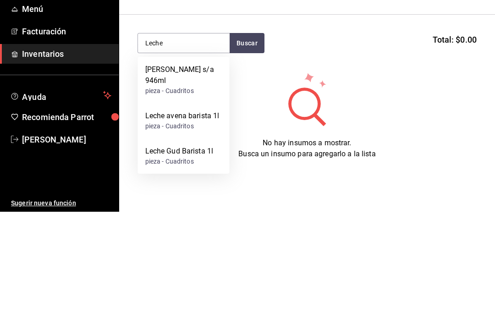
scroll to position [25, 0]
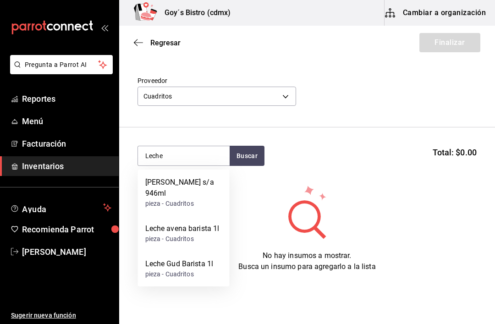
click at [169, 259] on div "Leche Gud Barista 1l" at bounding box center [179, 264] width 68 height 11
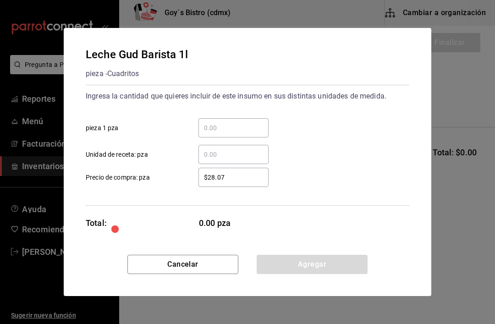
click at [223, 124] on input "​ pieza 1 pza" at bounding box center [234, 127] width 70 height 11
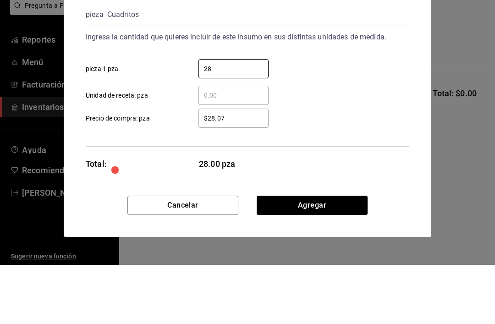
type input "28"
click at [247, 172] on input "$28.07" at bounding box center [234, 177] width 70 height 11
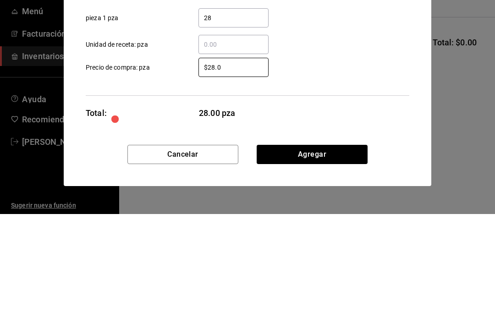
type input "$28.00"
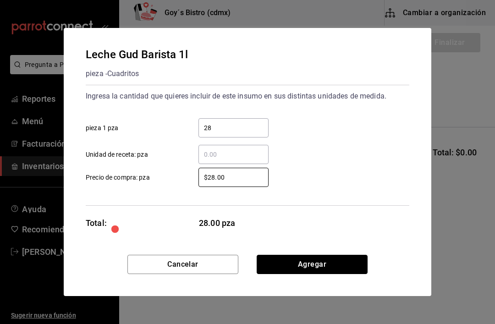
click at [328, 266] on button "Agregar" at bounding box center [312, 264] width 111 height 19
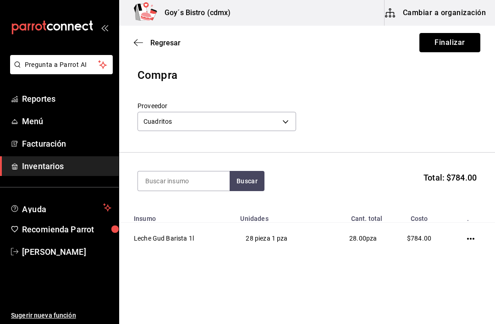
click at [458, 41] on button "Finalizar" at bounding box center [450, 42] width 61 height 19
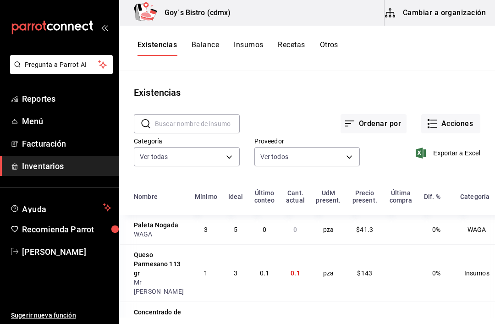
click at [454, 12] on button "Cambiar a organización" at bounding box center [436, 13] width 103 height 26
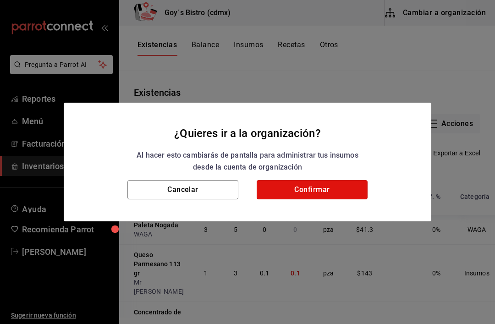
click at [328, 187] on button "Confirmar" at bounding box center [312, 189] width 111 height 19
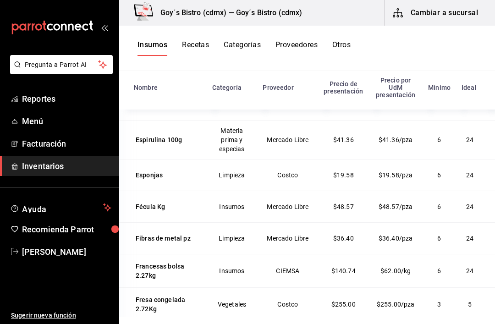
scroll to position [2818, 0]
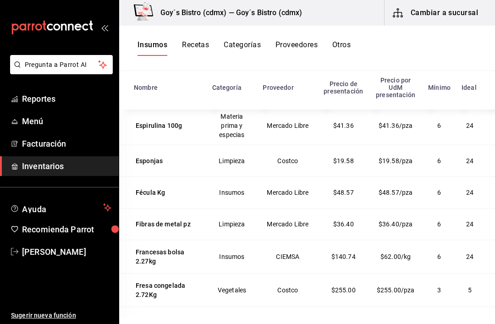
click at [166, 145] on td "Espirulina 100g" at bounding box center [163, 125] width 88 height 39
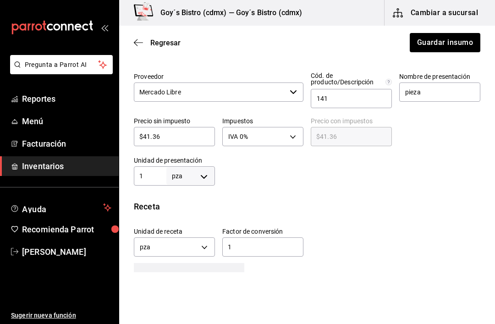
scroll to position [203, 0]
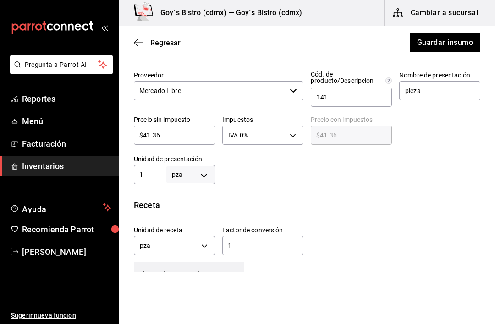
click at [202, 175] on body "Pregunta a Parrot AI Reportes Menú Facturación Inventarios Ayuda Recomienda Par…" at bounding box center [247, 136] width 495 height 272
click at [195, 217] on li "kg" at bounding box center [191, 217] width 48 height 15
type input "KILOGRAM"
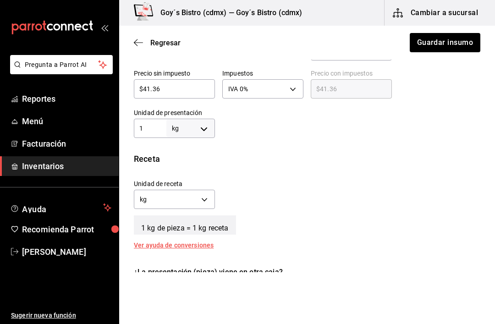
click at [206, 197] on body "Pregunta a Parrot AI Reportes Menú Facturación Inventarios Ayuda Recomienda Par…" at bounding box center [247, 136] width 495 height 272
click at [170, 240] on li "gr" at bounding box center [174, 243] width 80 height 15
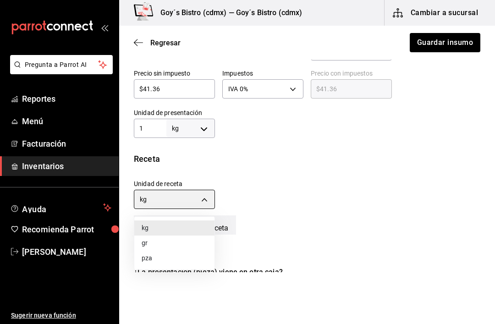
type input "GRAM"
type input "1,000"
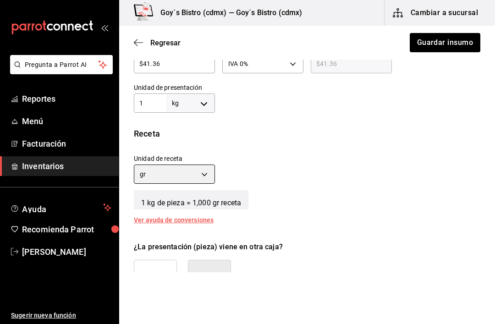
scroll to position [302, 0]
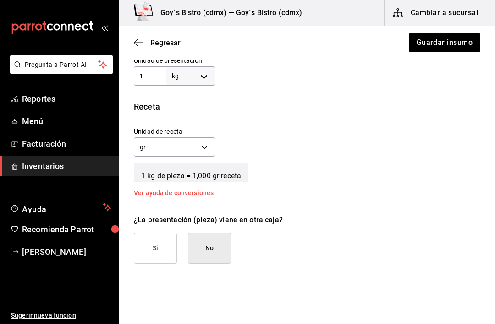
click at [451, 43] on button "Guardar insumo" at bounding box center [445, 42] width 72 height 19
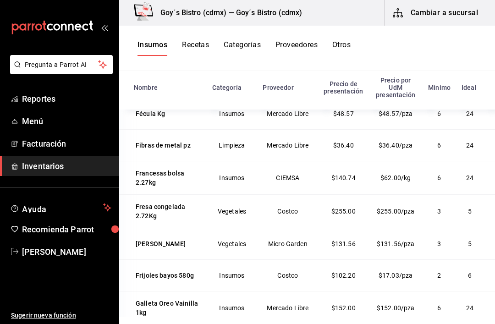
scroll to position [2907, 0]
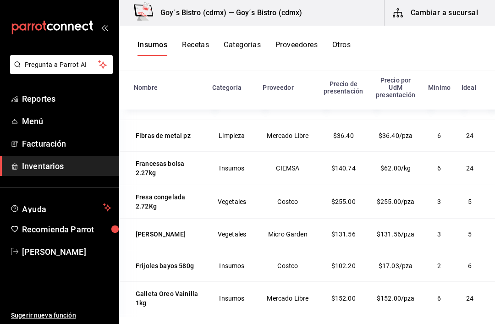
click at [155, 111] on div "Fécula Kg" at bounding box center [150, 104] width 33 height 13
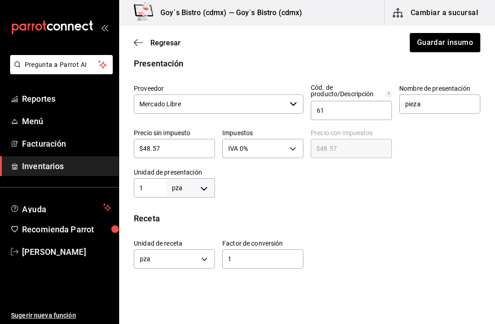
scroll to position [190, 0]
click at [201, 182] on body "Pregunta a Parrot AI Reportes Menú Facturación Inventarios Ayuda Recomienda Par…" at bounding box center [247, 136] width 495 height 272
click at [195, 226] on li "kg" at bounding box center [191, 230] width 48 height 15
type input "KILOGRAM"
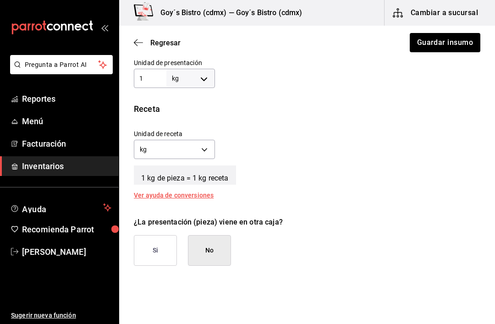
scroll to position [302, 0]
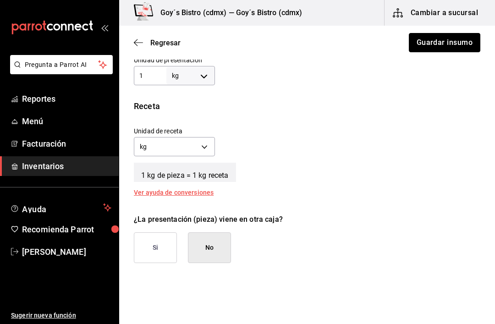
click at [443, 39] on button "Guardar insumo" at bounding box center [445, 42] width 72 height 19
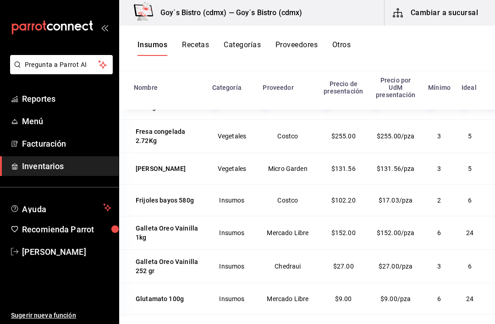
scroll to position [2969, 0]
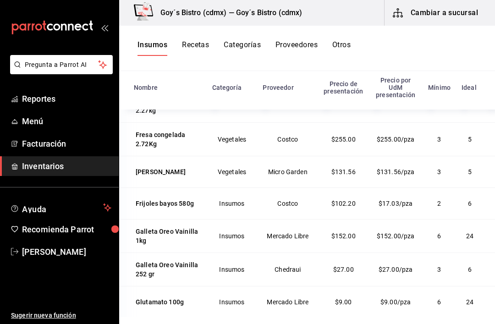
click at [153, 115] on div "Francesas bolsa 2.27kg" at bounding box center [168, 106] width 64 height 18
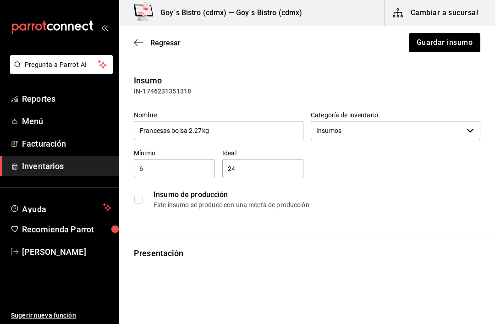
click at [449, 38] on button "Guardar insumo" at bounding box center [445, 42] width 72 height 19
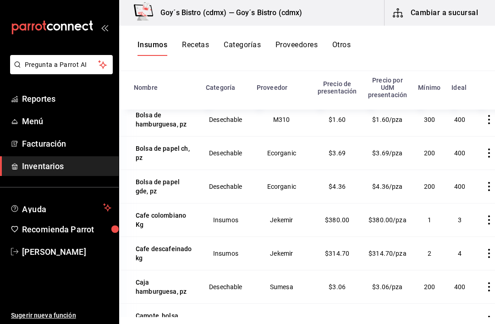
scroll to position [118, 0]
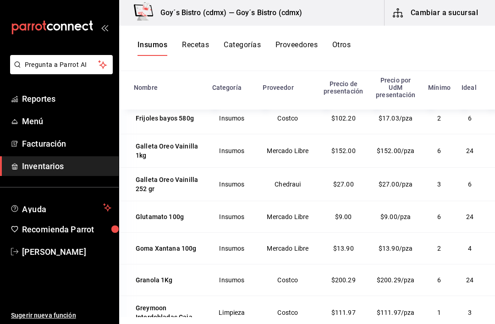
click at [150, 93] on div "[PERSON_NAME]" at bounding box center [161, 86] width 54 height 13
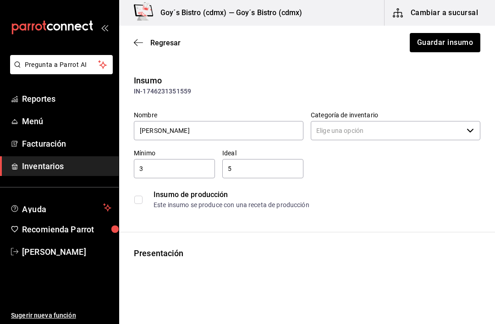
type input "Vegetales"
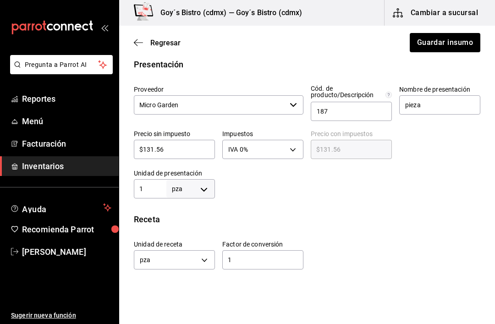
scroll to position [195, 0]
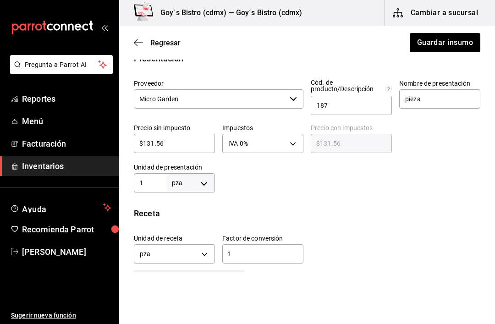
click at [202, 180] on body "Pregunta a Parrot AI Reportes Menú Facturación Inventarios Ayuda Recomienda Par…" at bounding box center [247, 136] width 495 height 272
click at [194, 224] on li "kg" at bounding box center [191, 225] width 48 height 15
type input "KILOGRAM"
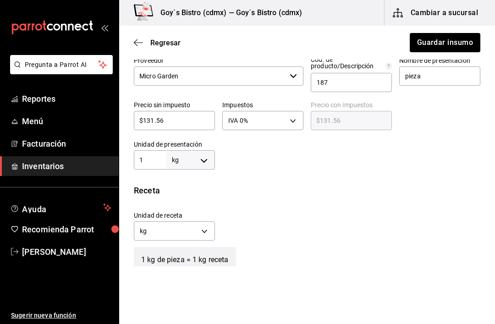
scroll to position [244, 0]
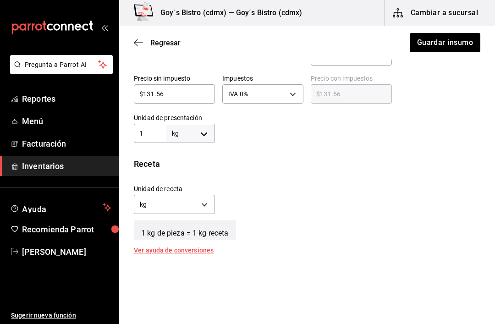
click at [204, 202] on body "Pregunta a Parrot AI Reportes Menú Facturación Inventarios Ayuda Recomienda Par…" at bounding box center [247, 136] width 495 height 272
click at [177, 241] on li "gr" at bounding box center [174, 248] width 80 height 15
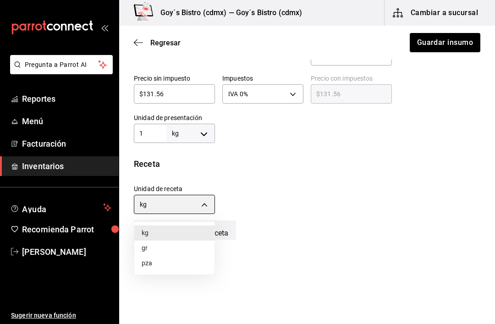
type input "GRAM"
type input "1,000"
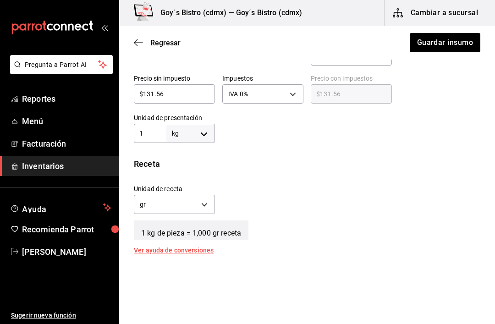
click at [319, 194] on div "Unidad de receta gr GRAM Factor de conversión 1,000 ​" at bounding box center [304, 196] width 354 height 39
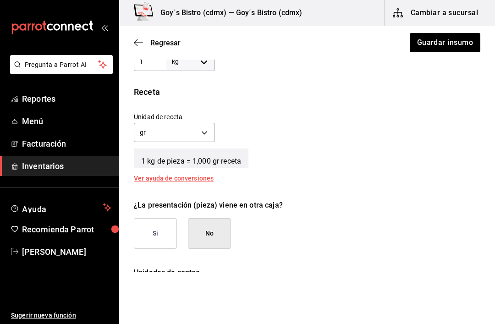
scroll to position [317, 0]
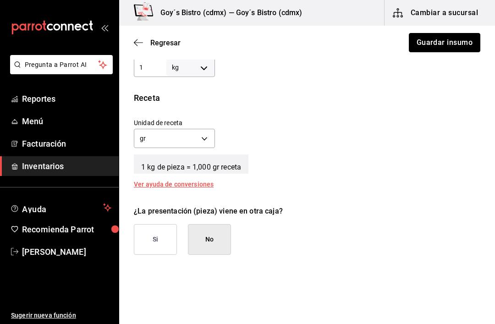
click at [454, 43] on button "Guardar insumo" at bounding box center [445, 42] width 72 height 19
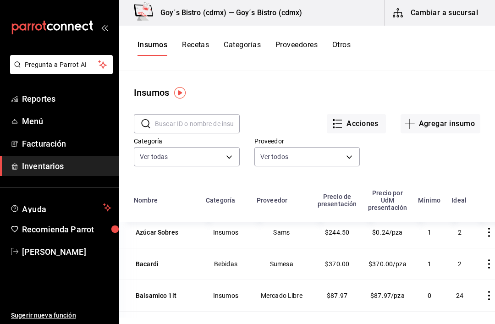
scroll to position [577, 0]
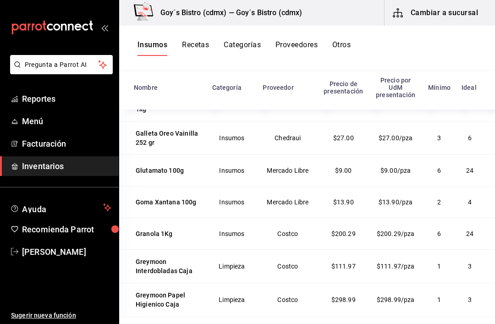
scroll to position [3116, 0]
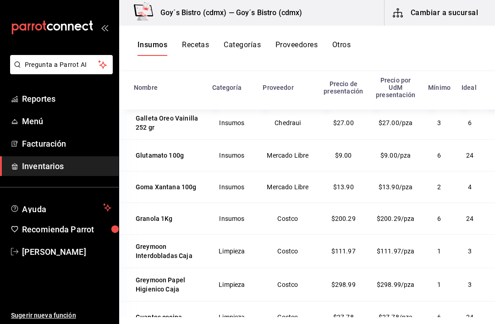
click at [155, 99] on div "Galleta Oreo Vainilla 1kg" at bounding box center [168, 89] width 64 height 18
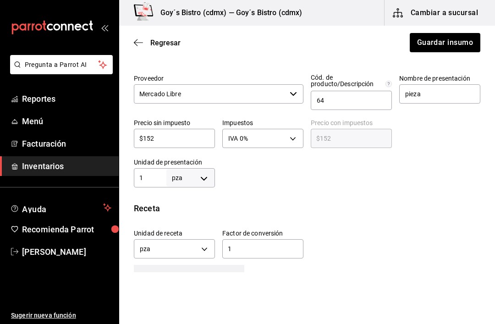
scroll to position [219, 0]
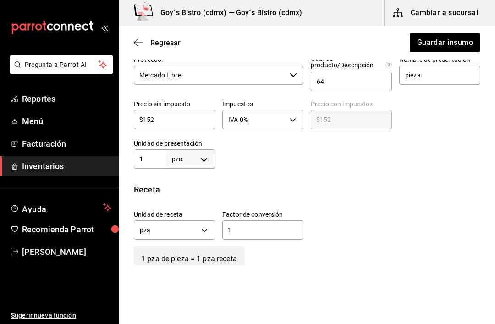
click at [201, 155] on body "Pregunta a Parrot AI Reportes Menú Facturación Inventarios Ayuda Recomienda Par…" at bounding box center [247, 136] width 495 height 272
click at [193, 201] on li "kg" at bounding box center [191, 201] width 48 height 15
type input "KILOGRAM"
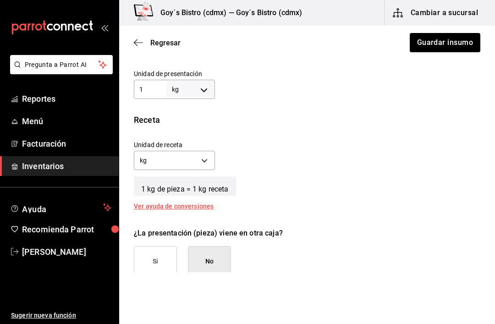
scroll to position [293, 0]
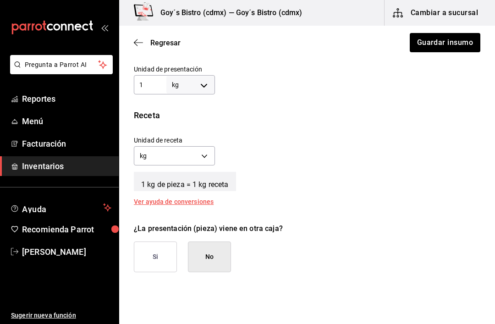
click at [203, 157] on body "Pregunta a Parrot AI Reportes Menú Facturación Inventarios Ayuda Recomienda Par…" at bounding box center [247, 136] width 495 height 272
click at [179, 194] on li "gr" at bounding box center [174, 199] width 80 height 15
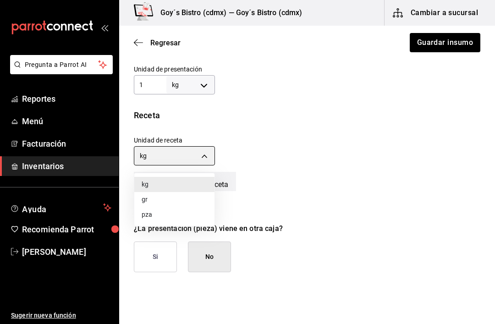
type input "GRAM"
type input "1,000"
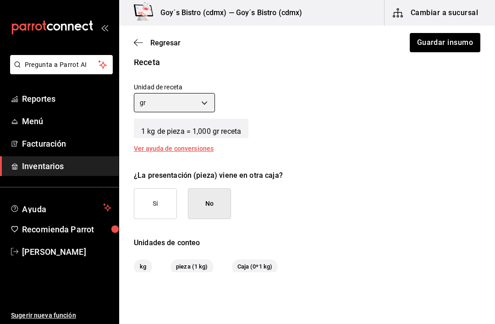
scroll to position [349, 0]
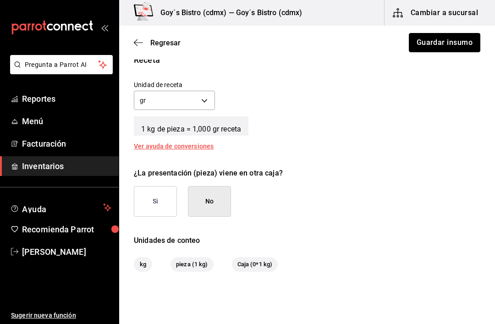
click at [459, 41] on button "Guardar insumo" at bounding box center [445, 42] width 72 height 19
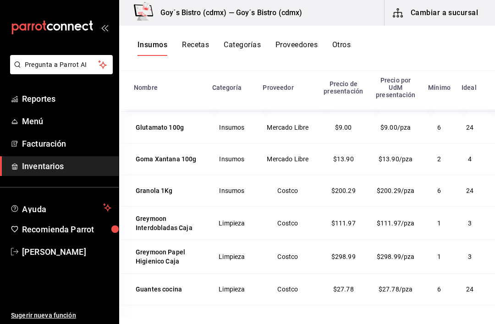
scroll to position [3147, 0]
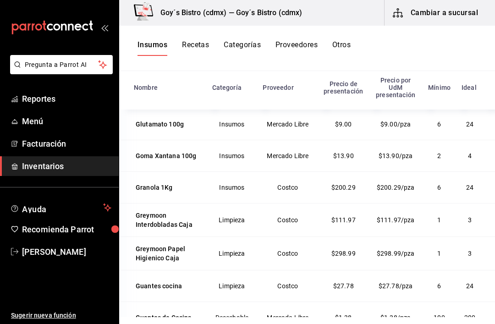
click at [157, 101] on div "Galleta Oreo Vainilla 252 gr" at bounding box center [168, 92] width 64 height 18
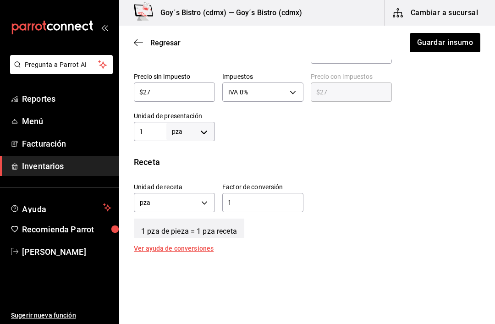
scroll to position [248, 0]
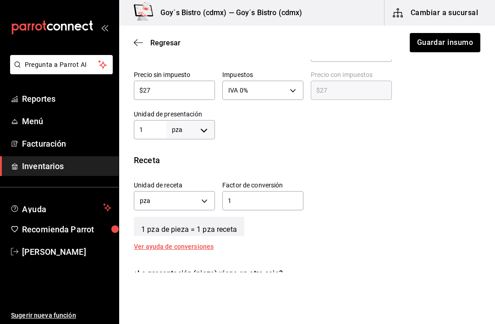
click at [203, 129] on body "Pregunta a Parrot AI Reportes Menú Facturación Inventarios Ayuda Recomienda Par…" at bounding box center [247, 136] width 495 height 272
click at [194, 186] on li "gr" at bounding box center [191, 187] width 48 height 15
type input "GRAM"
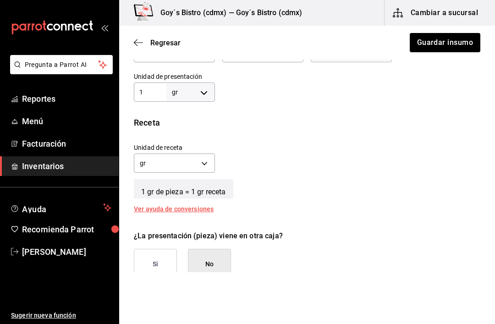
scroll to position [287, 0]
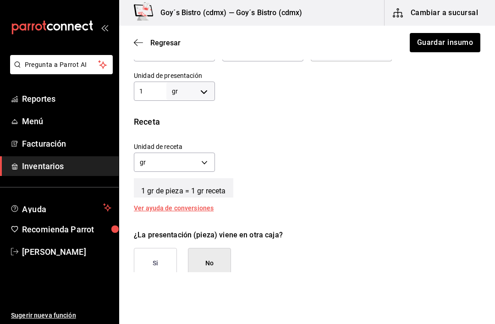
click at [203, 91] on body "Pregunta a Parrot AI Reportes Menú Facturación Inventarios Ayuda Recomienda Par…" at bounding box center [247, 136] width 495 height 272
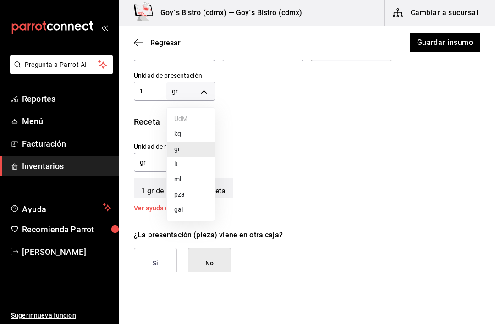
click at [263, 138] on div at bounding box center [247, 162] width 495 height 324
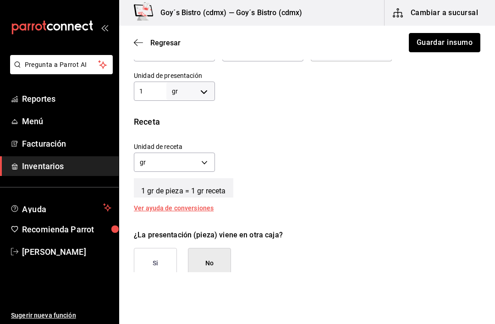
click at [454, 40] on button "Guardar insumo" at bounding box center [445, 42] width 72 height 19
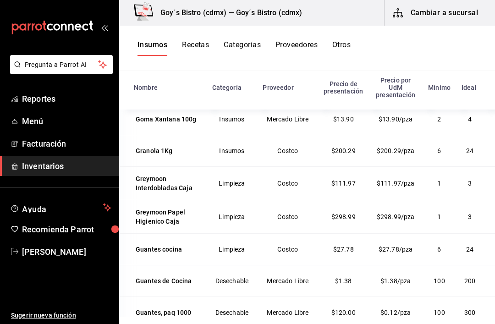
scroll to position [3190, 0]
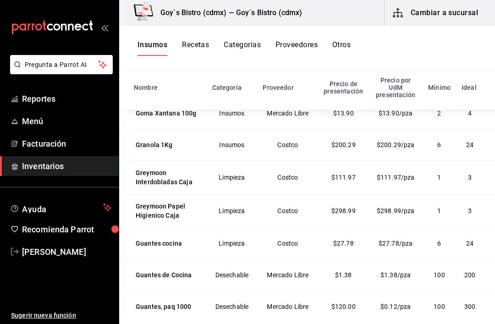
click at [165, 86] on div "Glutamato 100g" at bounding box center [160, 81] width 48 height 9
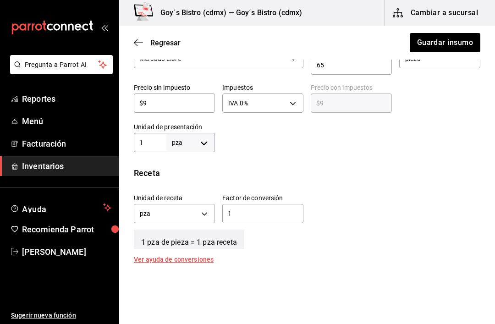
scroll to position [238, 0]
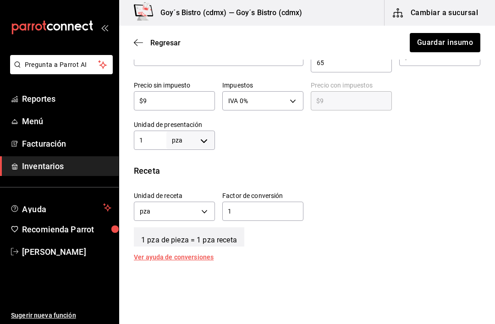
click at [198, 138] on body "Pregunta a Parrot AI Reportes Menú Facturación Inventarios Ayuda Recomienda Par…" at bounding box center [247, 136] width 495 height 272
click at [193, 196] on li "gr" at bounding box center [191, 198] width 48 height 15
type input "GRAM"
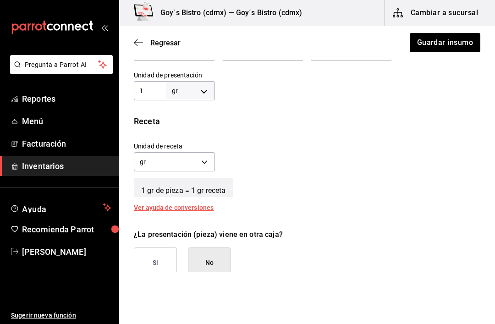
scroll to position [291, 0]
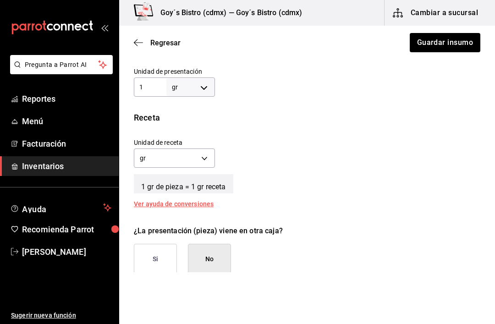
click at [205, 154] on body "Pregunta a Parrot AI Reportes Menú Facturación Inventarios Ayuda Recomienda Par…" at bounding box center [247, 136] width 495 height 272
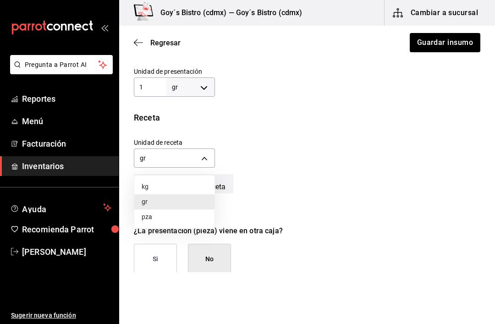
click at [285, 173] on div at bounding box center [247, 162] width 495 height 324
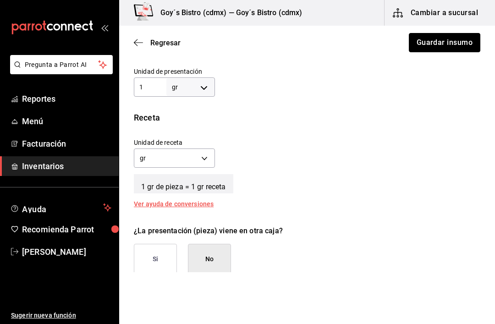
click at [457, 40] on button "Guardar insumo" at bounding box center [445, 42] width 72 height 19
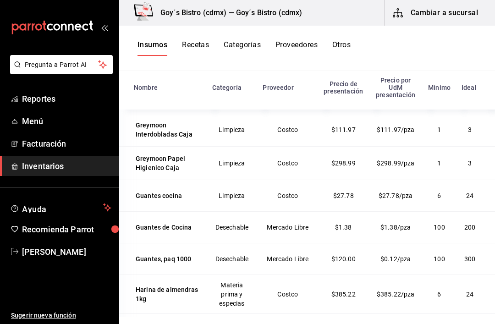
scroll to position [3238, 0]
click at [164, 70] on div "Goma Xantana 100g" at bounding box center [166, 65] width 61 height 9
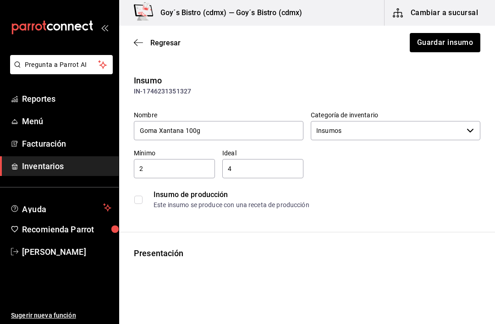
type input "Mercado Libre"
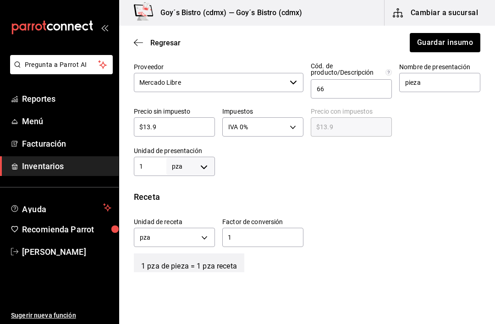
scroll to position [213, 0]
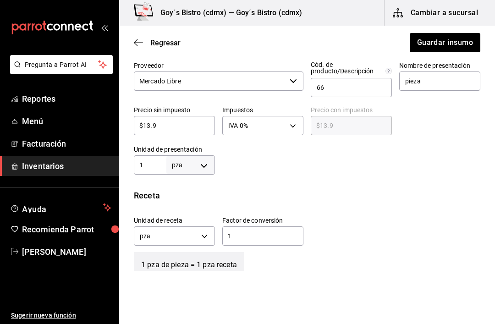
click at [205, 163] on body "Pregunta a Parrot AI Reportes Menú Facturación Inventarios Ayuda Recomienda Par…" at bounding box center [247, 136] width 495 height 272
click at [196, 205] on li "kg" at bounding box center [191, 207] width 48 height 15
type input "KILOGRAM"
click at [205, 233] on body "Pregunta a Parrot AI Reportes Menú Facturación Inventarios Ayuda Recomienda Par…" at bounding box center [247, 136] width 495 height 272
click at [180, 277] on li "gr" at bounding box center [174, 279] width 80 height 15
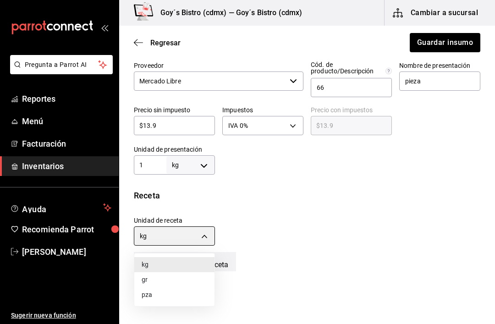
type input "GRAM"
type input "1,000"
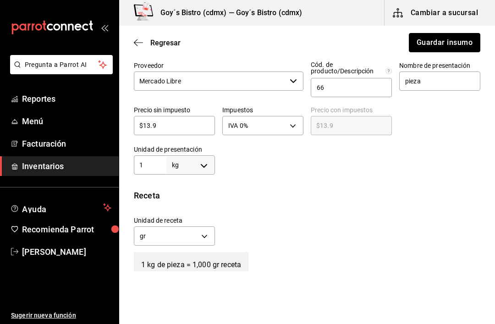
click at [455, 39] on button "Guardar insumo" at bounding box center [445, 42] width 72 height 19
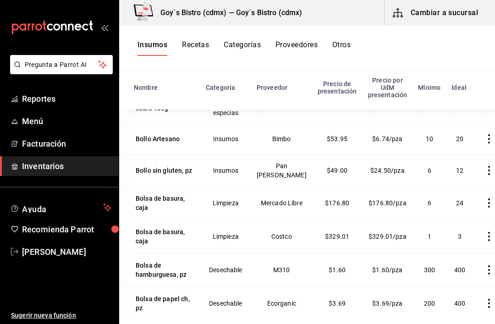
scroll to position [116, 0]
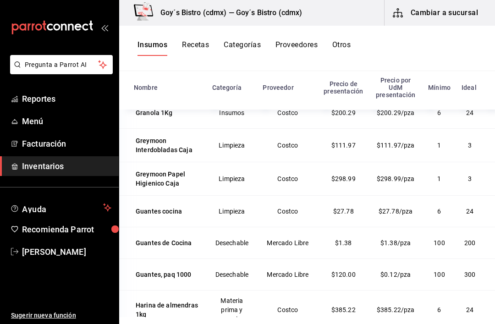
click at [155, 117] on div "Granola 1Kg" at bounding box center [154, 112] width 37 height 9
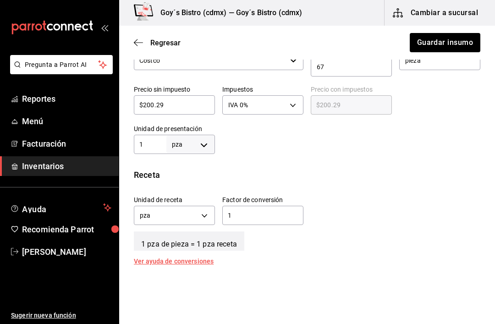
click at [204, 143] on body "Pregunta a Parrot AI Reportes Menú Facturación Inventarios Ayuda Recomienda Par…" at bounding box center [247, 136] width 495 height 272
click at [198, 185] on li "kg" at bounding box center [191, 187] width 48 height 15
type input "KILOGRAM"
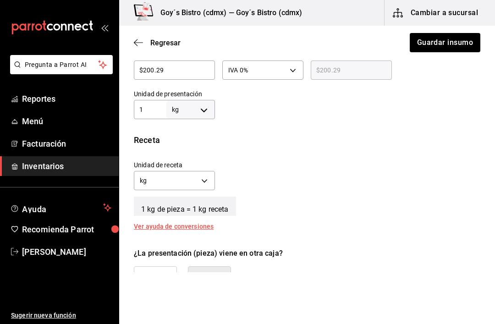
click at [204, 179] on body "Pregunta a Parrot AI Reportes Menú Facturación Inventarios Ayuda Recomienda Par…" at bounding box center [247, 136] width 495 height 272
click at [179, 224] on li "gr" at bounding box center [174, 224] width 80 height 15
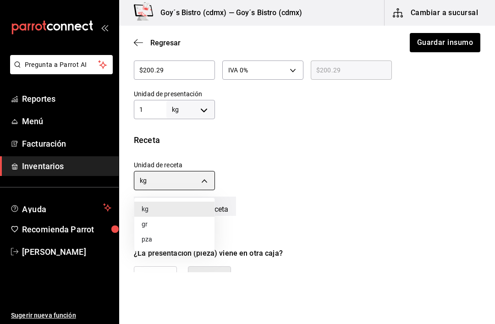
type input "GRAM"
type input "1,000"
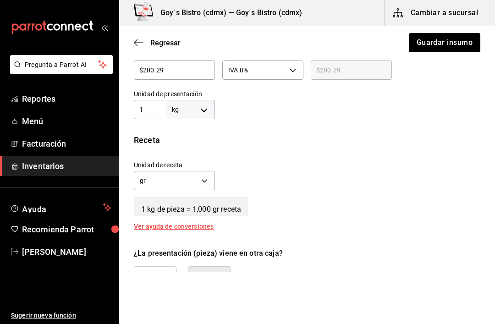
click at [451, 44] on button "Guardar insumo" at bounding box center [445, 42] width 72 height 19
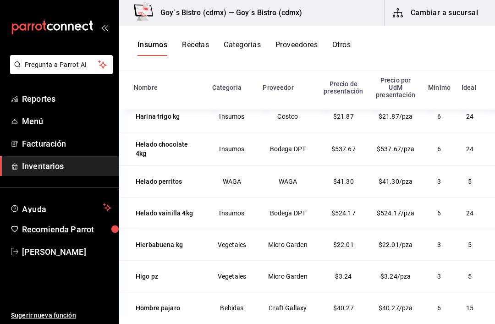
click at [158, 90] on div "Harina de almendras 1kg" at bounding box center [168, 81] width 64 height 18
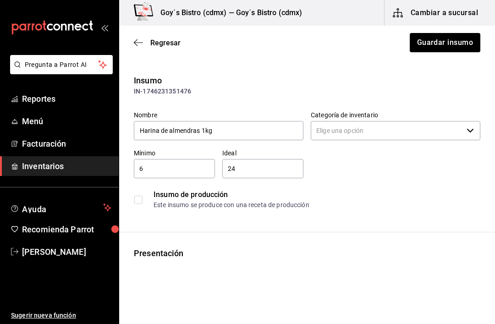
type input "Materia prima y especias"
type input "Costco"
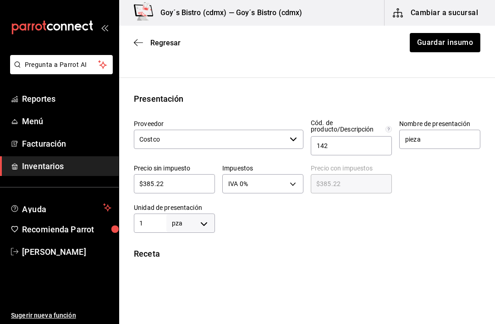
click at [208, 220] on body "Pregunta a Parrot AI Reportes Menú Facturación Inventarios Ayuda Recomienda Par…" at bounding box center [247, 136] width 495 height 272
click at [200, 231] on li "kg" at bounding box center [191, 236] width 48 height 15
type input "KILOGRAM"
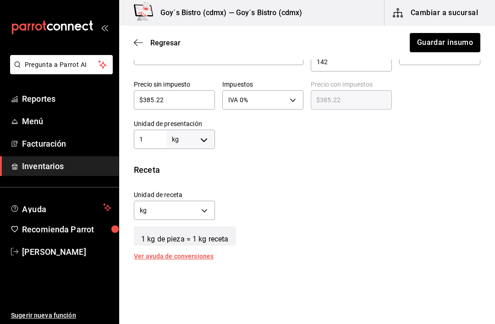
click at [205, 210] on body "Pregunta a Parrot AI Reportes Menú Facturación Inventarios Ayuda Recomienda Par…" at bounding box center [247, 136] width 495 height 272
click at [178, 253] on li "gr" at bounding box center [174, 254] width 80 height 15
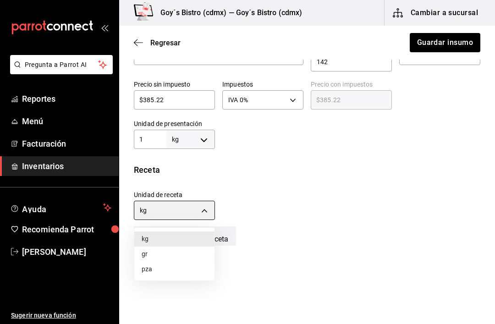
type input "GRAM"
type input "1,000"
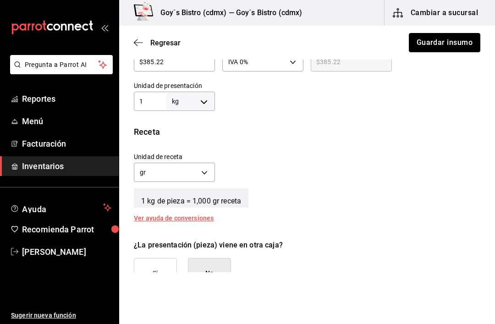
click at [455, 45] on button "Guardar insumo" at bounding box center [445, 42] width 72 height 19
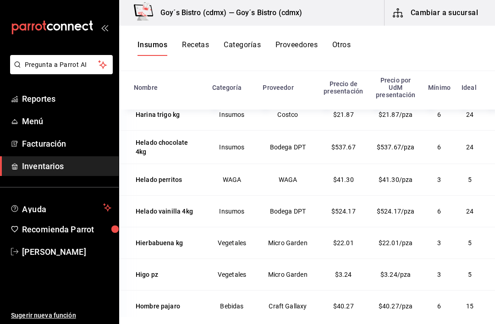
scroll to position [3454, 0]
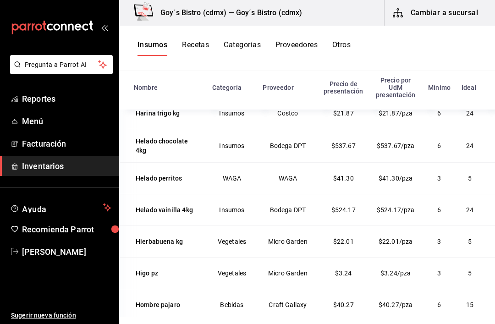
click at [159, 118] on div "Harina trigo kg" at bounding box center [158, 113] width 44 height 9
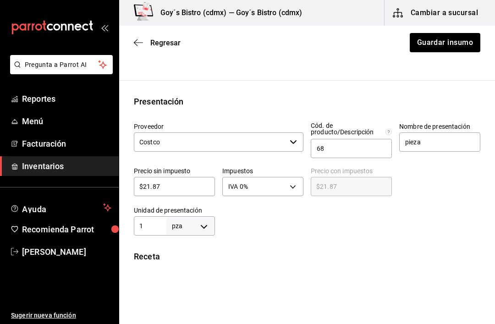
scroll to position [153, 0]
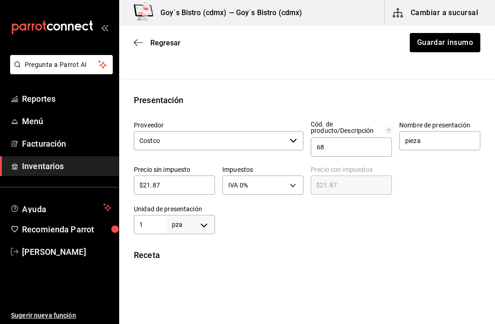
click at [204, 222] on body "Pregunta a Parrot AI Reportes Menú Facturación Inventarios Ayuda Recomienda Par…" at bounding box center [247, 136] width 495 height 272
click at [196, 234] on li "kg" at bounding box center [191, 236] width 48 height 15
type input "KILOGRAM"
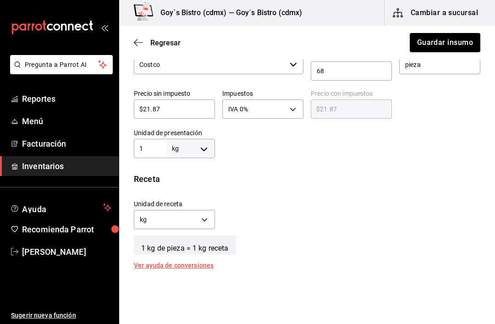
scroll to position [230, 0]
click at [444, 44] on button "Guardar insumo" at bounding box center [445, 42] width 72 height 19
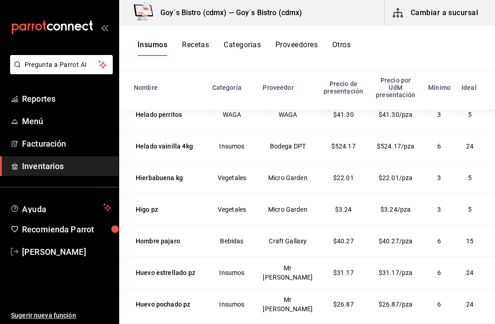
scroll to position [3523, 0]
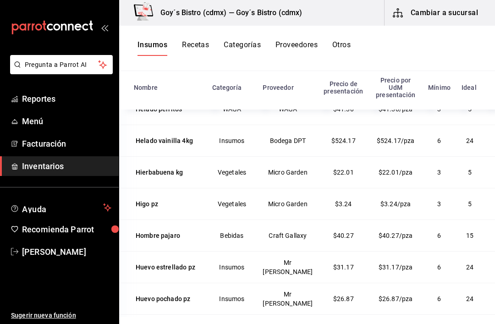
click at [155, 86] on div "Helado chocolate 4kg" at bounding box center [168, 76] width 64 height 18
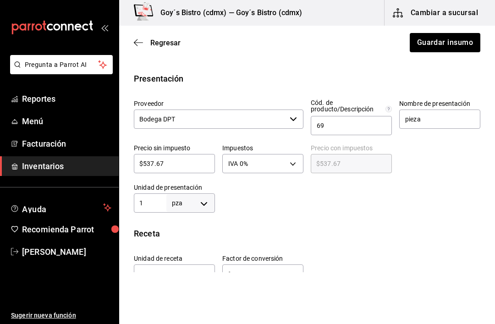
scroll to position [177, 0]
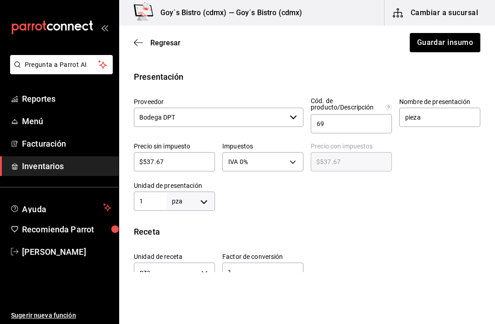
click at [207, 194] on body "Pregunta a Parrot AI Reportes Menú Facturación Inventarios Ayuda Recomienda Par…" at bounding box center [247, 136] width 495 height 272
click at [194, 233] on li "kg" at bounding box center [191, 236] width 48 height 15
type input "KILOGRAM"
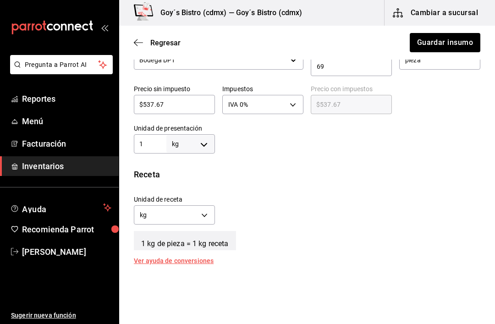
scroll to position [234, 0]
click at [208, 214] on body "Pregunta a Parrot AI Reportes Menú Facturación Inventarios Ayuda Recomienda Par…" at bounding box center [247, 136] width 495 height 272
click at [172, 255] on li "gr" at bounding box center [174, 258] width 80 height 15
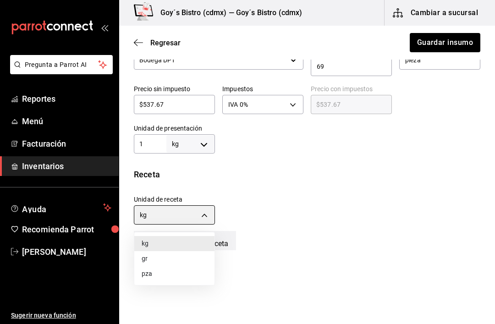
type input "GRAM"
type input "1,000"
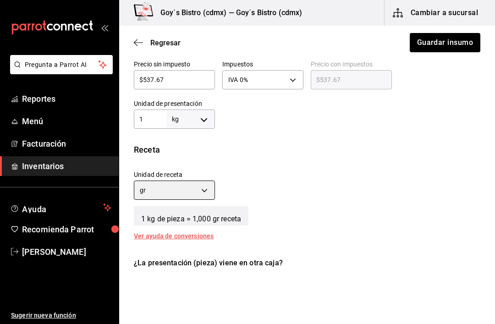
scroll to position [251, 0]
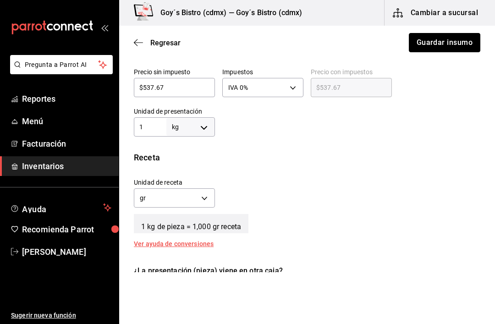
click at [456, 43] on button "Guardar insumo" at bounding box center [445, 42] width 72 height 19
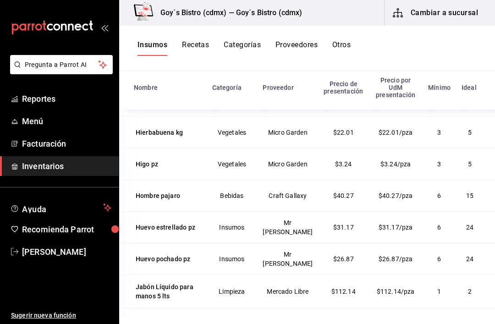
scroll to position [3564, 0]
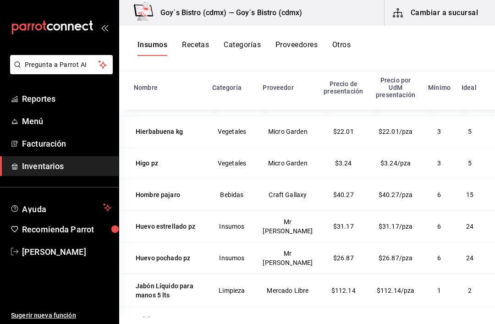
click at [160, 105] on div "Helado vainilla 4kg" at bounding box center [164, 99] width 57 height 9
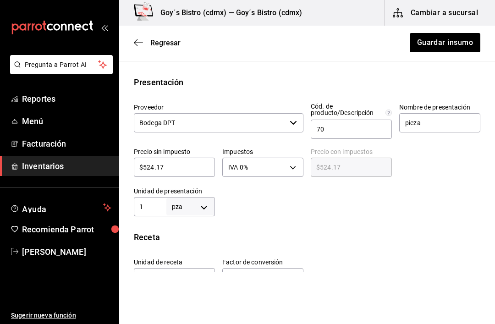
scroll to position [173, 0]
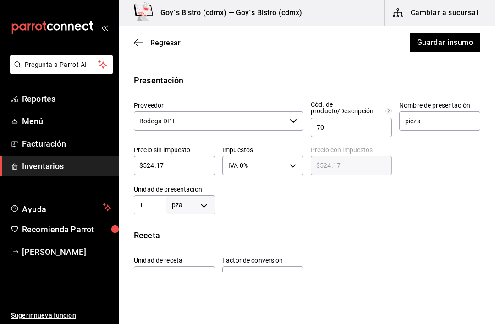
click at [141, 44] on icon "button" at bounding box center [138, 43] width 9 height 8
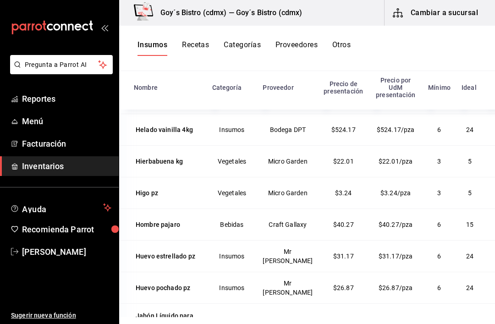
scroll to position [3526, 0]
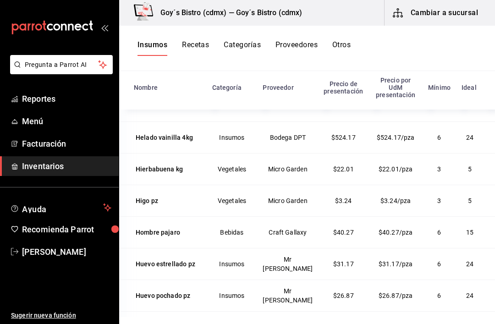
click at [158, 83] on div "Helado chocolate 4kg" at bounding box center [168, 73] width 64 height 18
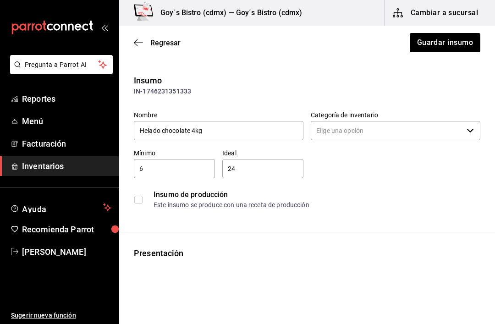
type input "Insumos"
type input "Bodega DPT"
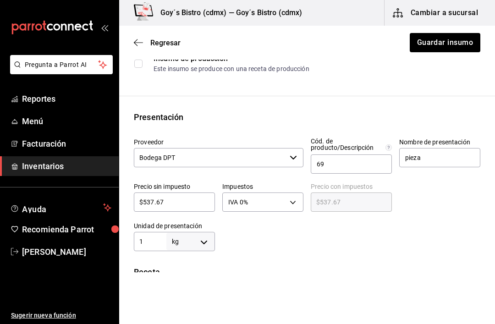
scroll to position [156, 0]
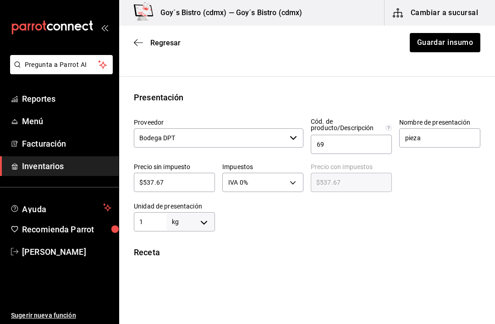
click at [206, 219] on body "Pregunta a Parrot AI Reportes Menú Facturación Inventarios Ayuda Recomienda Par…" at bounding box center [247, 136] width 495 height 272
click at [198, 294] on li "pza" at bounding box center [191, 297] width 48 height 15
type input "UNIT"
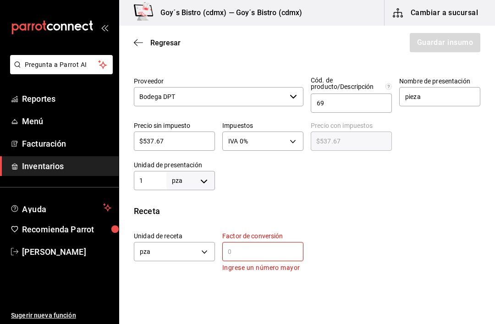
scroll to position [198, 0]
click at [239, 246] on input "text" at bounding box center [262, 250] width 81 height 11
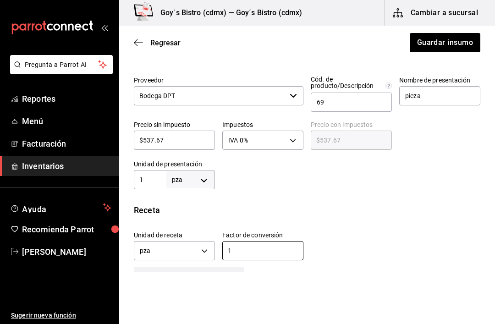
type input "1"
click at [461, 45] on button "Guardar insumo" at bounding box center [445, 42] width 72 height 19
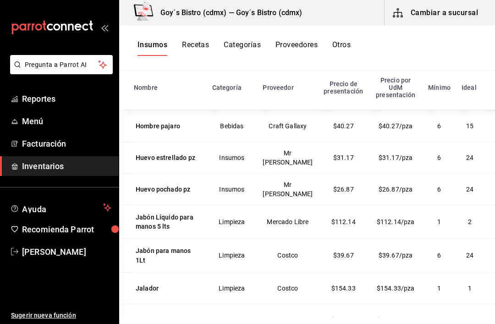
scroll to position [3633, 0]
click at [162, 67] on div "Hierbabuena kg" at bounding box center [159, 62] width 47 height 9
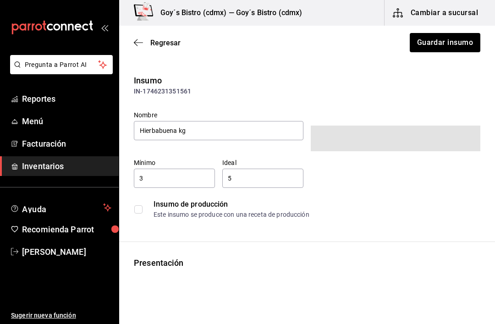
type input "Micro Garden"
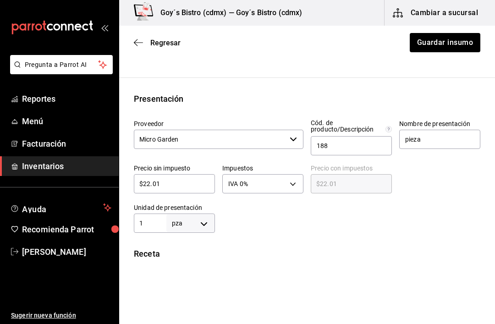
scroll to position [156, 0]
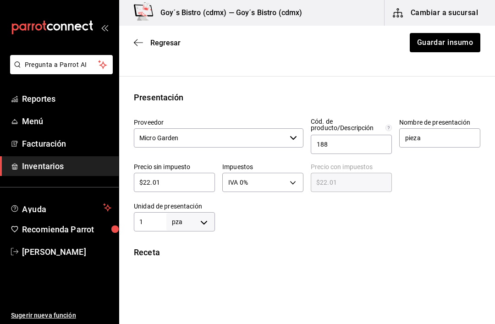
click at [204, 222] on body "Pregunta a Parrot AI Reportes Menú Facturación Inventarios Ayuda Recomienda Par…" at bounding box center [247, 136] width 495 height 272
click at [191, 251] on li "gr" at bounding box center [191, 251] width 48 height 15
type input "GRAM"
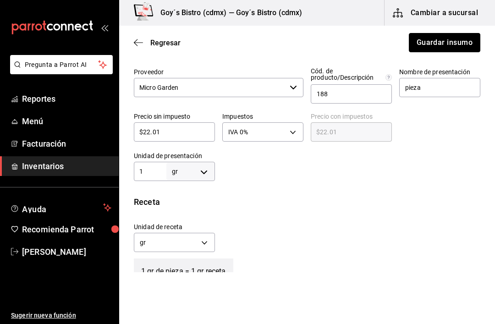
click at [458, 41] on button "Guardar insumo" at bounding box center [445, 42] width 72 height 19
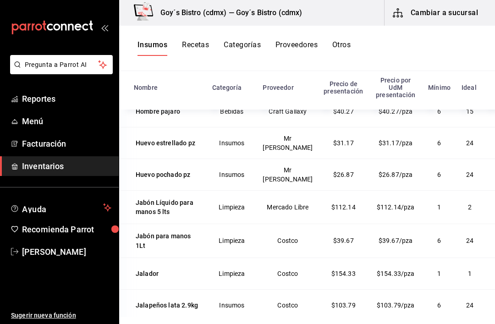
scroll to position [3670, 0]
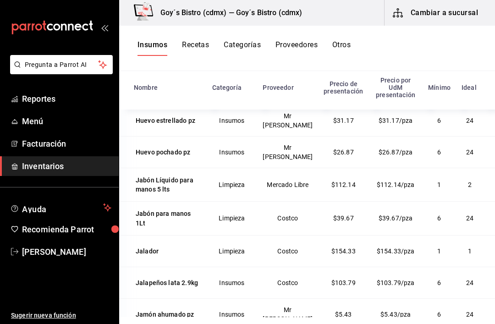
click at [495, 62] on icon "button" at bounding box center [499, 57] width 9 height 9
click at [445, 179] on span "Eliminar" at bounding box center [442, 180] width 23 height 7
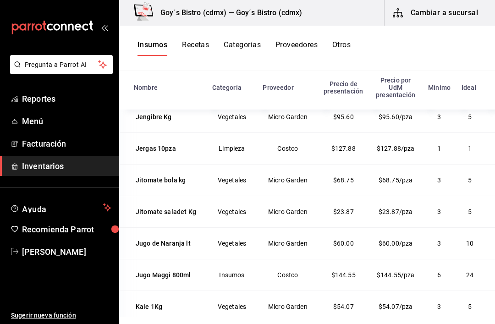
scroll to position [3941, 0]
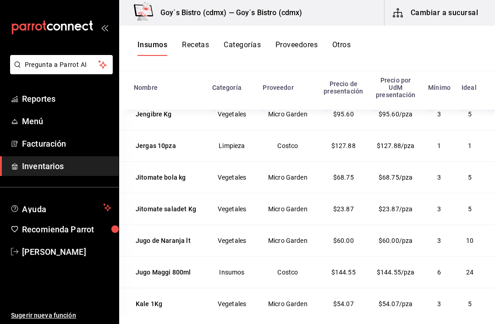
click at [151, 88] on div "Jengibre en polvo 100g" at bounding box center [168, 79] width 64 height 18
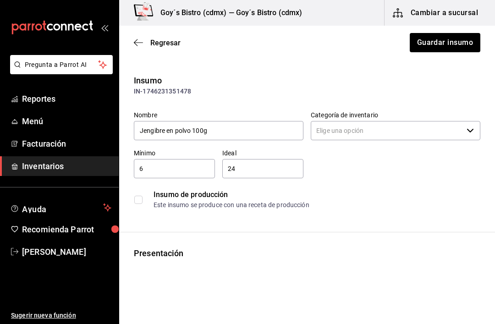
type input "Materia prima y especias"
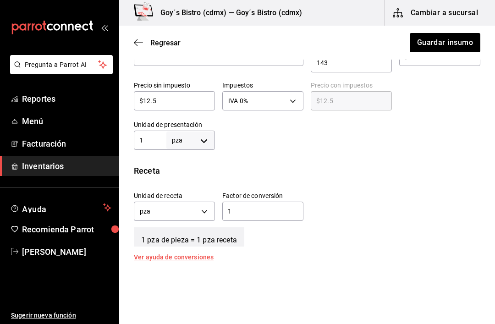
scroll to position [238, 0]
click at [204, 136] on body "Pregunta a Parrot AI Reportes Menú Facturación Inventarios Ayuda Recomienda Par…" at bounding box center [247, 136] width 495 height 272
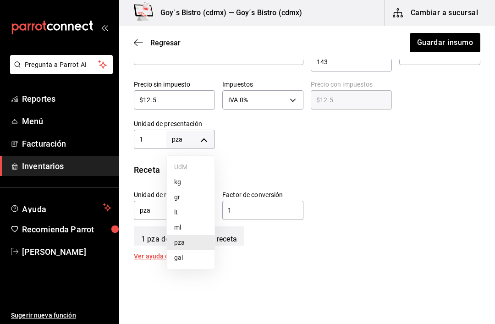
click at [196, 179] on li "kg" at bounding box center [191, 182] width 48 height 15
type input "KILOGRAM"
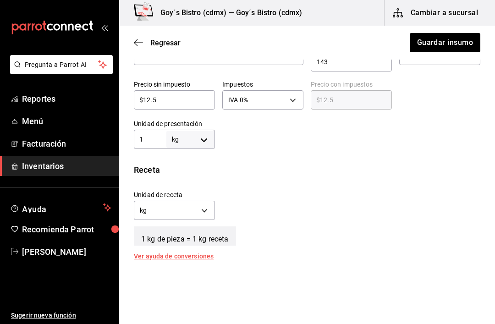
click at [205, 209] on body "Pregunta a Parrot AI Reportes Menú Facturación Inventarios Ayuda Recomienda Par…" at bounding box center [247, 136] width 495 height 272
click at [175, 254] on li "gr" at bounding box center [174, 254] width 80 height 15
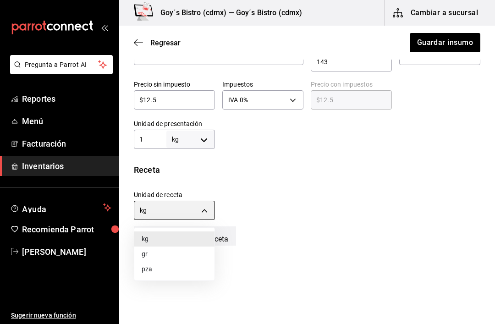
type input "GRAM"
type input "1,000"
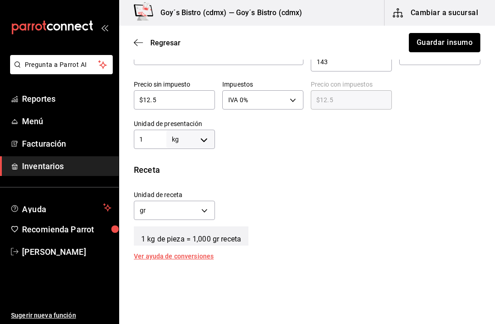
click at [463, 39] on button "Guardar insumo" at bounding box center [445, 42] width 72 height 19
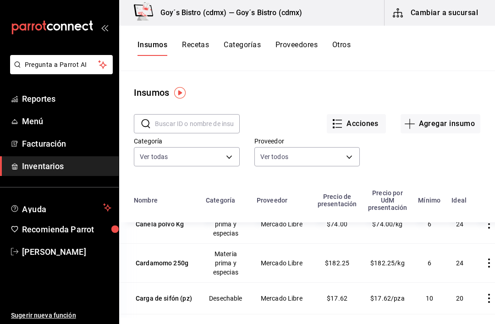
scroll to position [1411, 0]
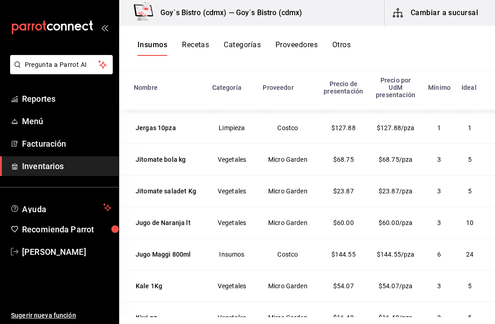
scroll to position [3960, 0]
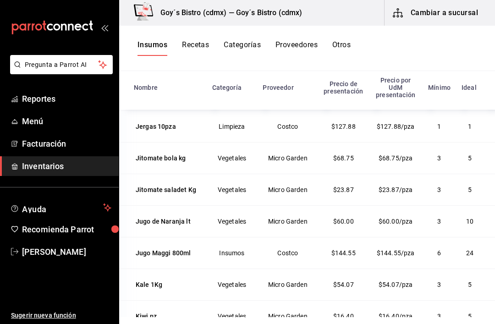
click at [158, 100] on div "Jengibre Kg" at bounding box center [154, 94] width 36 height 9
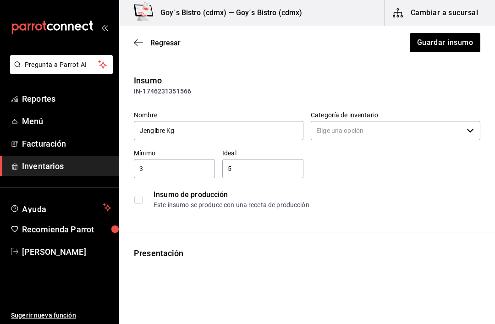
type input "Vegetales"
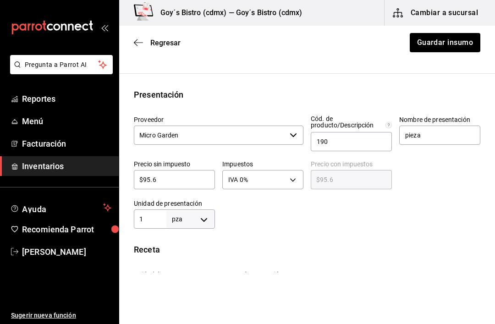
scroll to position [175, 0]
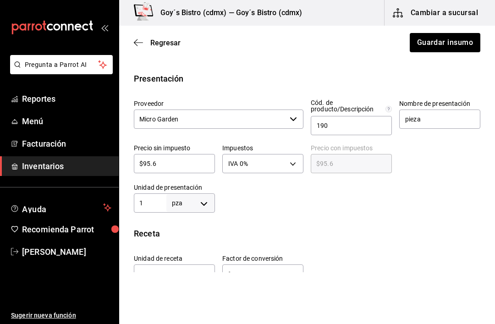
click at [203, 207] on body "Pregunta a Parrot AI Reportes Menú Facturación Inventarios Ayuda Recomienda Par…" at bounding box center [247, 136] width 495 height 272
click at [194, 250] on li "gr" at bounding box center [191, 251] width 48 height 15
type input "GRAM"
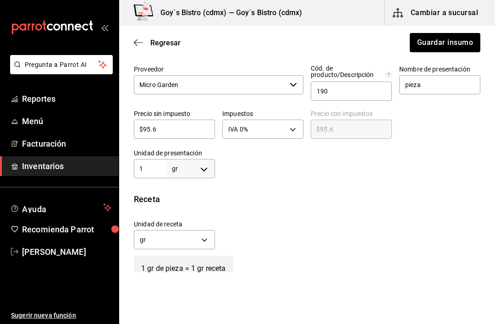
scroll to position [210, 0]
click at [448, 43] on button "Guardar insumo" at bounding box center [445, 42] width 72 height 19
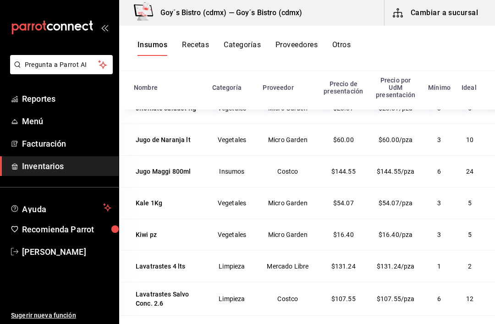
scroll to position [4043, 0]
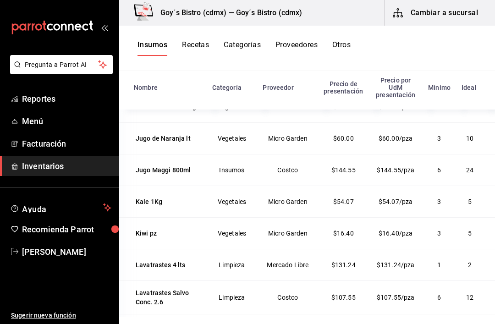
click at [169, 80] on div "Jitomate bola kg" at bounding box center [161, 75] width 50 height 9
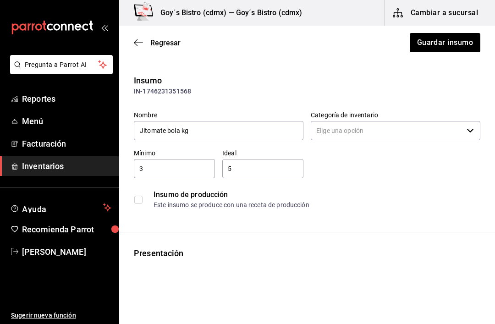
type input "Vegetales"
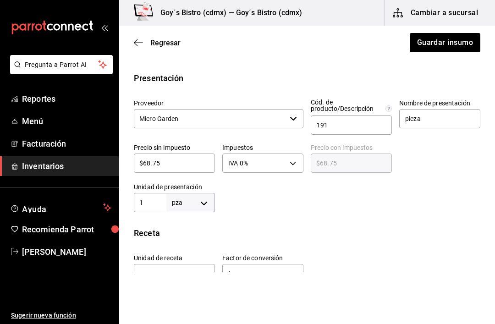
scroll to position [177, 0]
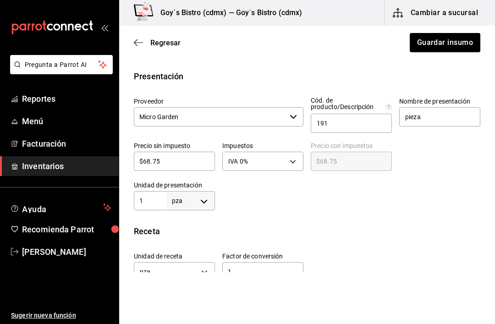
click at [205, 198] on body "Pregunta a Parrot AI Reportes Menú Facturación Inventarios Ayuda Recomienda Par…" at bounding box center [247, 136] width 495 height 272
click at [194, 235] on li "kg" at bounding box center [191, 236] width 48 height 15
type input "KILOGRAM"
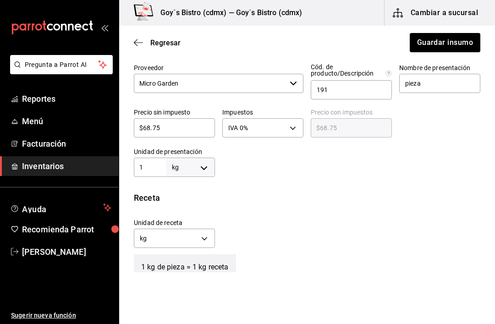
scroll to position [221, 0]
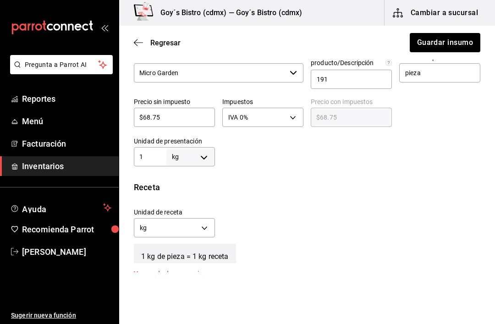
click at [201, 227] on body "Pregunta a Parrot AI Reportes Menú Facturación Inventarios Ayuda Recomienda Par…" at bounding box center [247, 136] width 495 height 272
click at [176, 268] on li "gr" at bounding box center [174, 271] width 80 height 15
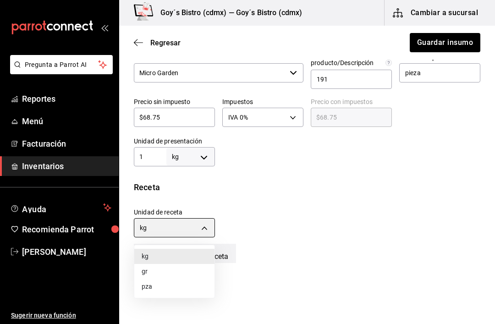
type input "GRAM"
type input "1,000"
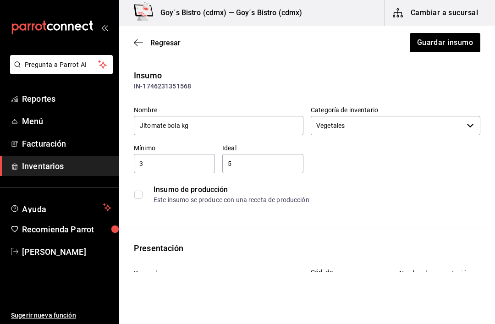
scroll to position [6, 0]
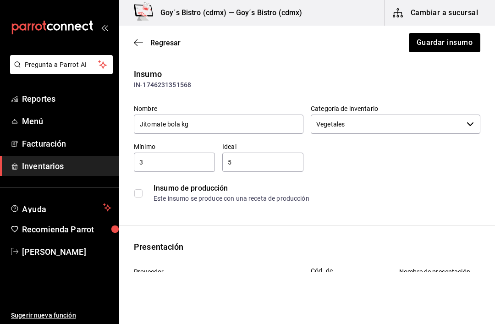
click at [466, 42] on button "Guardar insumo" at bounding box center [445, 42] width 72 height 19
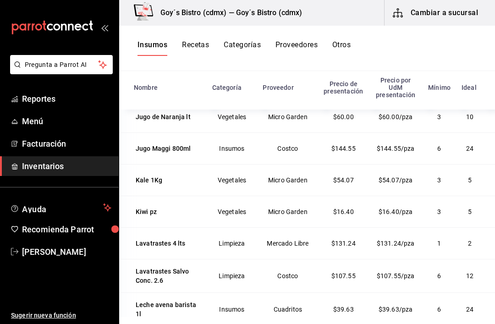
scroll to position [4056, 0]
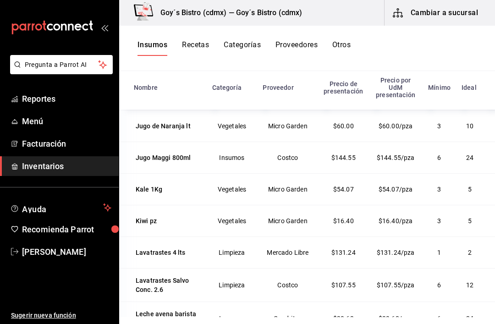
click at [167, 99] on div "Jitomate saladet Kg" at bounding box center [166, 94] width 61 height 9
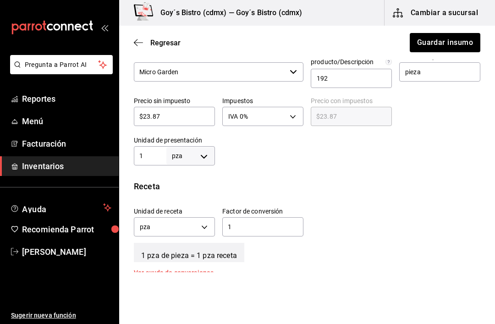
scroll to position [222, 0]
click at [205, 152] on body "Pregunta a Parrot AI Reportes Menú Facturación Inventarios Ayuda Recomienda Par…" at bounding box center [247, 136] width 495 height 272
click at [197, 195] on li "kg" at bounding box center [191, 198] width 48 height 15
type input "KILOGRAM"
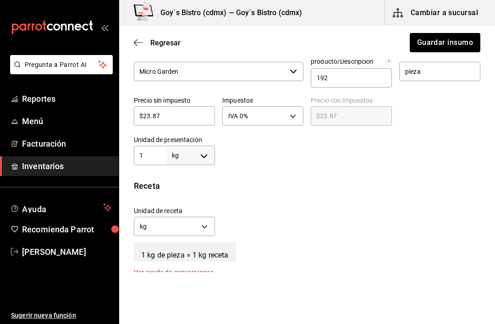
click at [206, 226] on body "Pregunta a Parrot AI Reportes Menú Facturación Inventarios Ayuda Recomienda Par…" at bounding box center [247, 136] width 495 height 272
click at [301, 204] on div at bounding box center [247, 162] width 495 height 324
click at [455, 43] on button "Guardar insumo" at bounding box center [445, 42] width 72 height 19
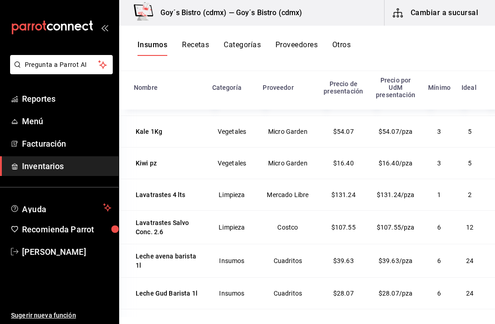
scroll to position [4115, 0]
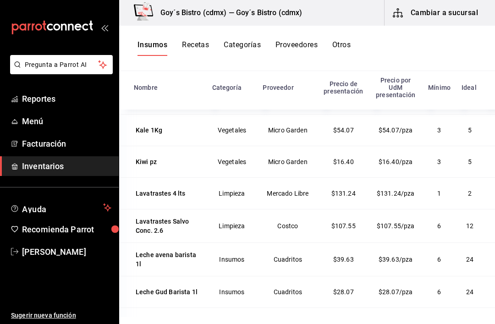
click at [166, 72] on div "Jugo de Naranja lt" at bounding box center [163, 66] width 55 height 9
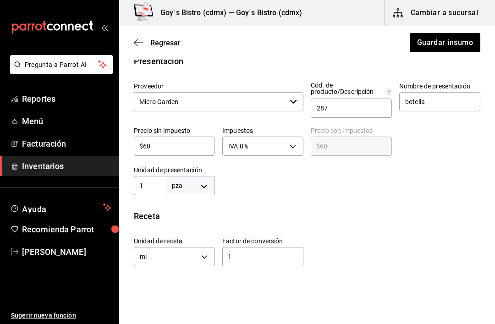
scroll to position [211, 0]
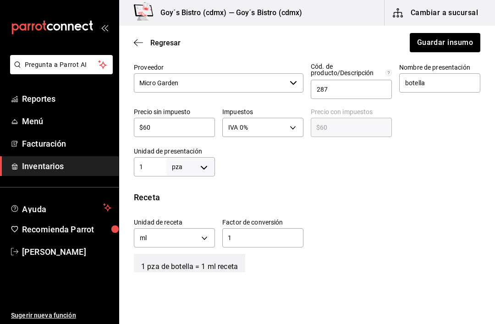
click at [202, 166] on body "Pregunta a Parrot AI Reportes Menú Facturación Inventarios Ayuda Recomienda Par…" at bounding box center [247, 136] width 495 height 272
click at [197, 238] on li "lt" at bounding box center [191, 240] width 48 height 15
type input "LITER"
type input "1"
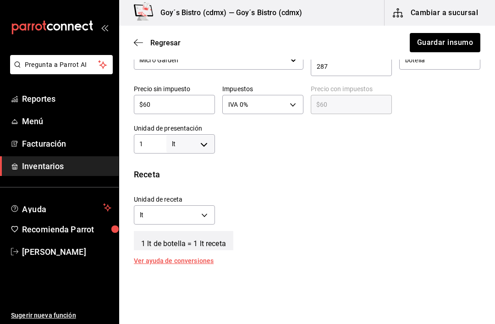
scroll to position [236, 0]
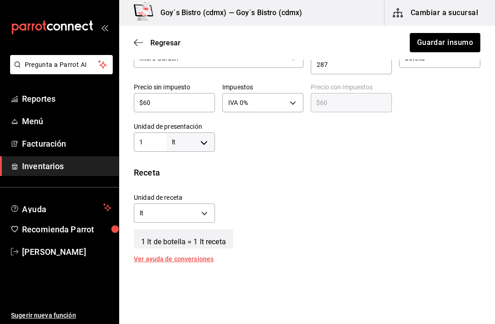
click at [202, 206] on body "Pregunta a Parrot AI Reportes Menú Facturación Inventarios Ayuda Recomienda Par…" at bounding box center [247, 136] width 495 height 272
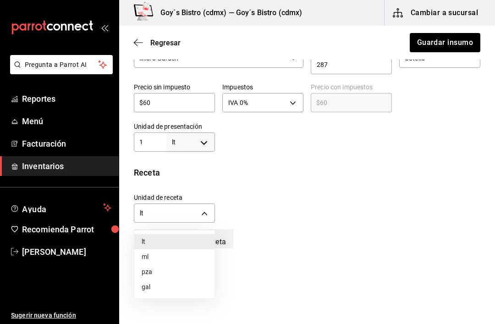
click at [175, 251] on li "ml" at bounding box center [174, 256] width 80 height 15
type input "MILLILITER"
type input "1,000"
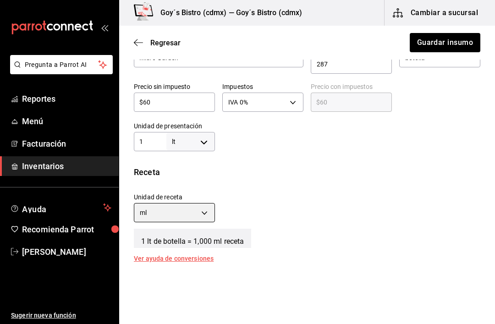
scroll to position [234, 0]
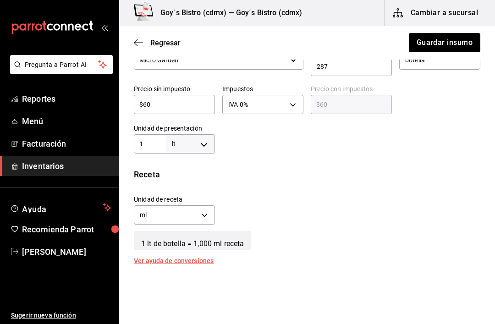
click at [447, 41] on button "Guardar insumo" at bounding box center [445, 42] width 72 height 19
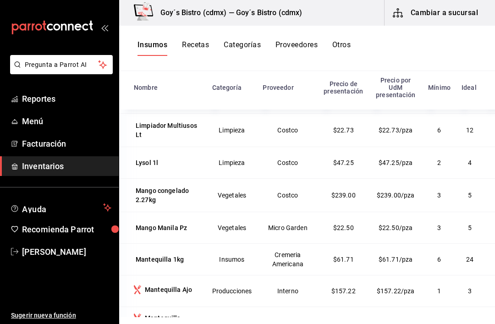
scroll to position [4582, 0]
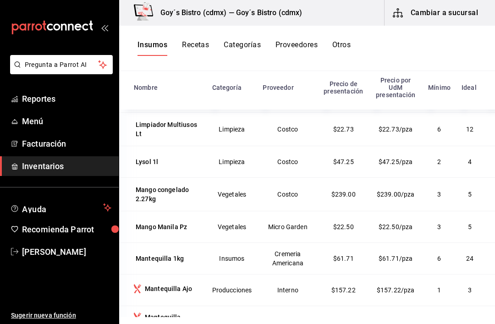
click at [156, 105] on div "Limón verde sin semilla Kg" at bounding box center [168, 96] width 64 height 18
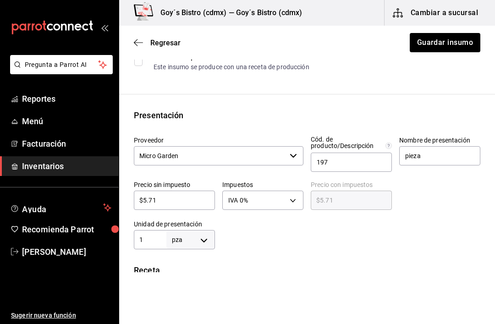
scroll to position [141, 0]
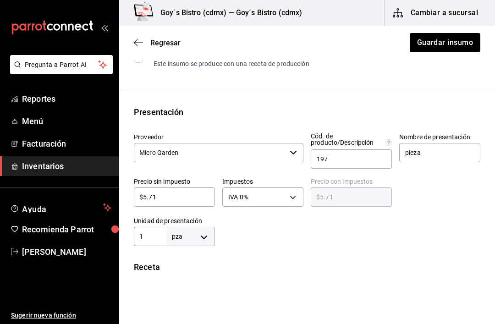
click at [205, 234] on body "Pregunta a Parrot AI Reportes Menú Facturación Inventarios Ayuda Recomienda Par…" at bounding box center [247, 136] width 495 height 272
click at [195, 235] on li "kg" at bounding box center [191, 236] width 48 height 15
type input "KILOGRAM"
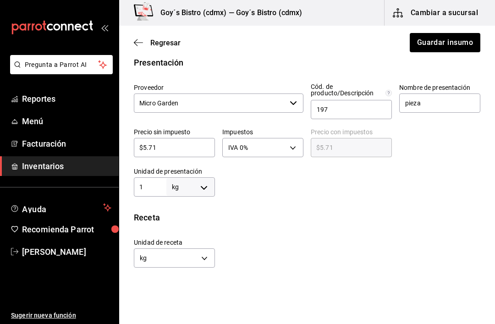
scroll to position [196, 0]
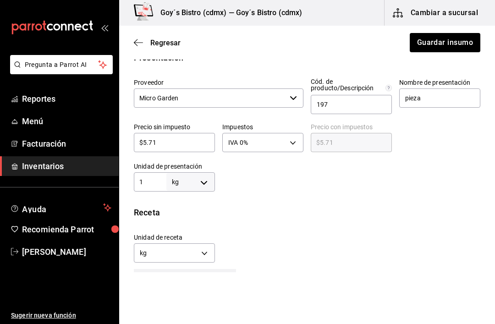
click at [205, 250] on body "Pregunta a Parrot AI Reportes Menú Facturación Inventarios Ayuda Recomienda Par…" at bounding box center [247, 136] width 495 height 272
click at [299, 224] on div at bounding box center [247, 162] width 495 height 324
click at [205, 180] on body "Pregunta a Parrot AI Reportes Menú Facturación Inventarios Ayuda Recomienda Par…" at bounding box center [247, 136] width 495 height 272
click at [290, 233] on div at bounding box center [247, 162] width 495 height 324
click at [202, 251] on body "Pregunta a Parrot AI Reportes Menú Facturación Inventarios Ayuda Recomienda Par…" at bounding box center [247, 136] width 495 height 272
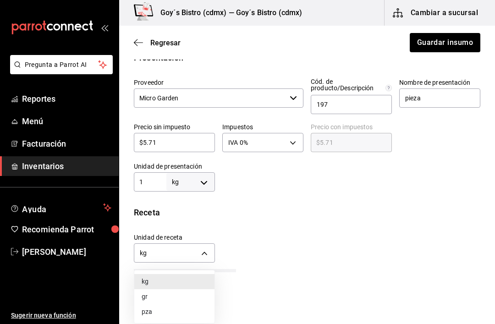
click at [177, 295] on li "gr" at bounding box center [174, 296] width 80 height 15
type input "GRAM"
type input "1,000"
click at [300, 235] on div "Unidad de receta gr GRAM Factor de conversión 1,000 ​" at bounding box center [304, 245] width 354 height 39
click at [455, 44] on button "Guardar insumo" at bounding box center [445, 42] width 72 height 19
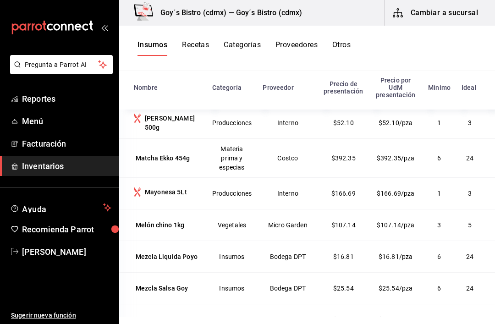
scroll to position [4878, 0]
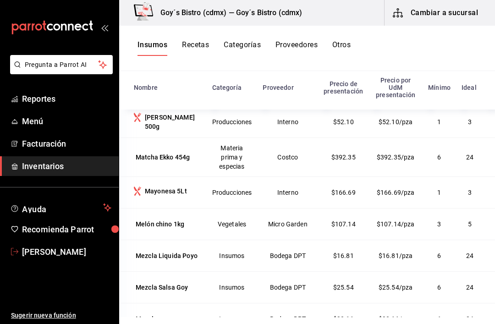
click at [33, 252] on span "[PERSON_NAME]" at bounding box center [66, 252] width 89 height 12
